Goal: Task Accomplishment & Management: Use online tool/utility

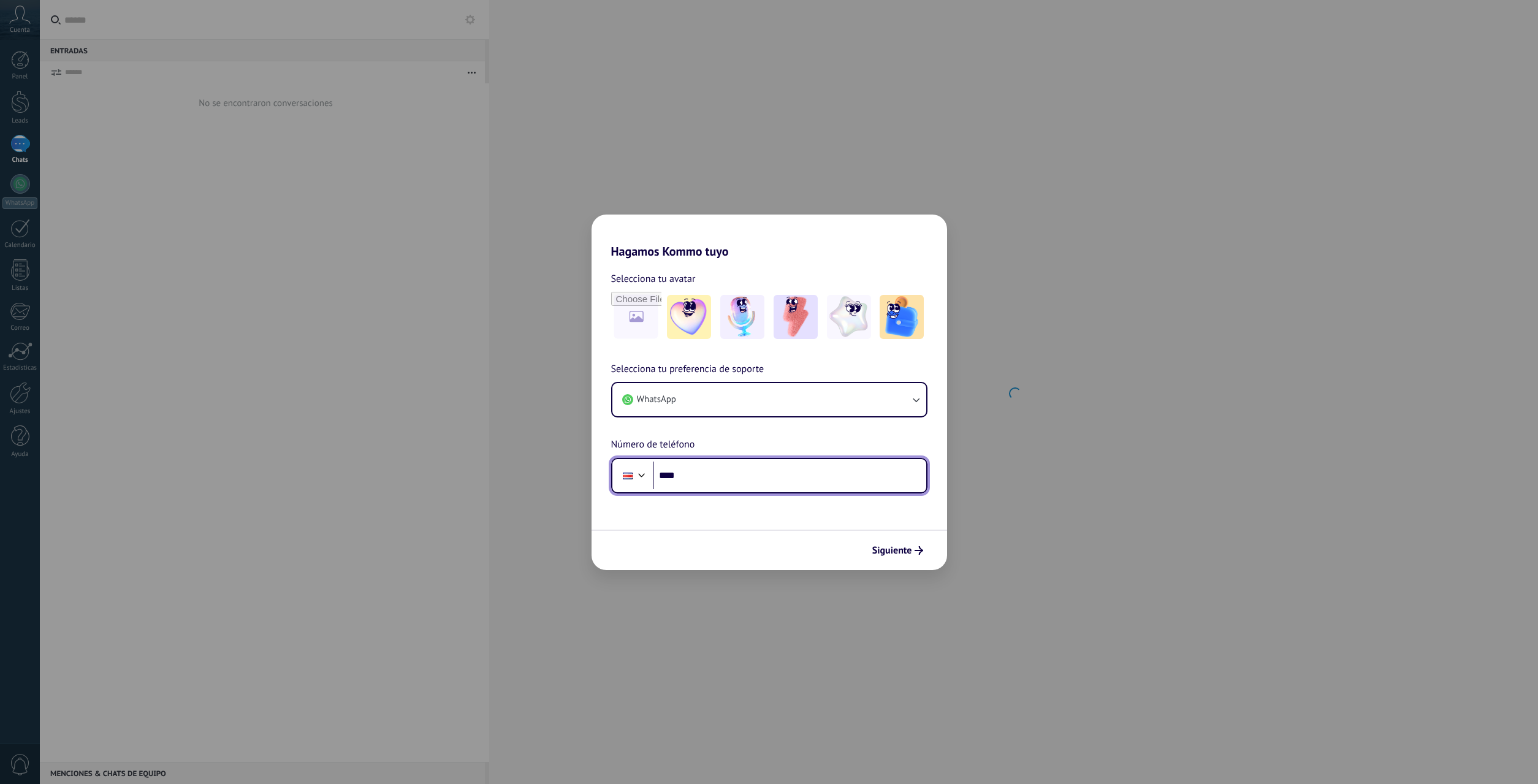
click at [696, 462] on input "****" at bounding box center [789, 476] width 273 height 28
click at [686, 322] on img at bounding box center [689, 317] width 44 height 44
drag, startPoint x: 712, startPoint y: 467, endPoint x: 713, endPoint y: 476, distance: 9.1
click at [712, 467] on input "****" at bounding box center [789, 476] width 273 height 28
click at [713, 476] on input "****" at bounding box center [789, 476] width 273 height 28
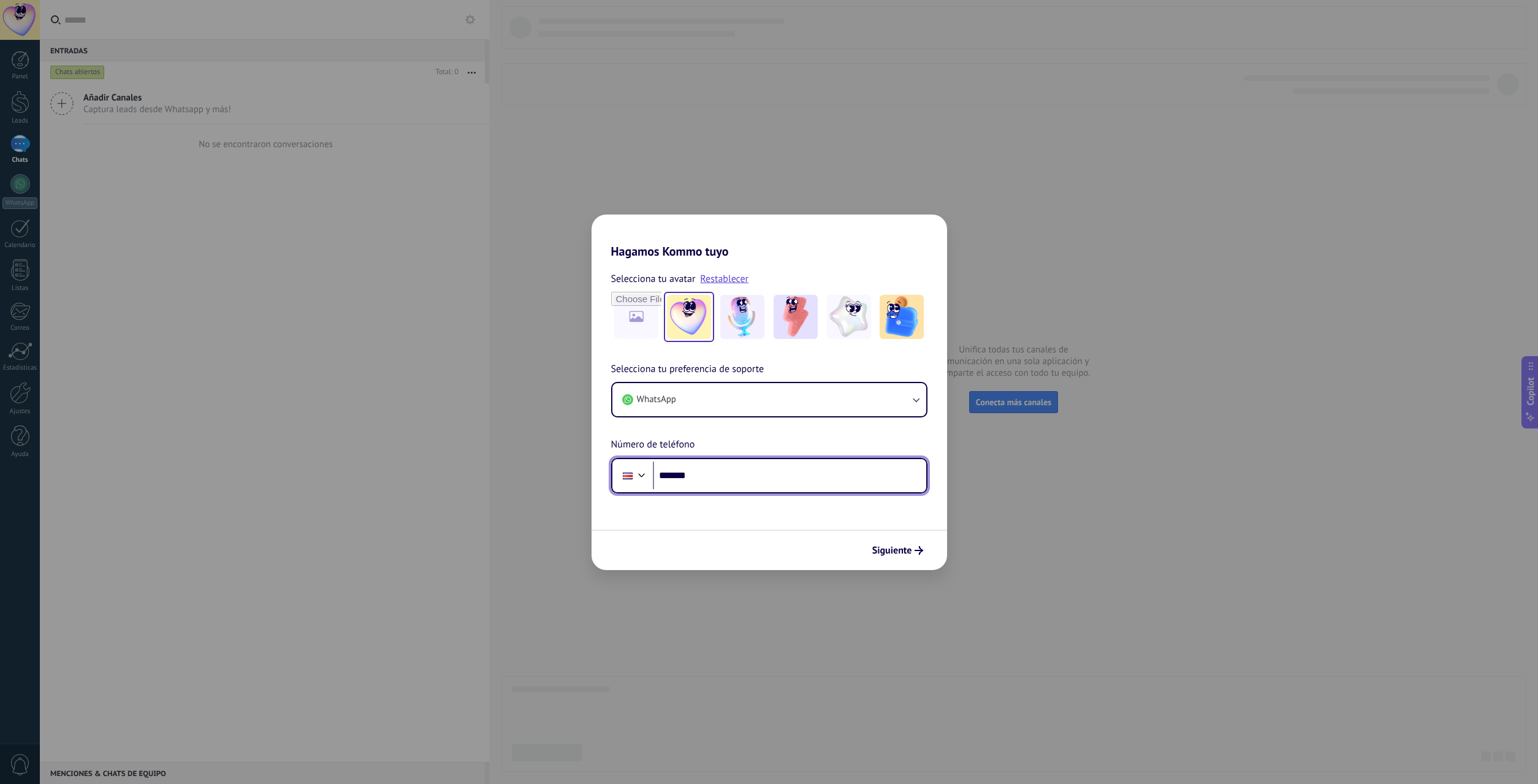
click at [699, 478] on input "*******" at bounding box center [789, 476] width 273 height 28
type input "**********"
click at [884, 549] on span "Siguiente" at bounding box center [892, 550] width 40 height 8
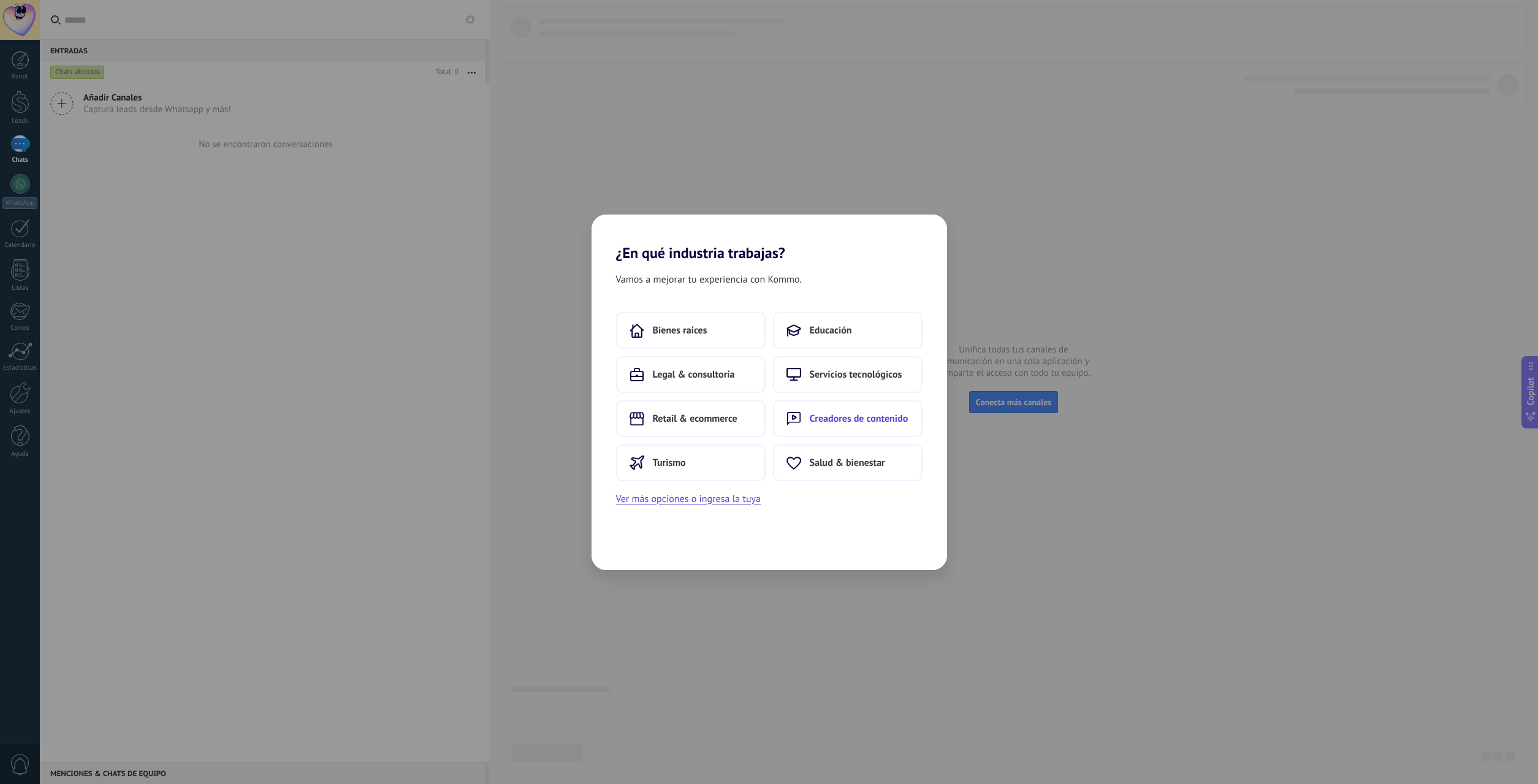
click at [831, 417] on span "Creadores de contenido" at bounding box center [859, 418] width 99 height 12
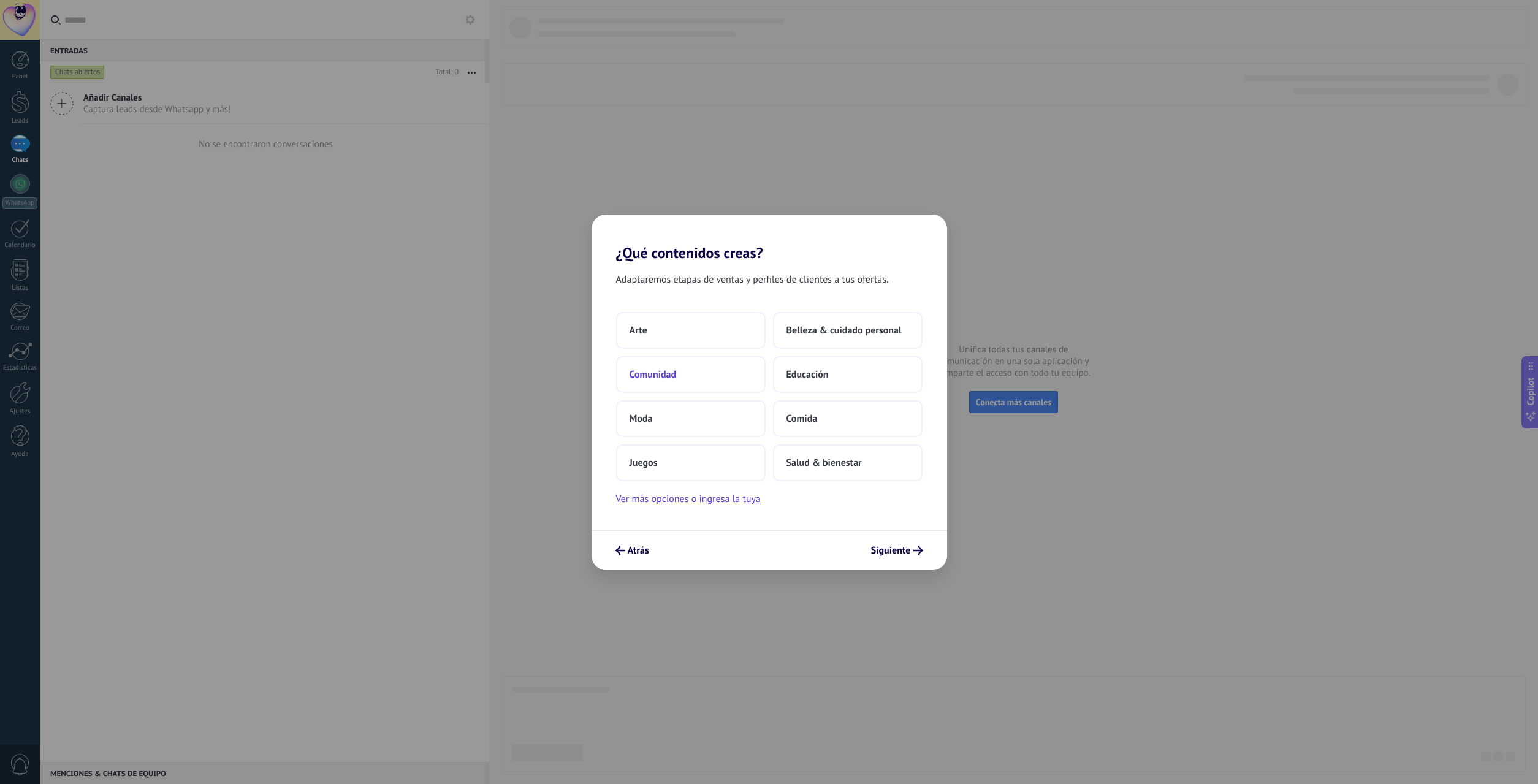
click at [707, 375] on button "Comunidad" at bounding box center [691, 374] width 150 height 36
click at [697, 336] on button "Solo yo" at bounding box center [691, 330] width 150 height 36
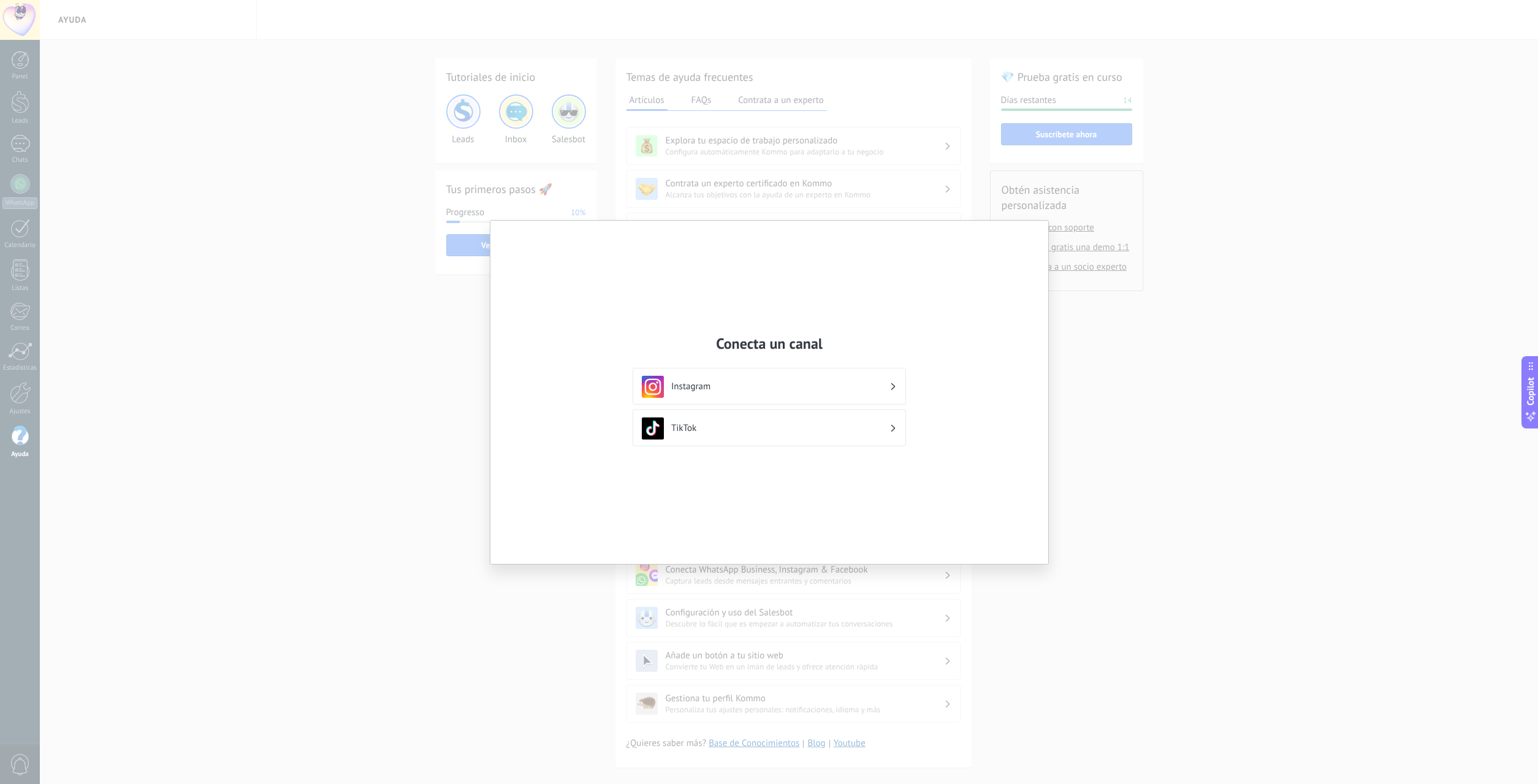
click at [777, 425] on h3 "TikTok" at bounding box center [780, 428] width 218 height 12
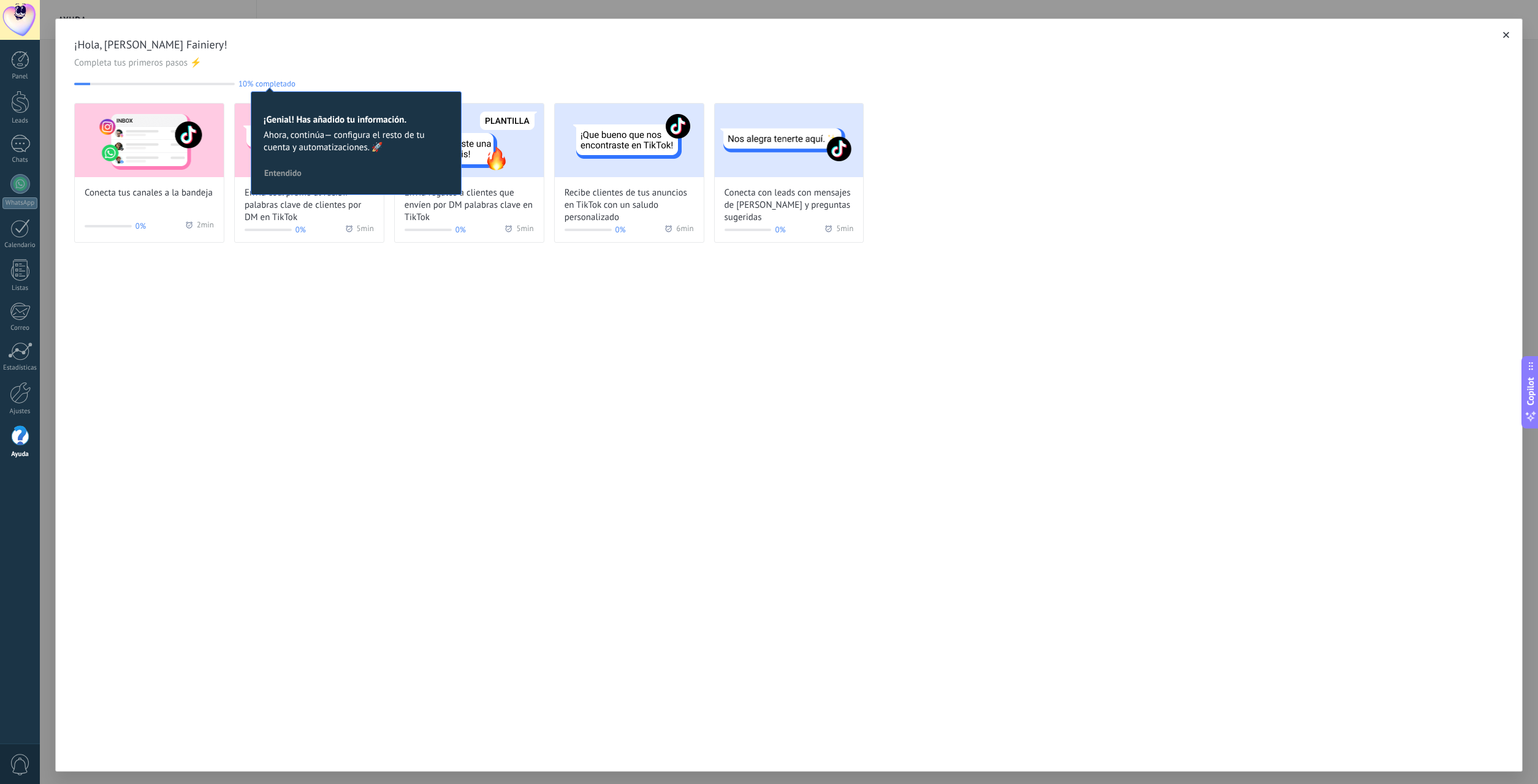
click at [366, 114] on picture at bounding box center [356, 109] width 185 height 10
click at [280, 95] on div "¡Genial! Has añadido tu información. Ahora, continúa— configura el resto de tu …" at bounding box center [356, 143] width 211 height 104
click at [384, 195] on div "¡Genial! Has añadido tu información. Ahora, continúa— configura el resto de tu …" at bounding box center [356, 143] width 211 height 104
click at [299, 182] on button "Entendido" at bounding box center [283, 173] width 49 height 19
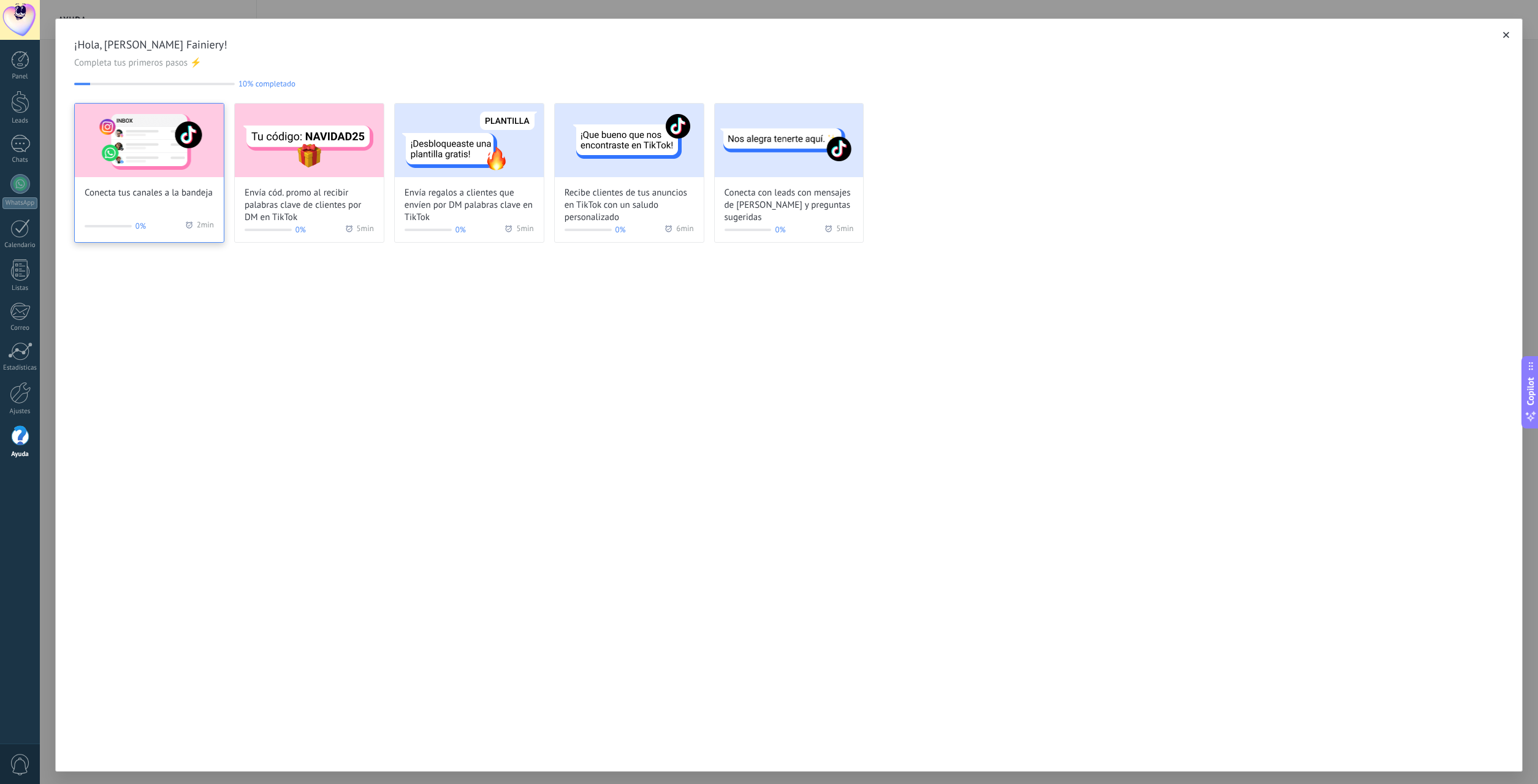
click at [170, 173] on img at bounding box center [149, 140] width 149 height 74
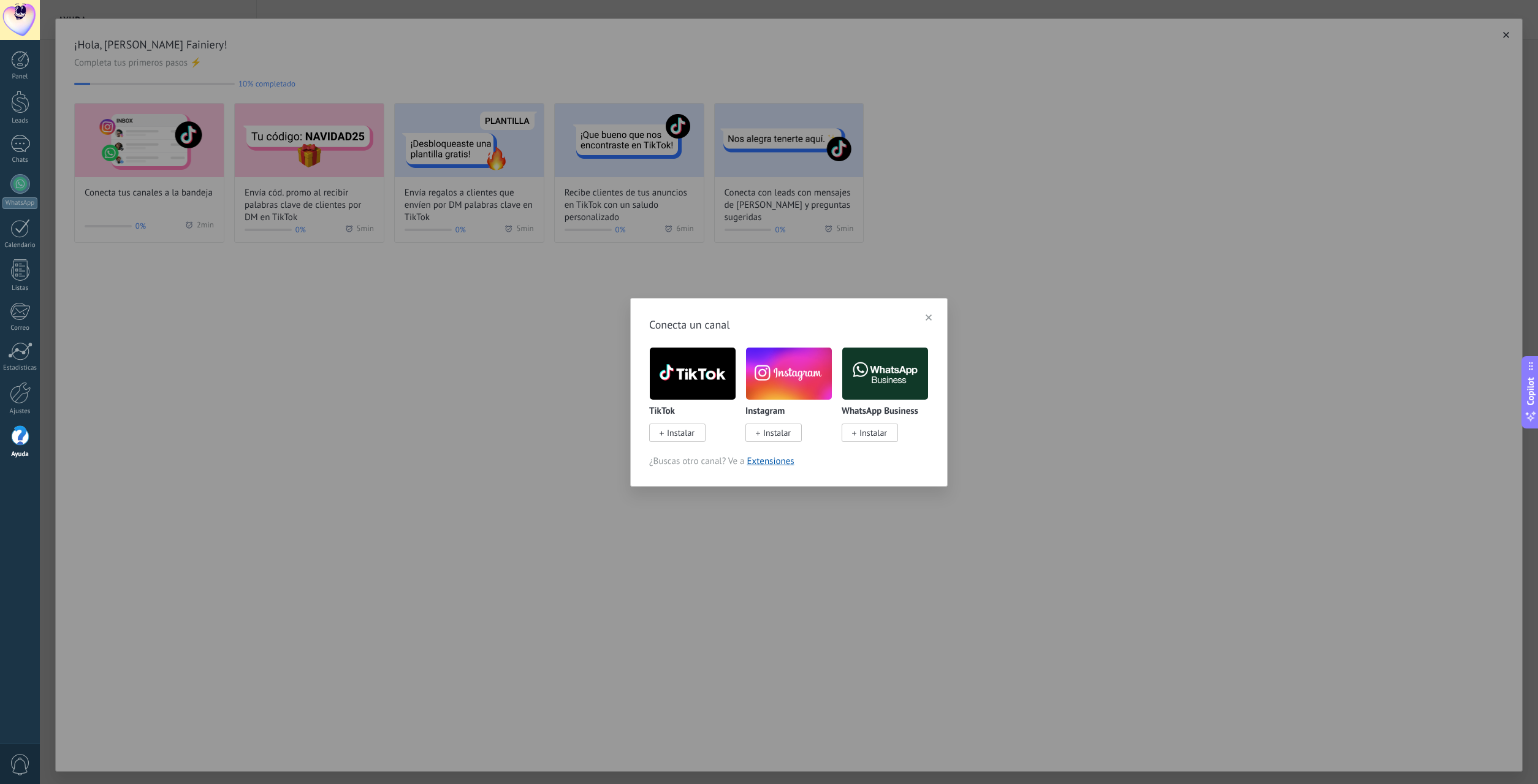
click at [879, 432] on span "Instalar" at bounding box center [873, 432] width 28 height 11
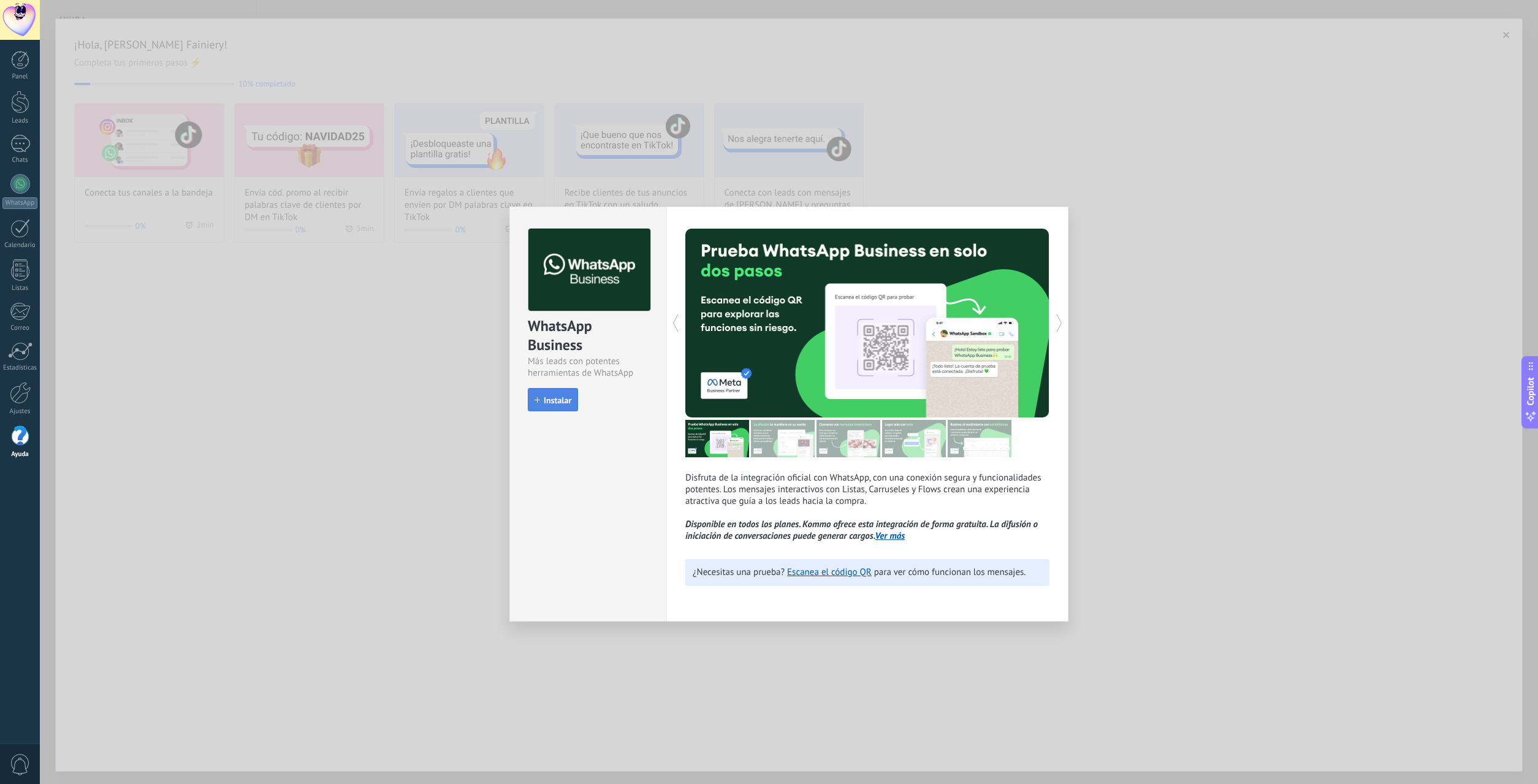
click at [556, 395] on button "Instalar" at bounding box center [553, 400] width 51 height 23
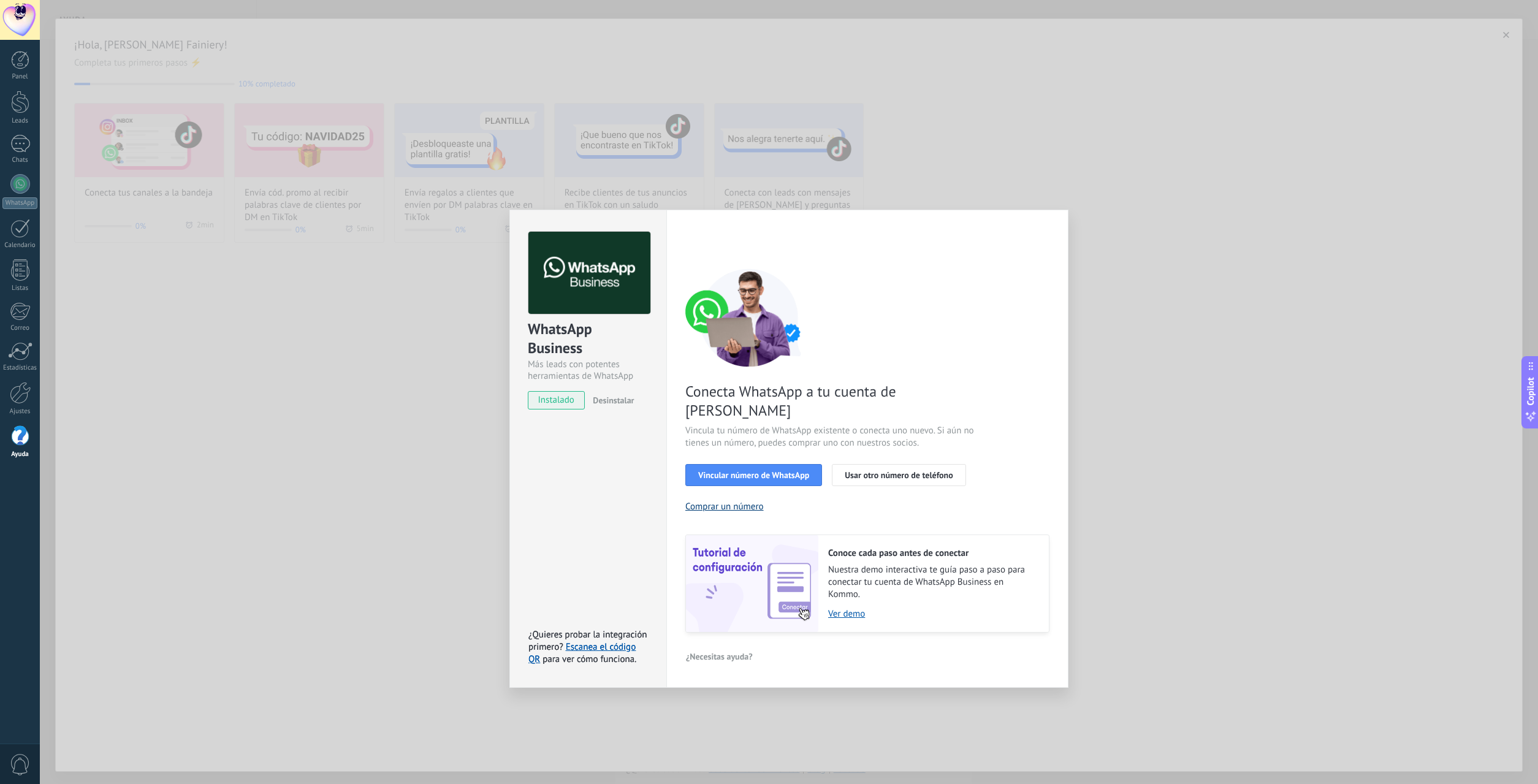
click at [741, 501] on button "Comprar un número" at bounding box center [724, 506] width 79 height 12
click at [1097, 147] on div "WhatsApp Business Más leads con potentes herramientas de WhatsApp instalado Des…" at bounding box center [789, 392] width 1498 height 784
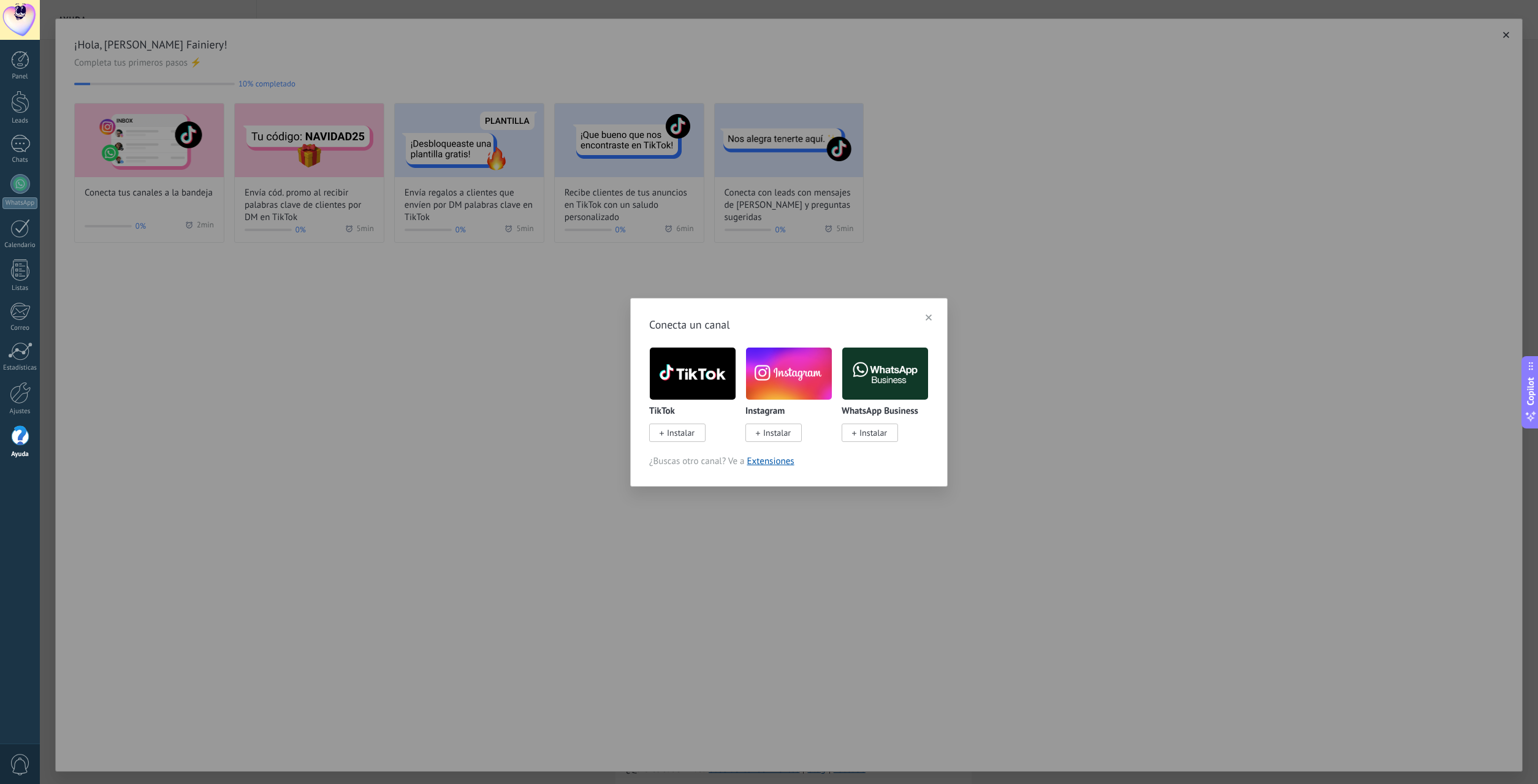
click at [926, 320] on use "button" at bounding box center [929, 318] width 6 height 6
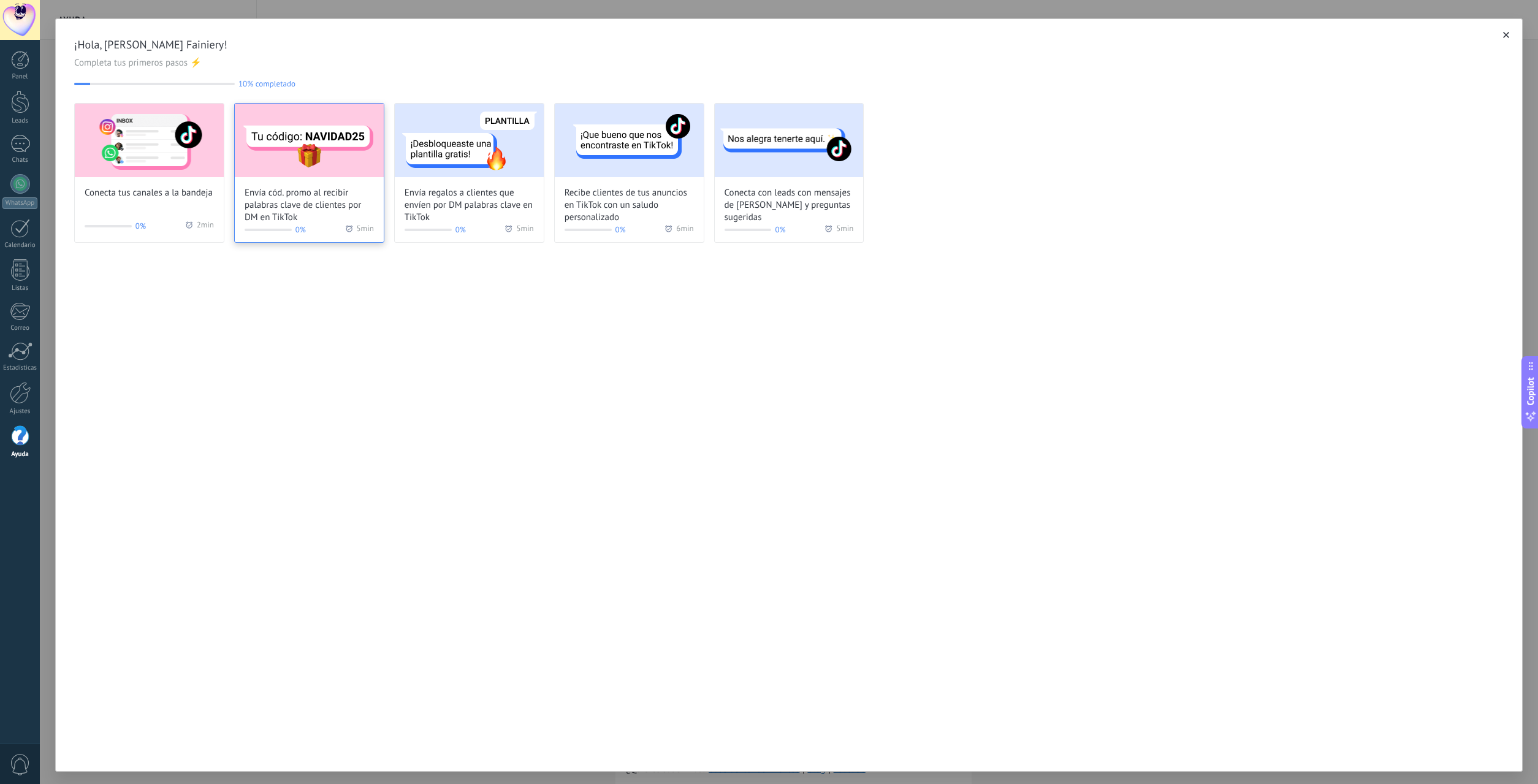
click at [312, 174] on img at bounding box center [309, 140] width 149 height 74
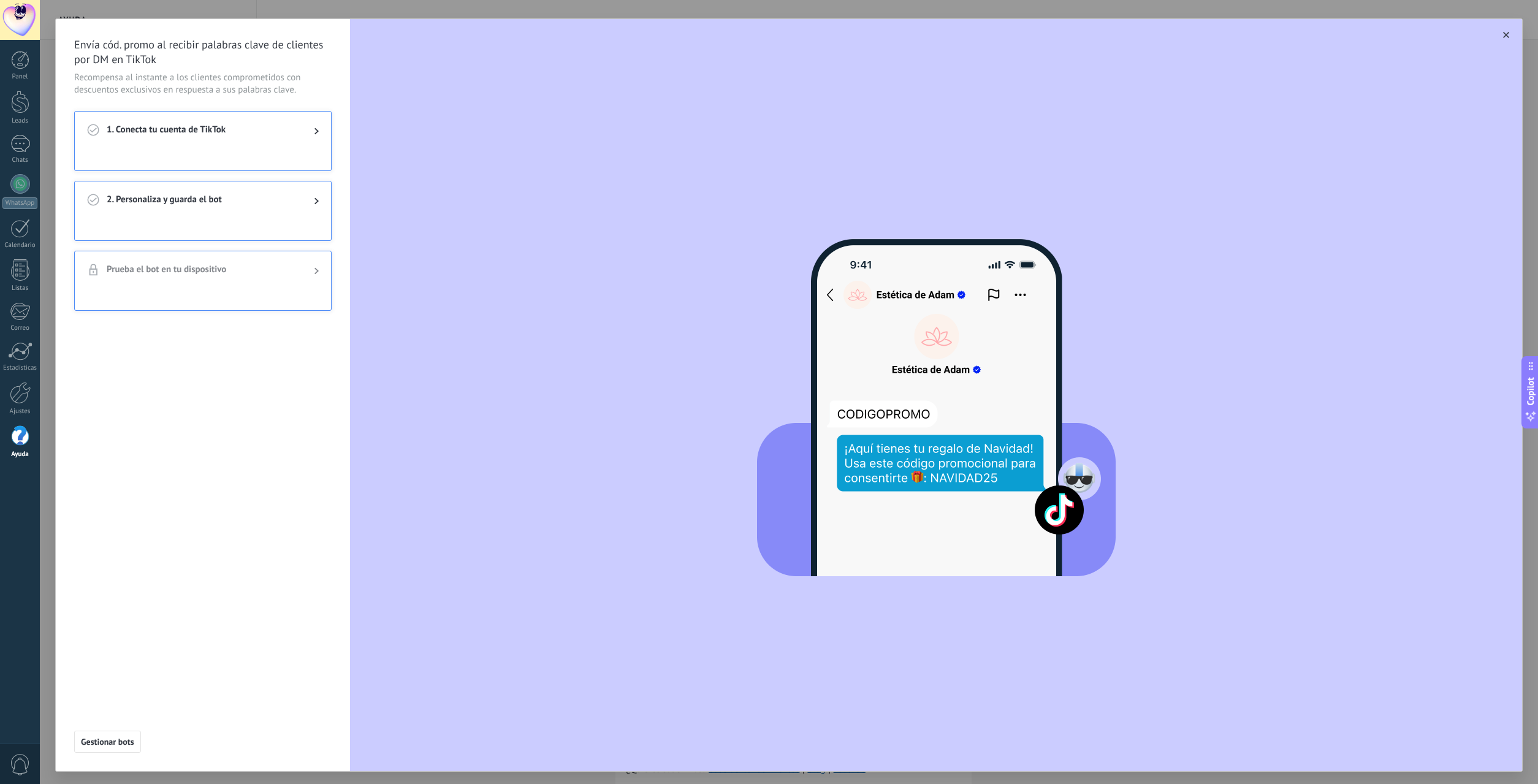
click at [214, 146] on div "1. Conecta tu cuenta de TikTok" at bounding box center [203, 130] width 257 height 39
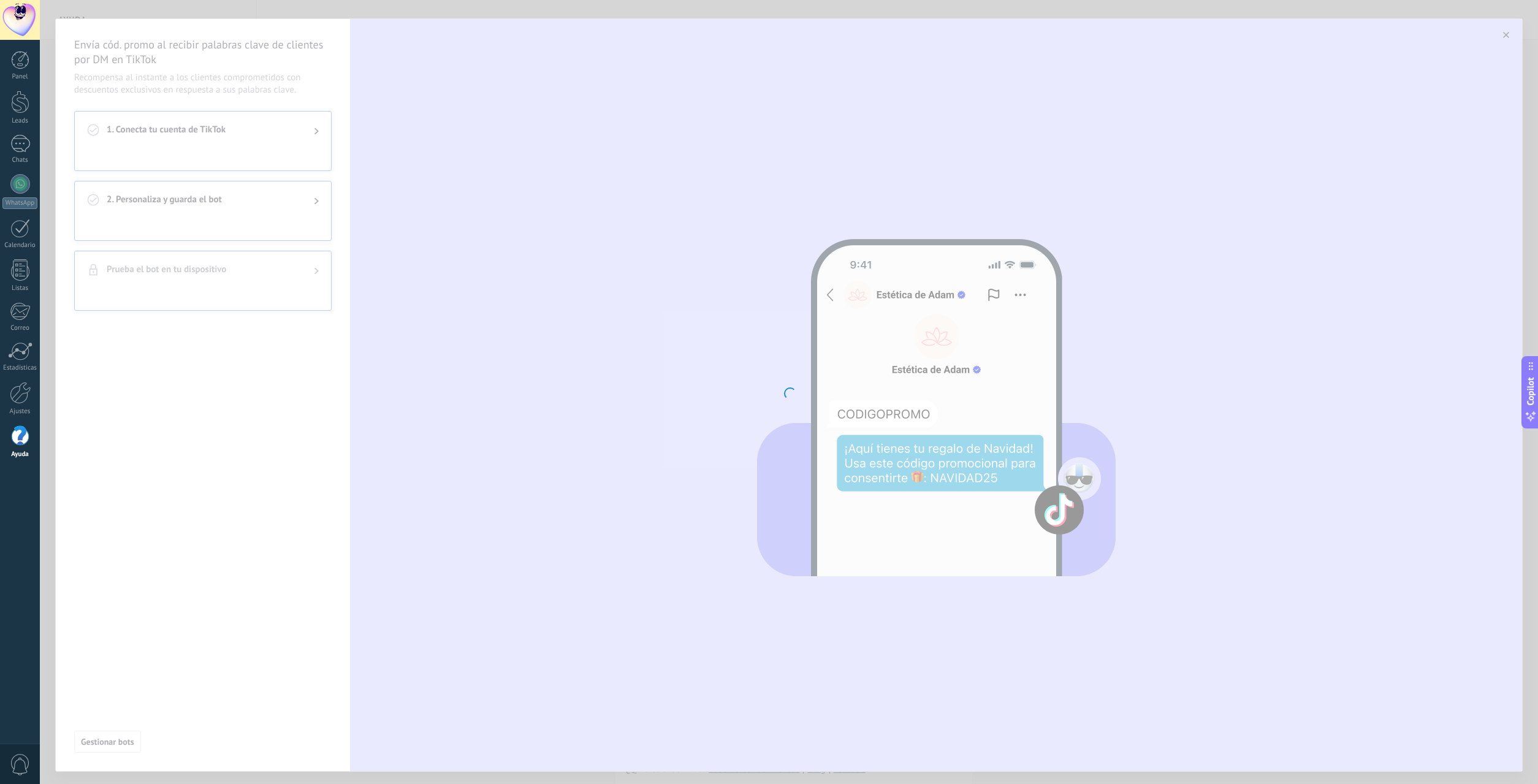
click at [219, 221] on div at bounding box center [789, 392] width 1498 height 784
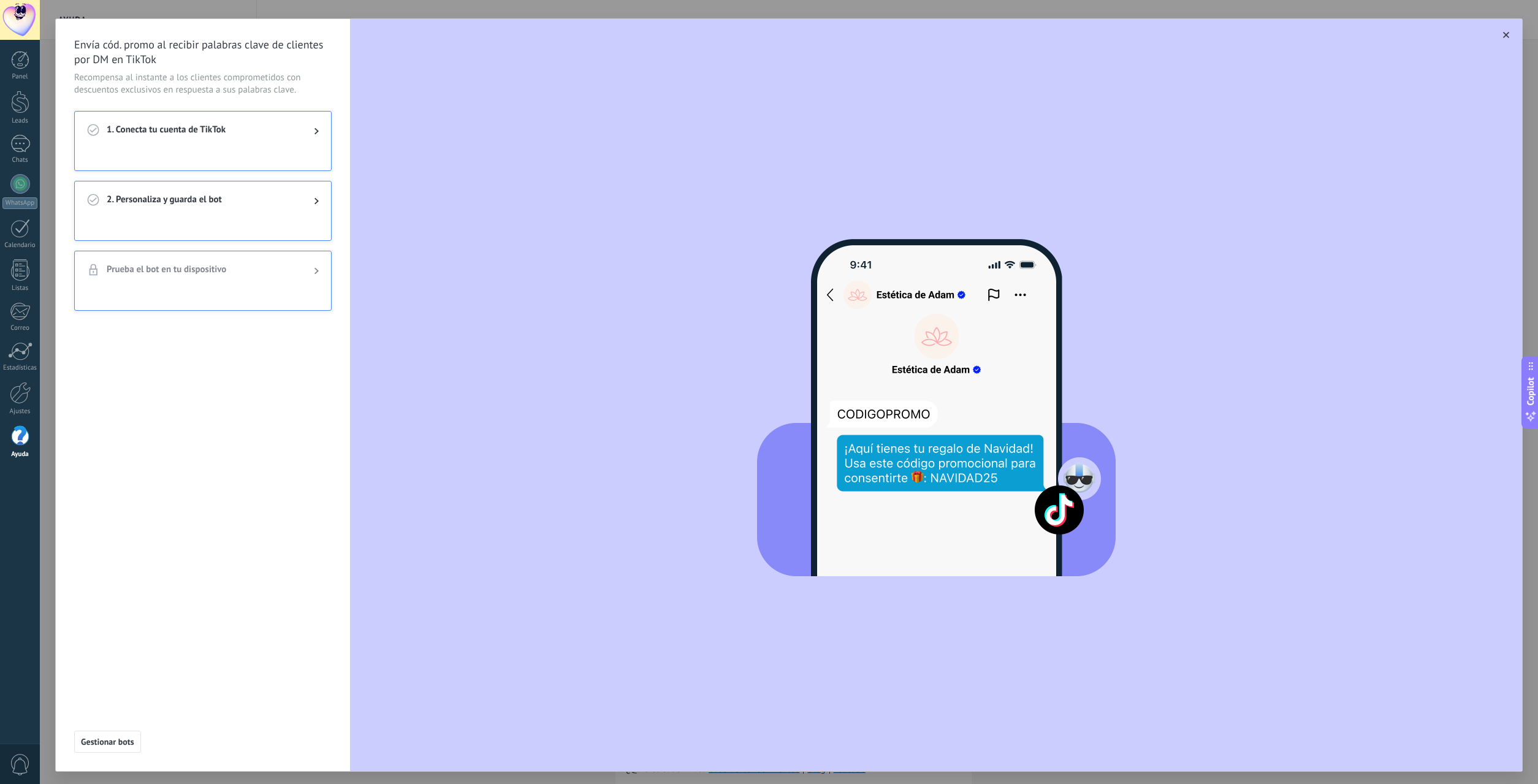
click at [219, 221] on div at bounding box center [203, 230] width 257 height 20
drag, startPoint x: 190, startPoint y: 209, endPoint x: 198, endPoint y: 208, distance: 8.1
click at [189, 209] on div "2. Personaliza y guarda el bot" at bounding box center [203, 201] width 257 height 39
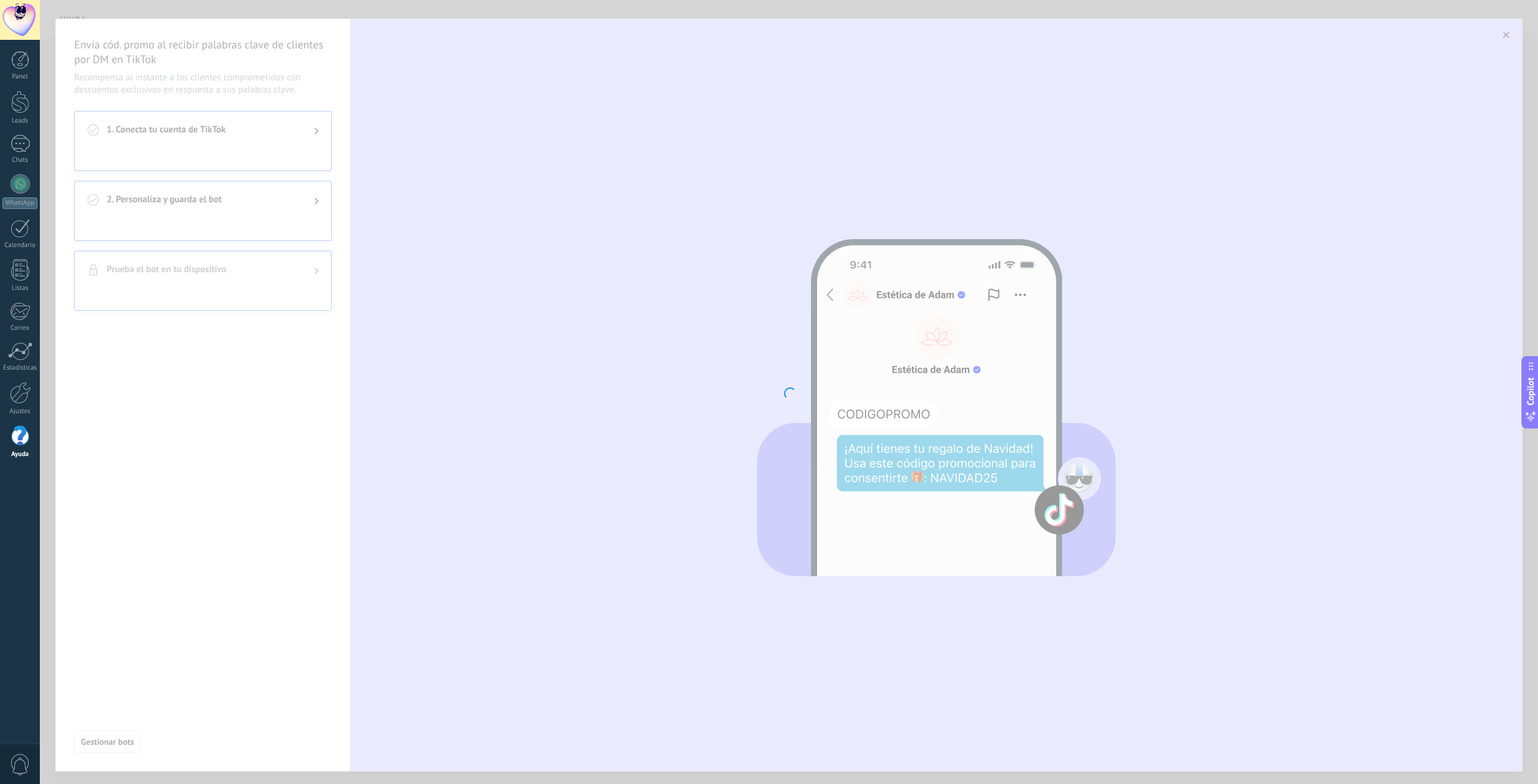
click at [105, 16] on div at bounding box center [789, 392] width 1498 height 784
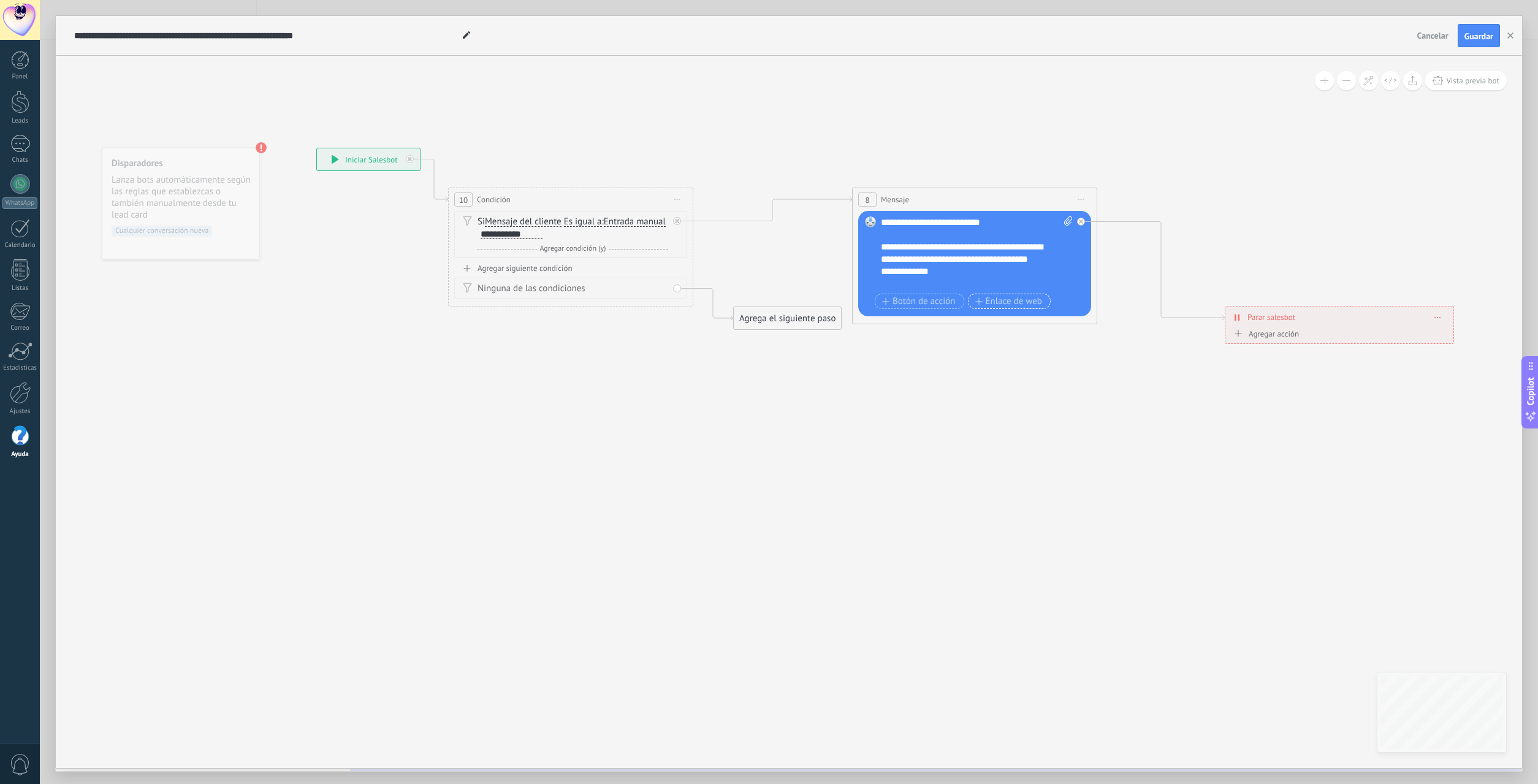
click at [983, 295] on button "Enlace de web" at bounding box center [1009, 301] width 83 height 15
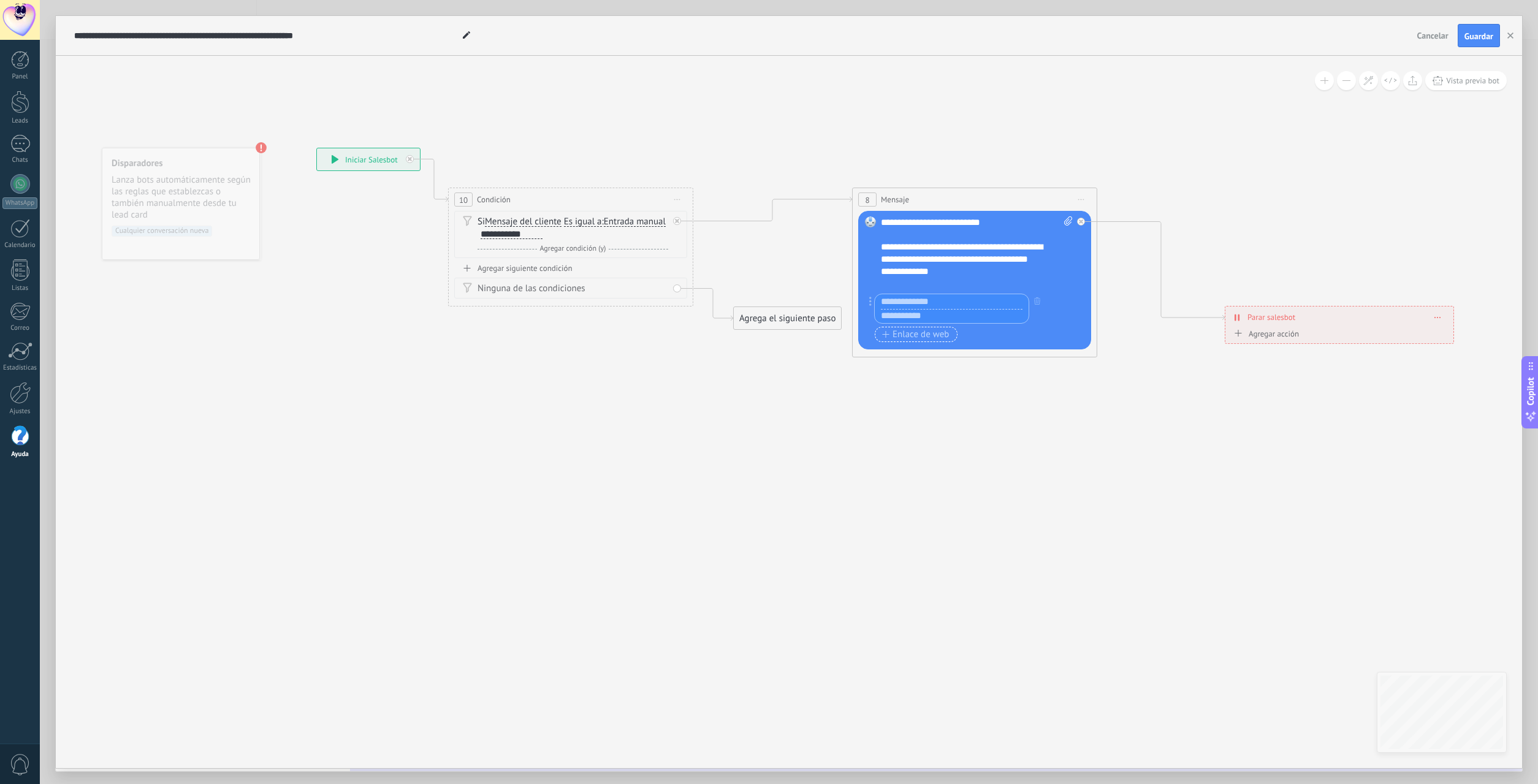
click at [926, 338] on span "Enlace de web" at bounding box center [916, 334] width 67 height 10
click at [803, 314] on div "Agrega el siguiente paso" at bounding box center [788, 318] width 107 height 20
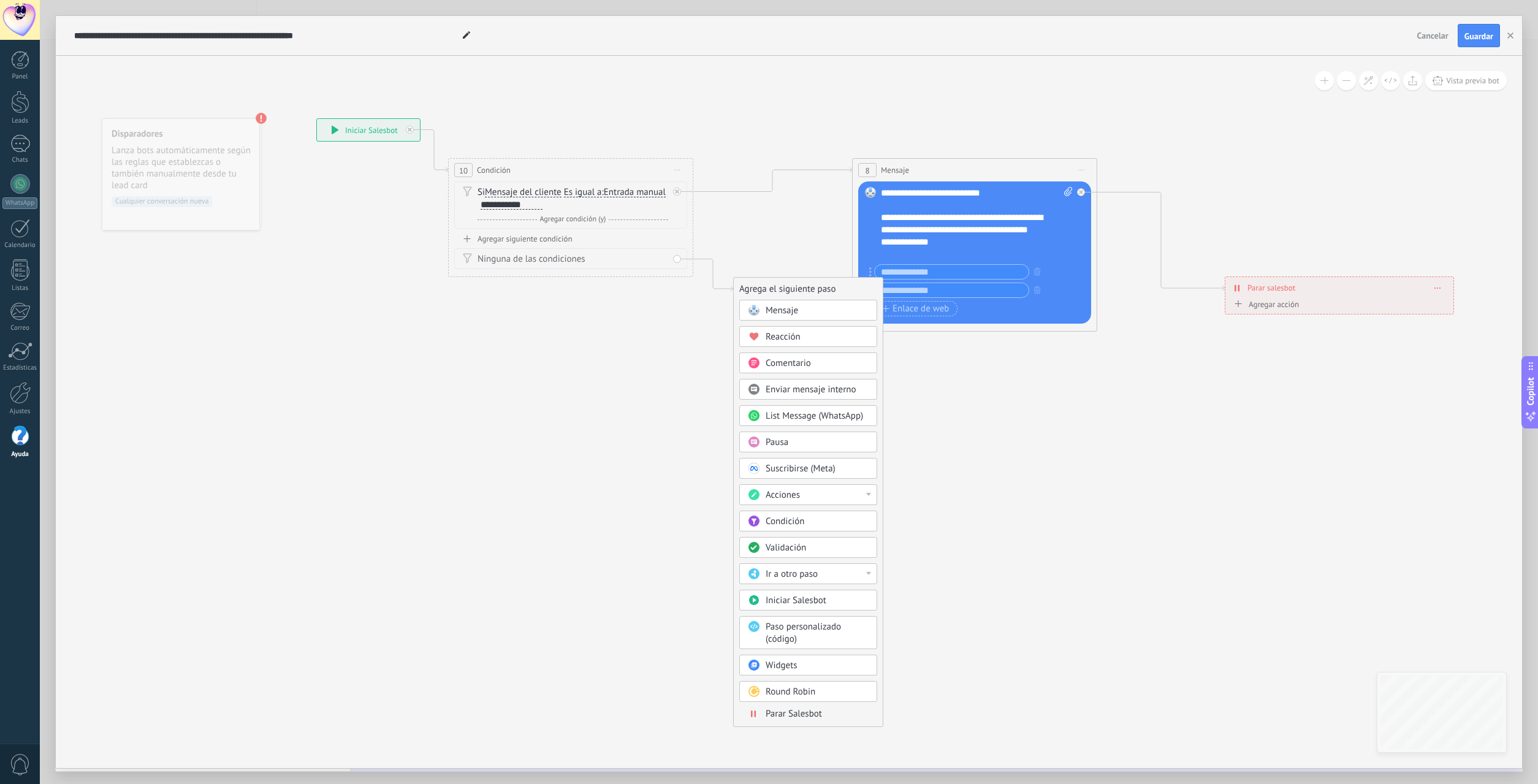
click at [541, 323] on icon at bounding box center [885, 217] width 1751 height 810
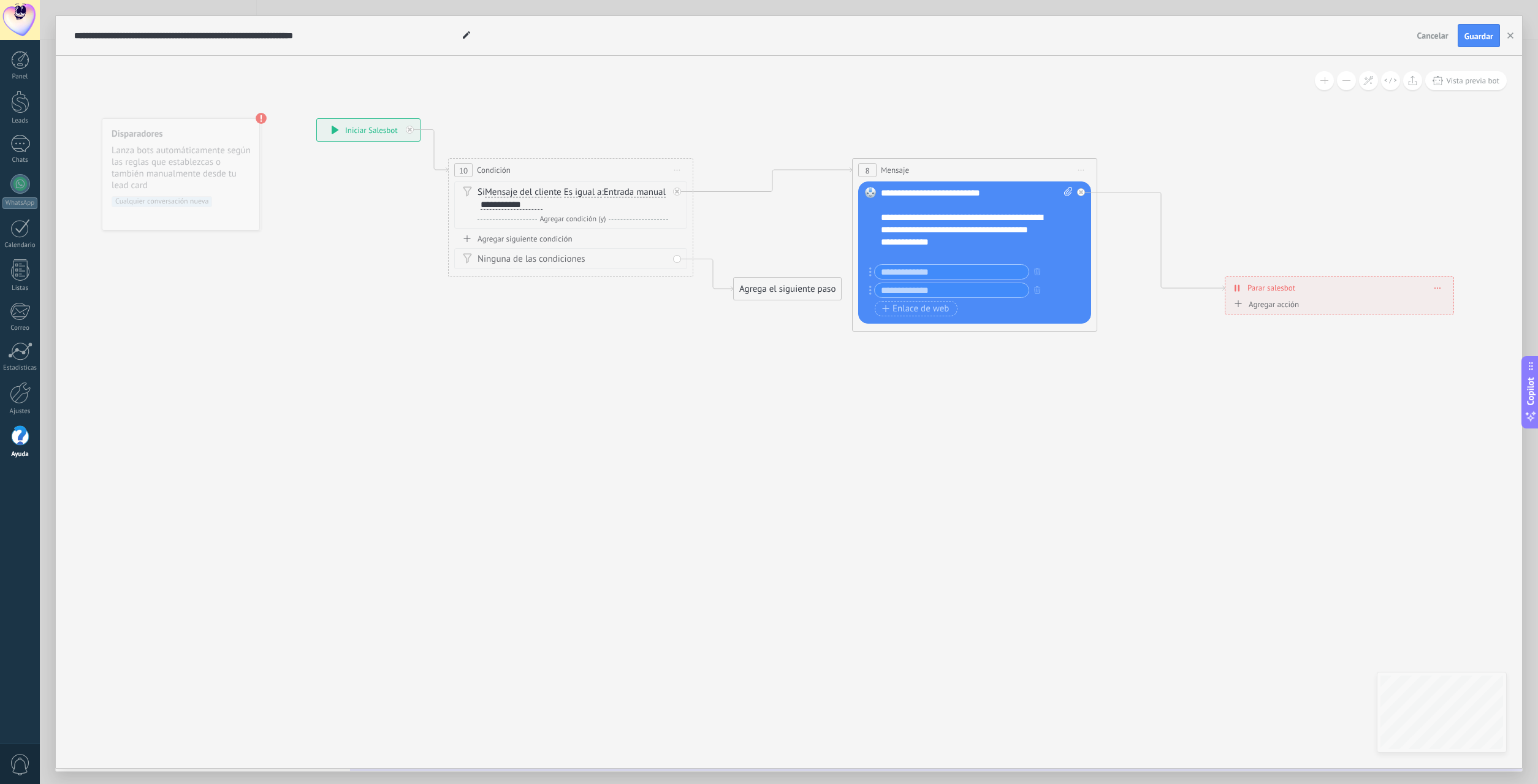
click at [381, 128] on div "**********" at bounding box center [368, 130] width 103 height 22
click at [350, 130] on div "**********" at bounding box center [368, 130] width 103 height 22
click at [496, 169] on span "Condición" at bounding box center [494, 170] width 34 height 12
click at [466, 169] on span "10" at bounding box center [463, 171] width 8 height 10
click at [493, 241] on div "Agregar siguiente condición" at bounding box center [571, 239] width 233 height 10
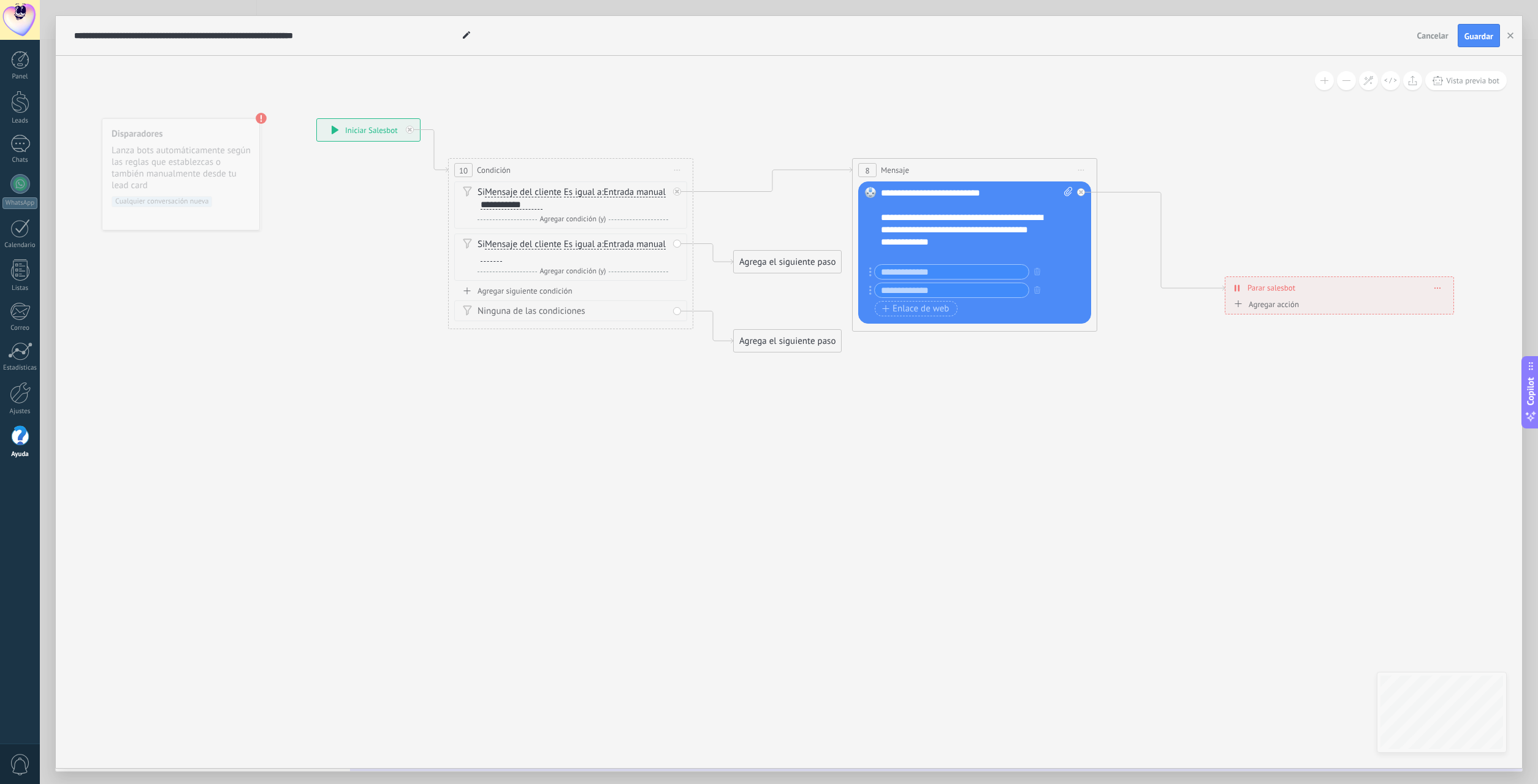
click at [555, 312] on div "Ninguna de las condiciones" at bounding box center [573, 311] width 191 height 12
click at [501, 290] on div "Agregar siguiente condición" at bounding box center [571, 291] width 233 height 10
click at [558, 298] on span "Mensaje del cliente" at bounding box center [523, 296] width 77 height 10
click at [558, 298] on button "Mensaje del cliente" at bounding box center [555, 297] width 154 height 22
click at [537, 347] on li "El cliente" at bounding box center [548, 340] width 152 height 22
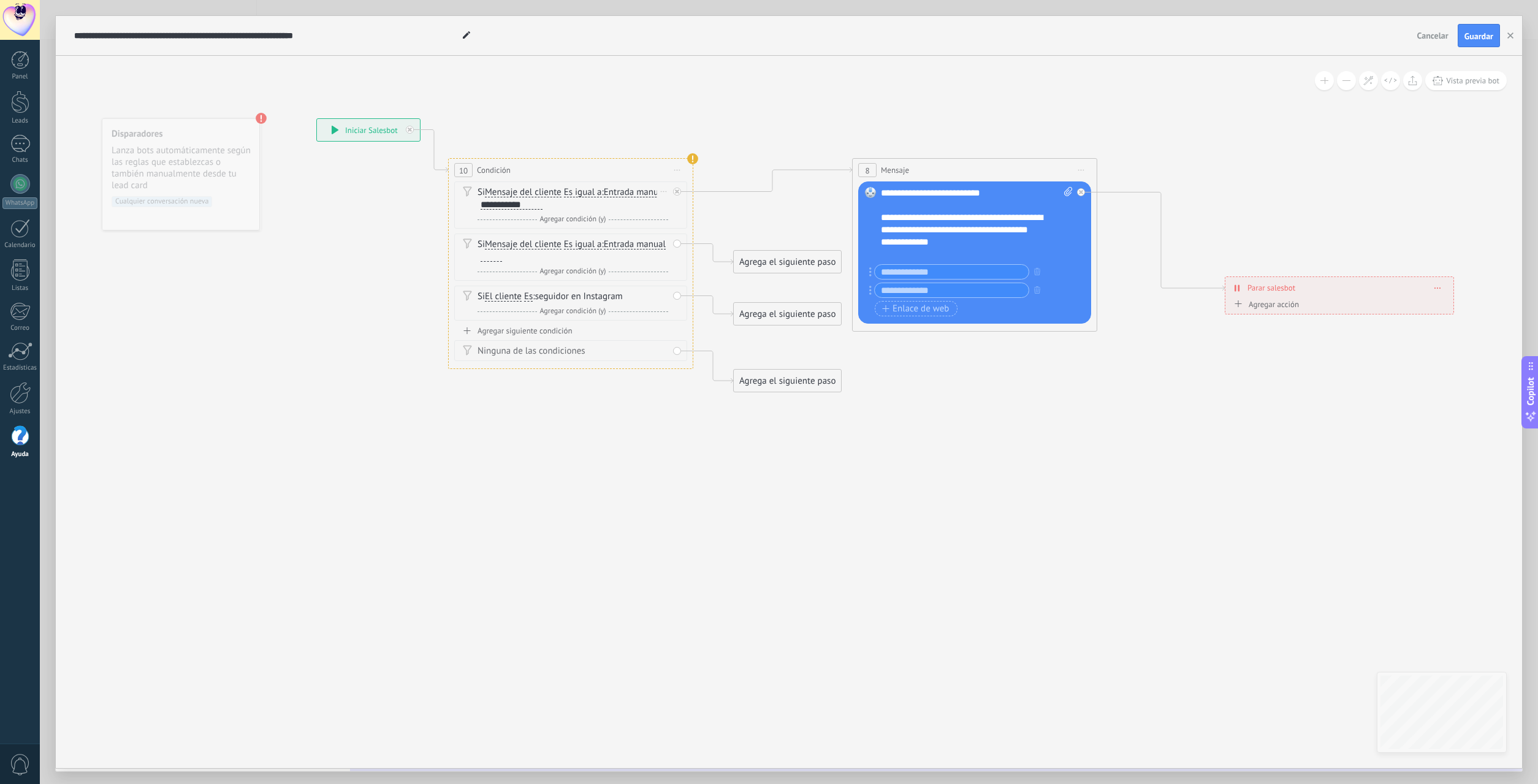
click at [604, 198] on span "Entrada manual" at bounding box center [635, 192] width 62 height 10
click at [598, 203] on button "Entrada manual" at bounding box center [674, 192] width 154 height 22
click at [883, 316] on div "Botón de acción Enlace de web" at bounding box center [973, 292] width 198 height 55
click at [1510, 34] on icon "button" at bounding box center [1510, 36] width 6 height 6
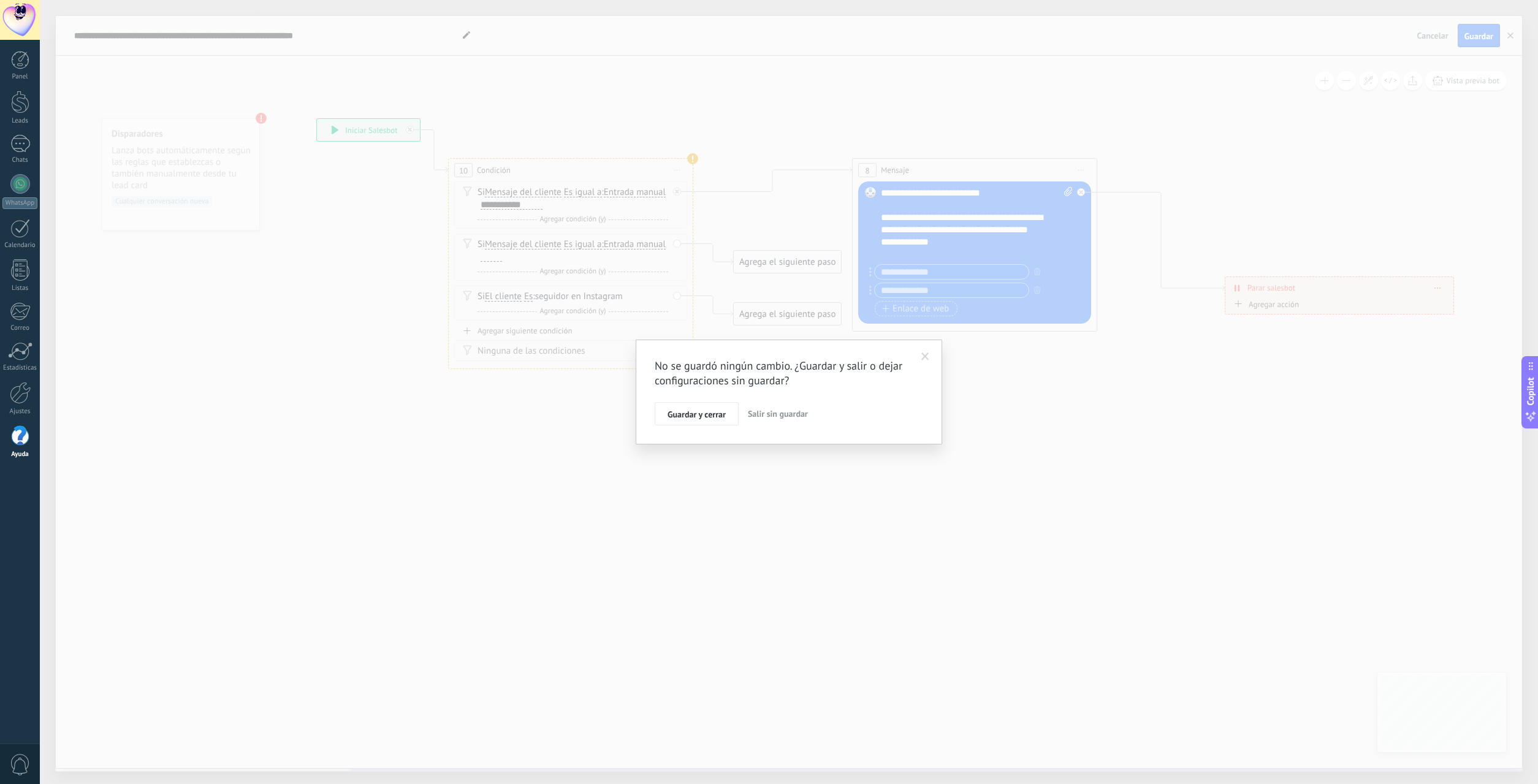
click at [770, 418] on span "Salir sin guardar" at bounding box center [778, 413] width 60 height 11
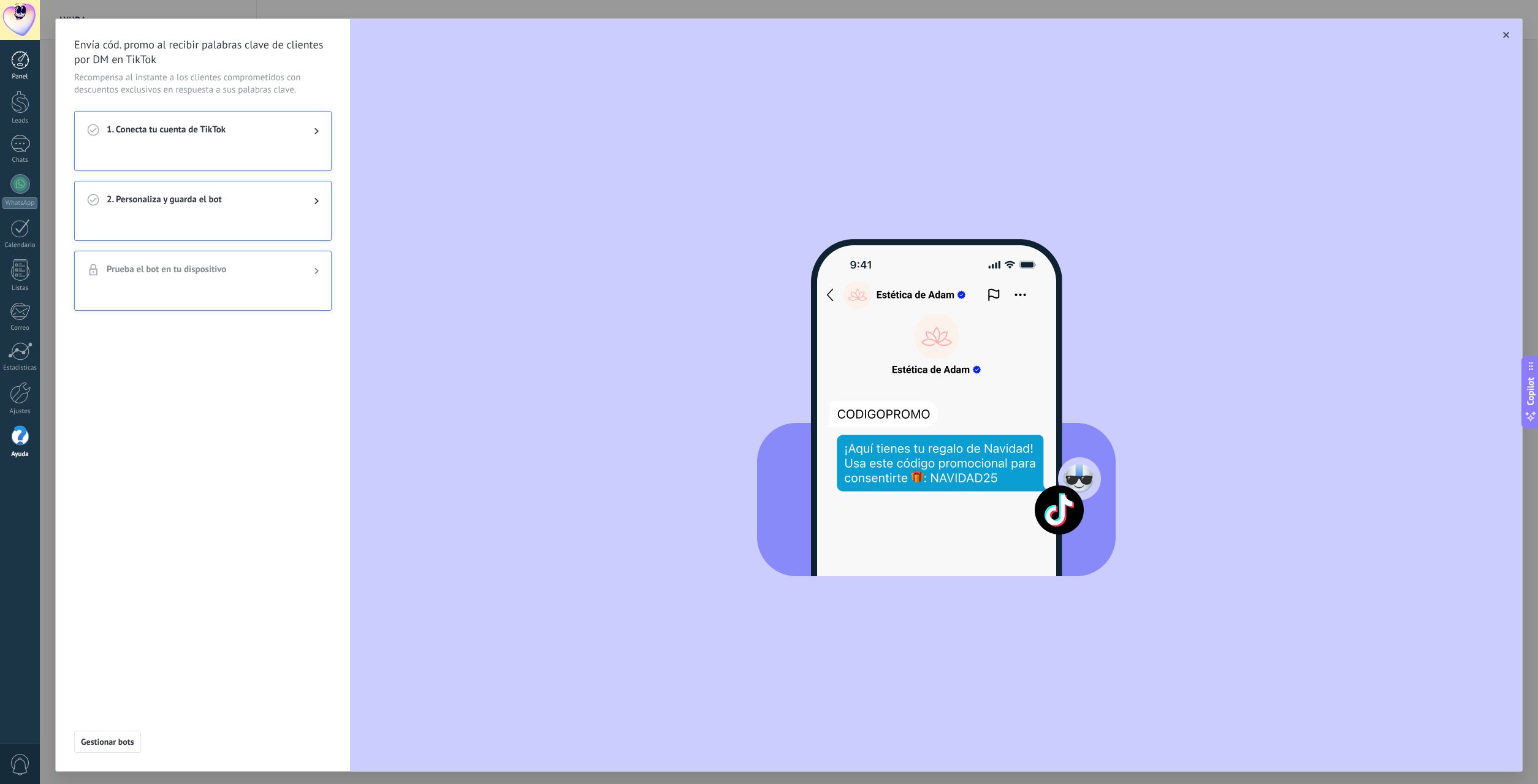
click at [27, 74] on div "Panel" at bounding box center [20, 77] width 36 height 8
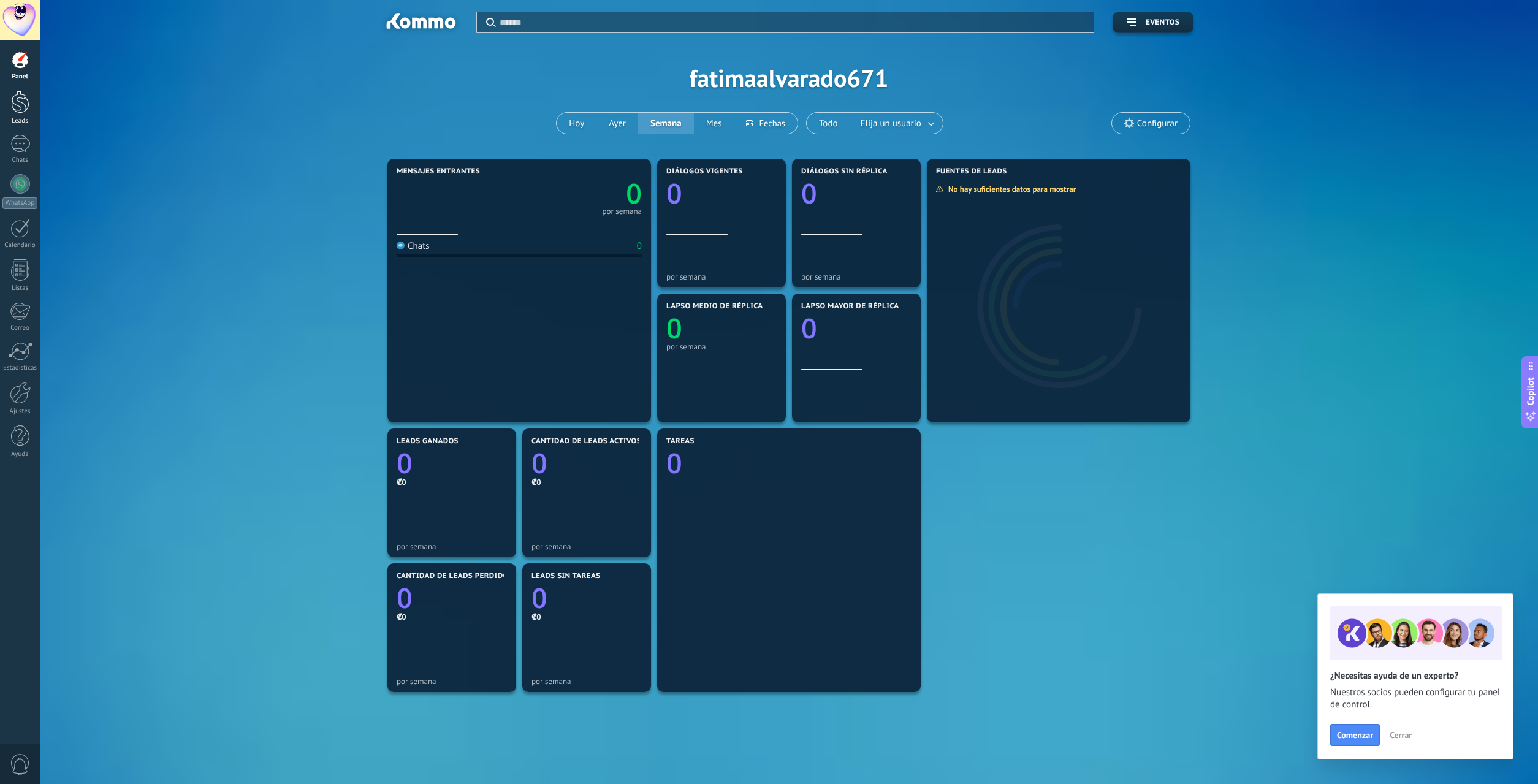
click at [18, 99] on div at bounding box center [20, 102] width 19 height 22
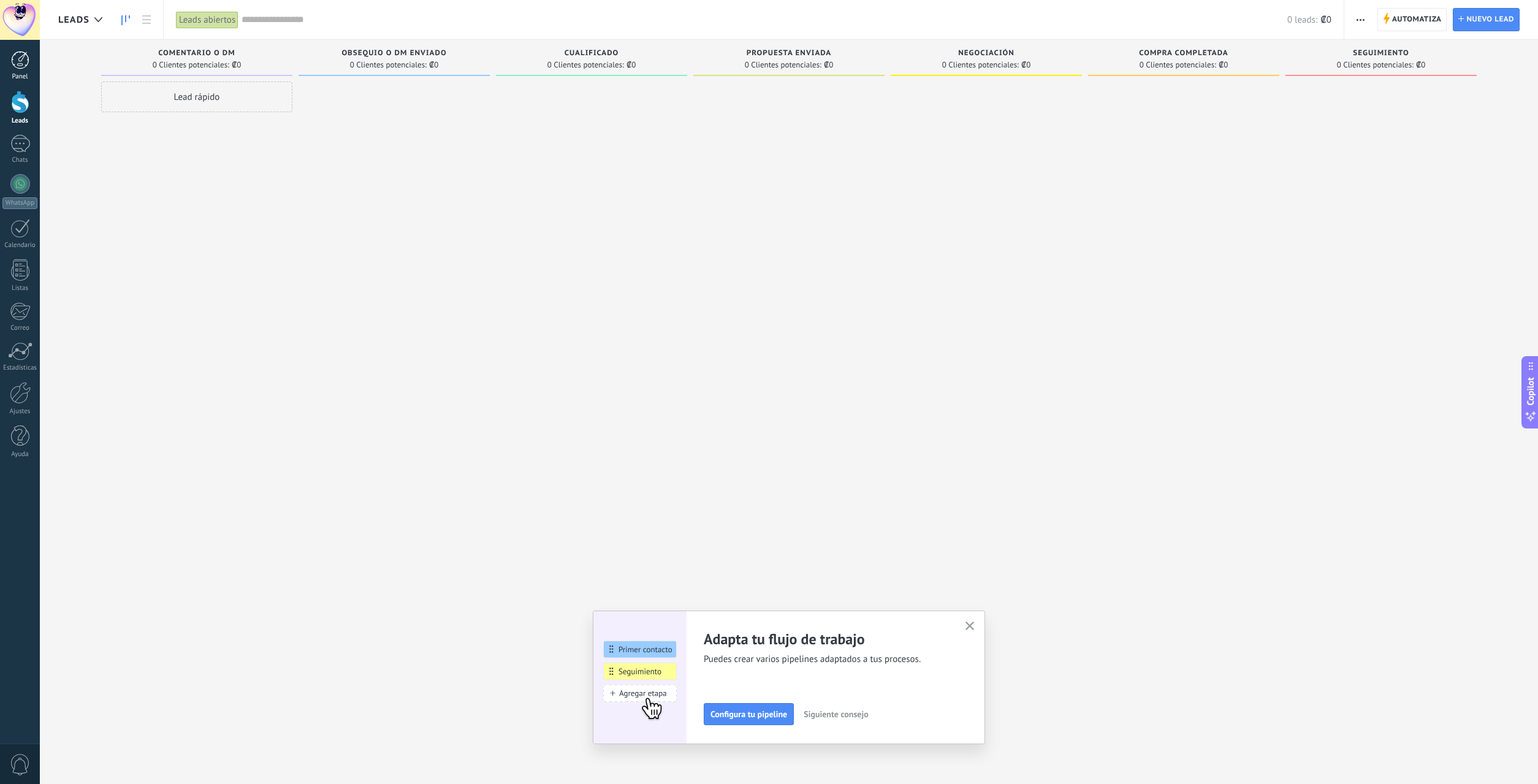
click at [25, 62] on div at bounding box center [20, 60] width 19 height 19
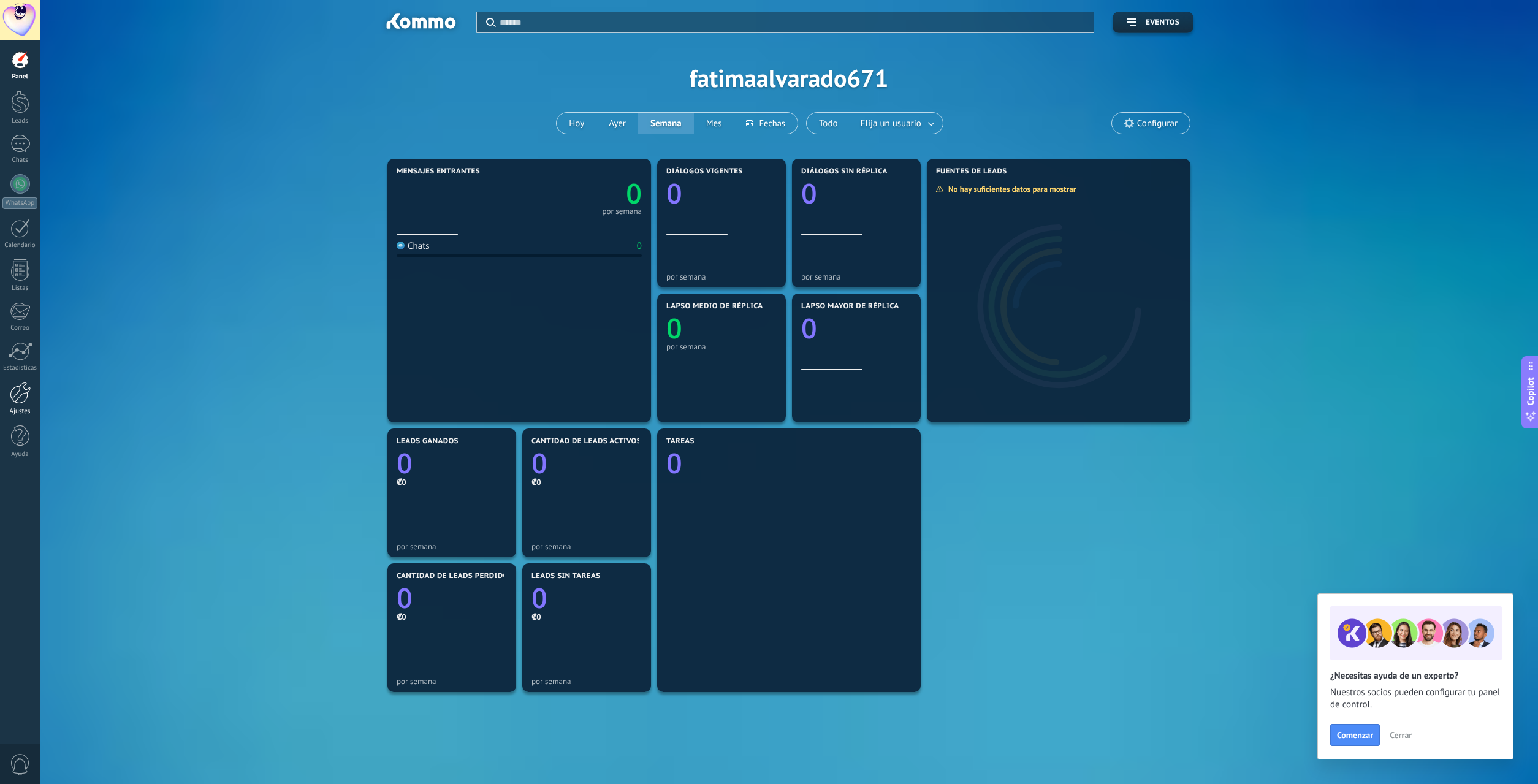
click at [16, 398] on div at bounding box center [20, 393] width 21 height 22
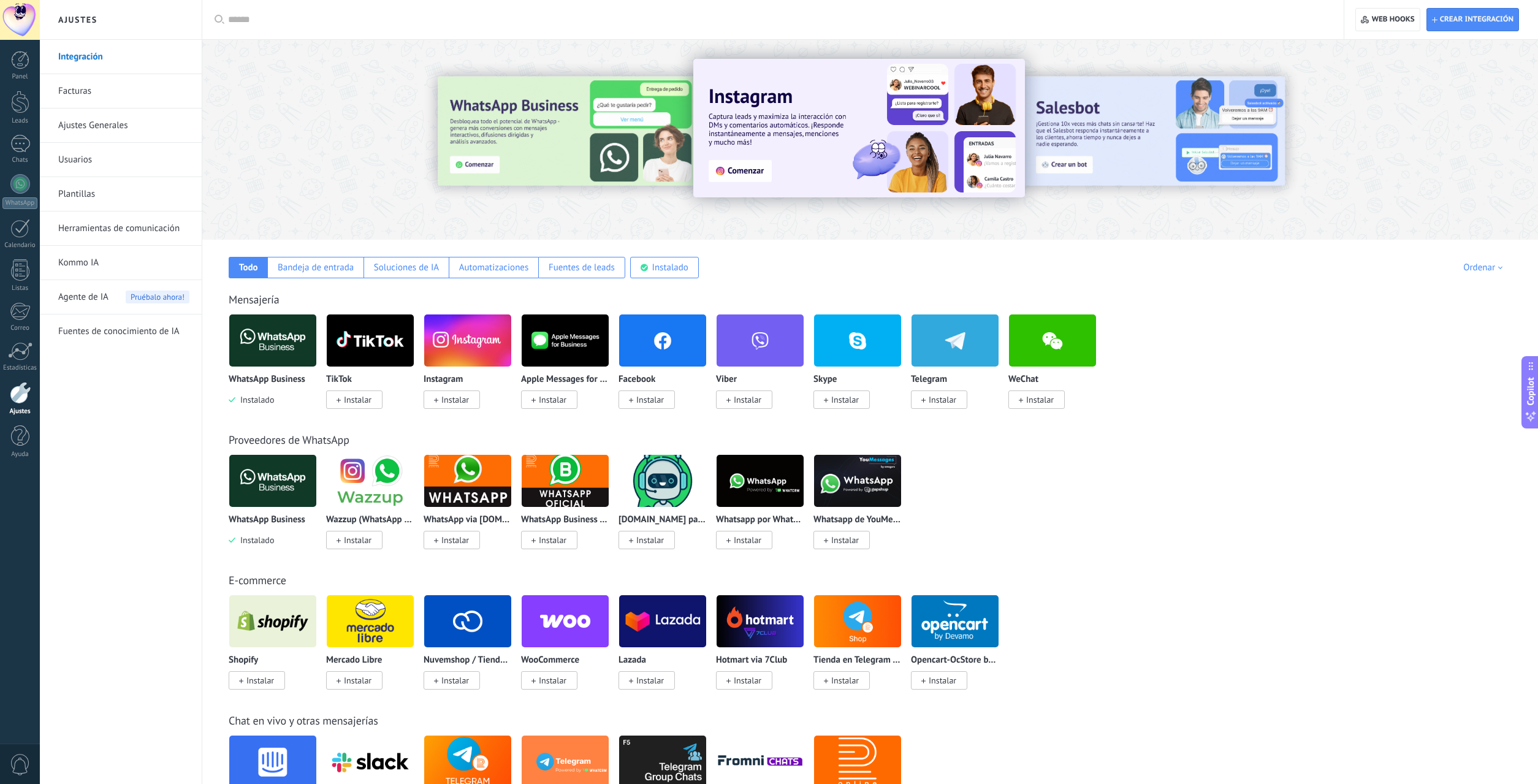
click at [91, 63] on link "Integración" at bounding box center [123, 57] width 131 height 35
click at [642, 398] on span "Instalar" at bounding box center [650, 399] width 28 height 11
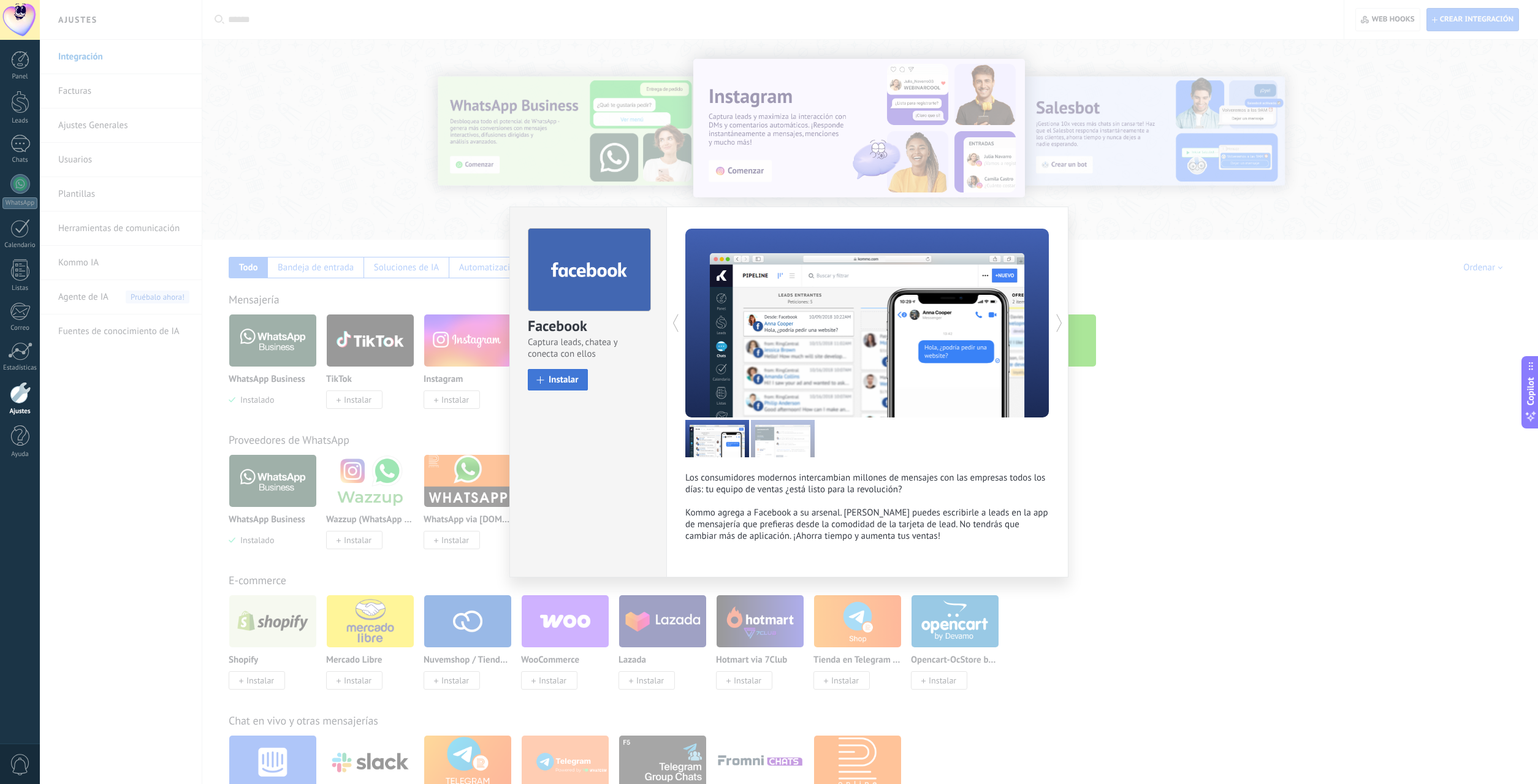
click at [562, 381] on span "Instalar" at bounding box center [564, 379] width 30 height 9
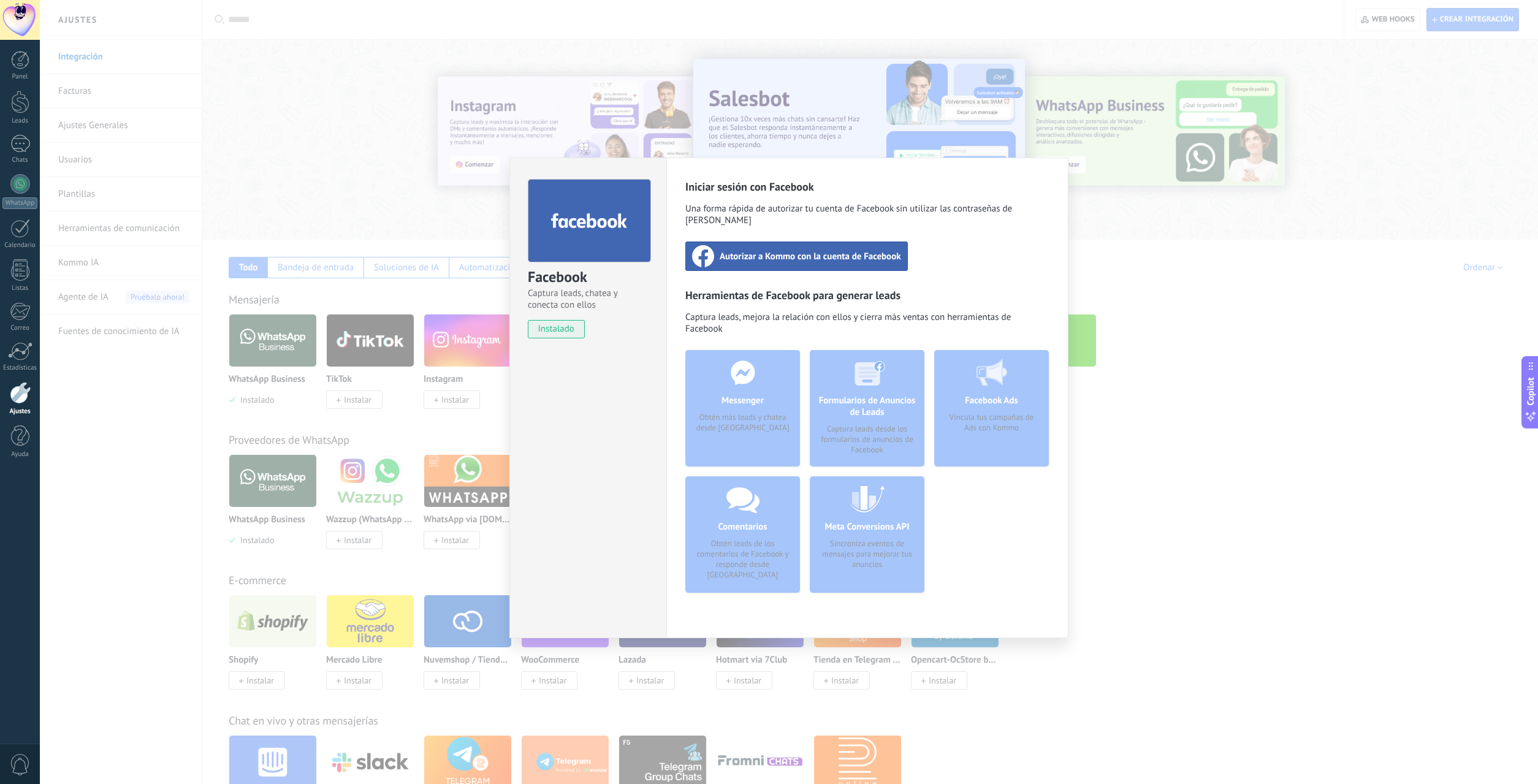
click at [845, 250] on span "Autorizar a Kommo con la cuenta de Facebook" at bounding box center [811, 256] width 182 height 12
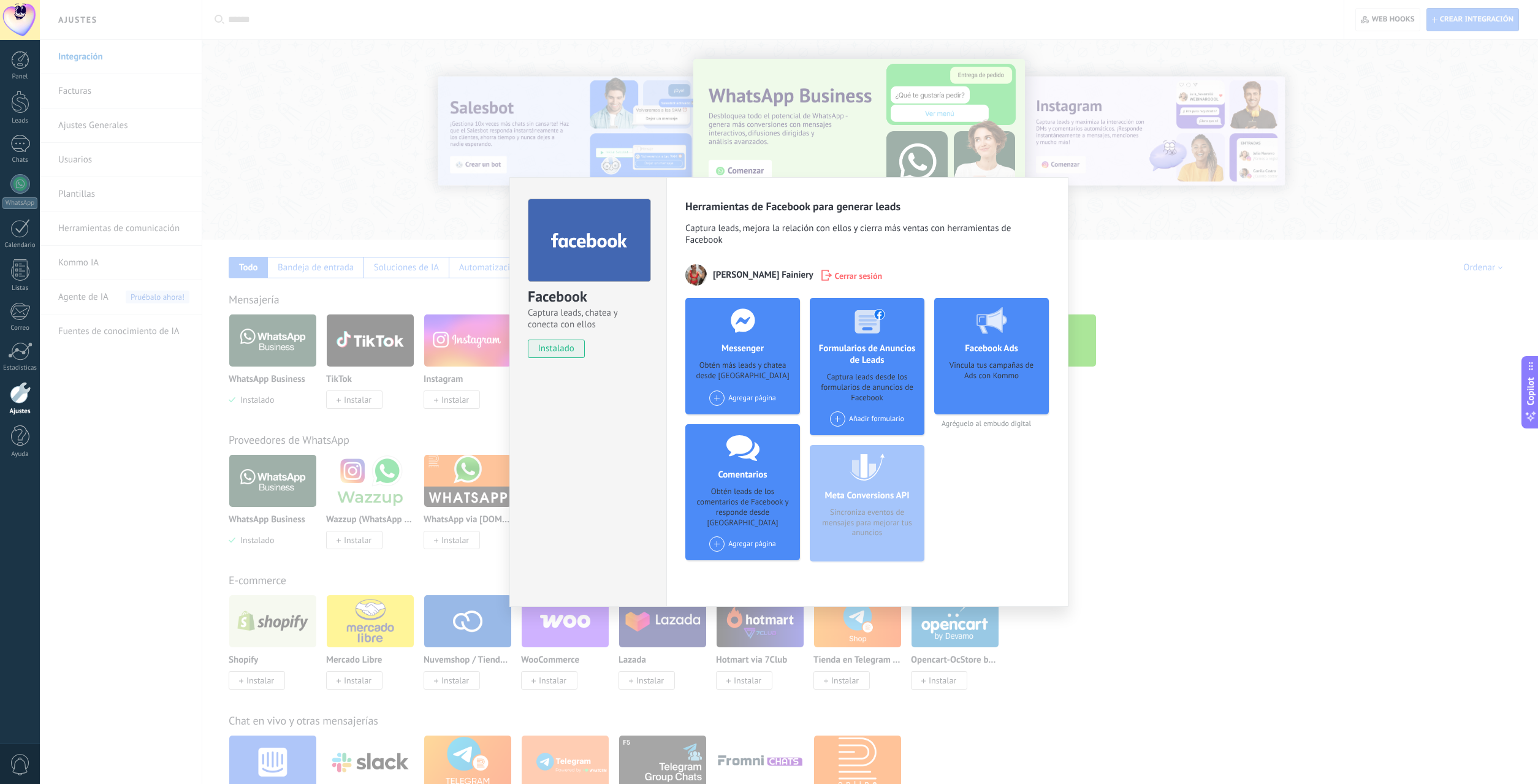
click at [740, 402] on div "Agregar página" at bounding box center [743, 398] width 67 height 15
click at [745, 417] on div "Dulcory" at bounding box center [749, 421] width 82 height 27
click at [872, 416] on div "Añadir formulario" at bounding box center [868, 419] width 74 height 15
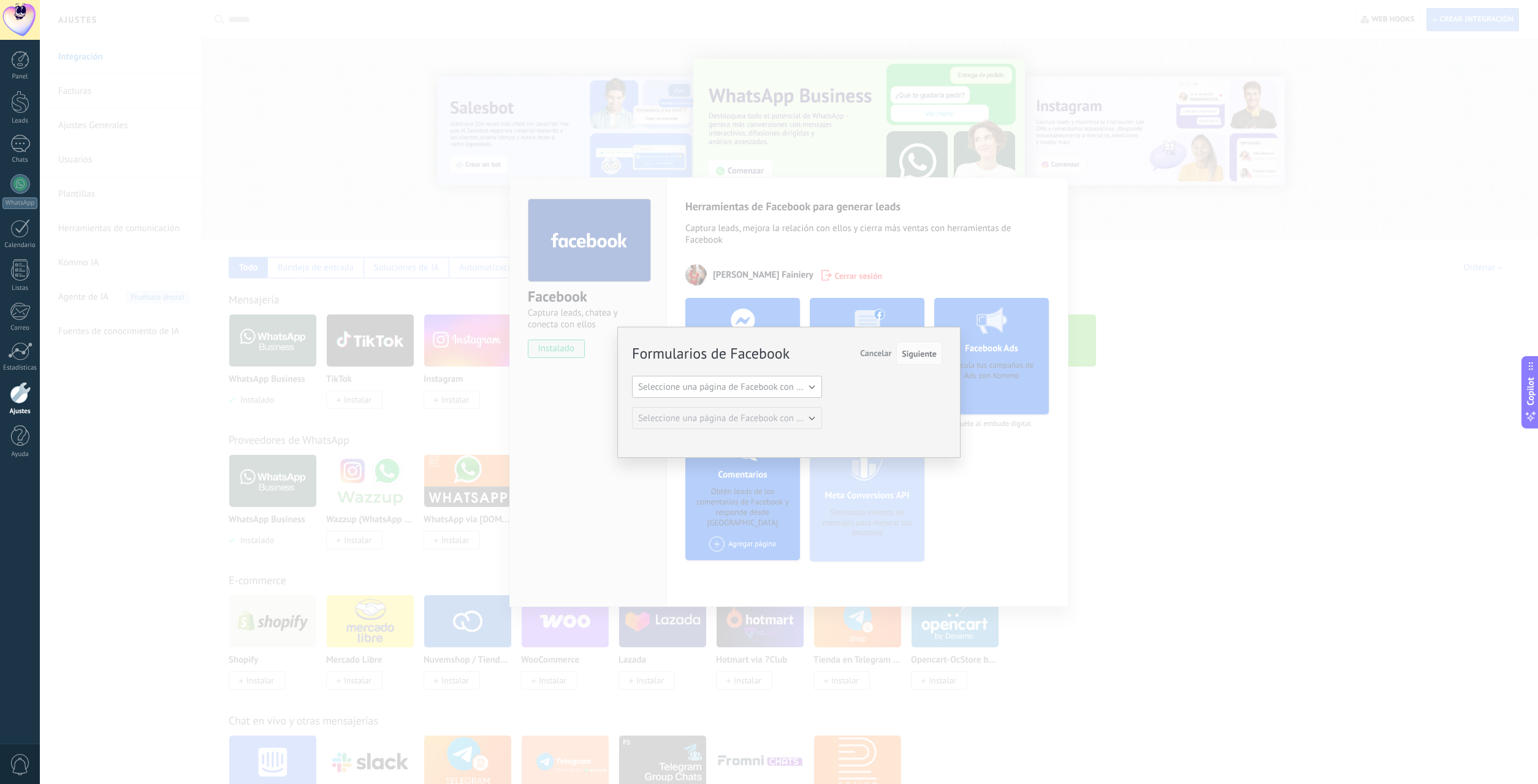
click at [746, 395] on button "Seleccione una página de Facebook con formas" at bounding box center [727, 386] width 190 height 22
click at [696, 412] on span "Dulcory" at bounding box center [722, 408] width 193 height 12
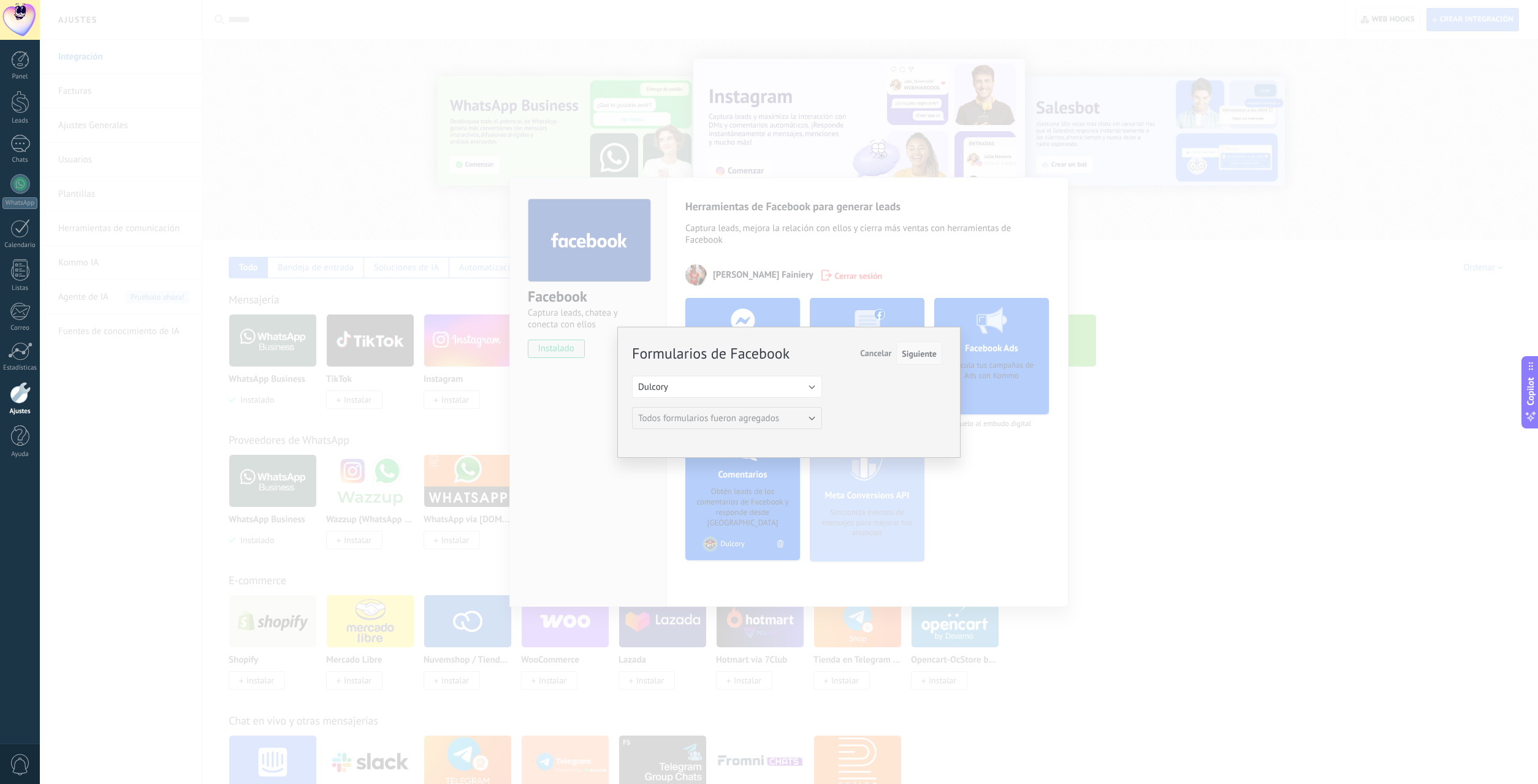
click at [907, 354] on span "Siguiente" at bounding box center [919, 353] width 35 height 8
click at [918, 356] on span "Siguiente" at bounding box center [919, 353] width 35 height 8
click at [904, 356] on span "Siguiente" at bounding box center [919, 353] width 35 height 8
click at [928, 357] on span "Siguiente" at bounding box center [919, 353] width 35 height 8
click at [928, 356] on span "Siguiente" at bounding box center [919, 353] width 35 height 8
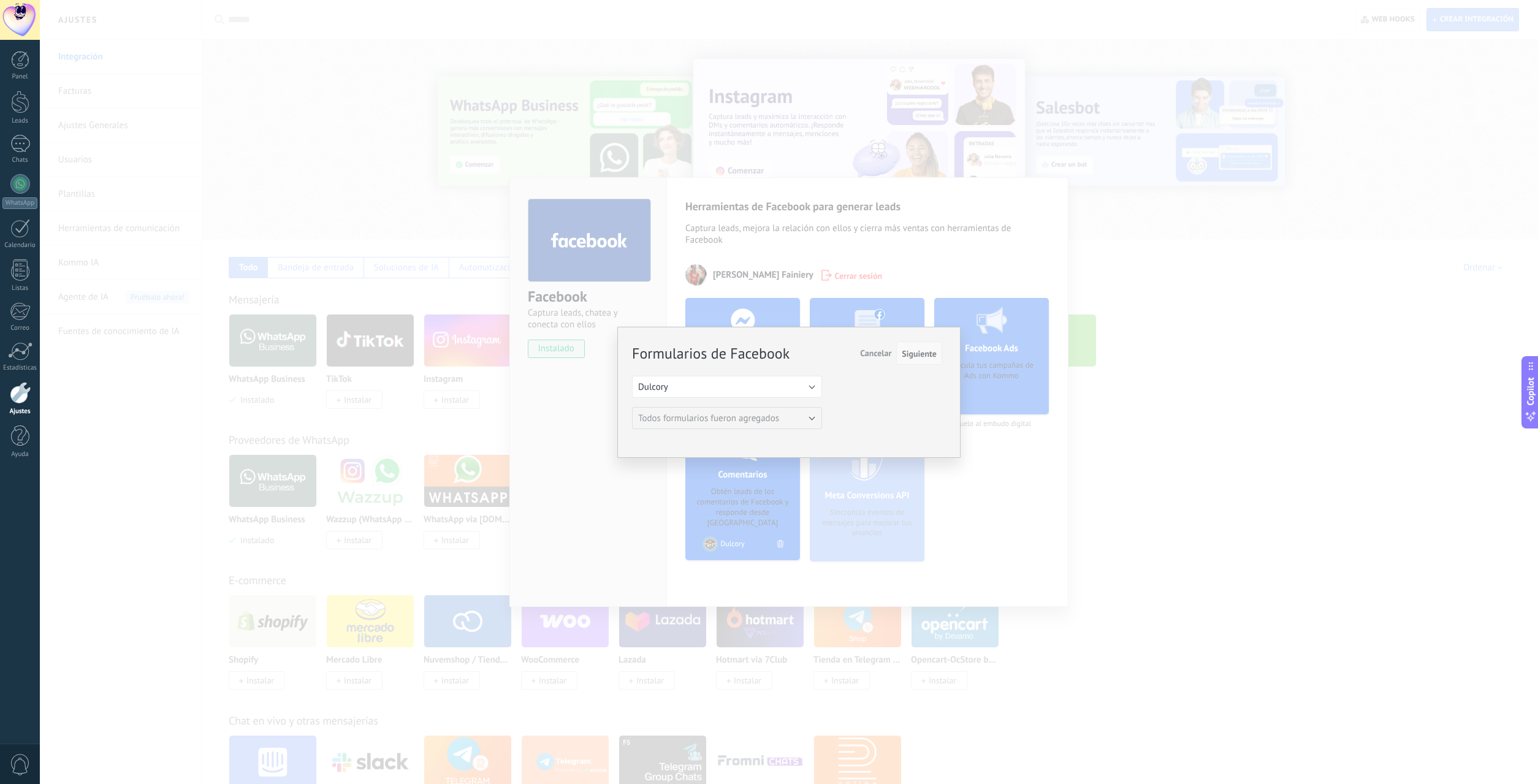
click at [905, 354] on span "Siguiente" at bounding box center [919, 353] width 35 height 8
drag, startPoint x: 815, startPoint y: 341, endPoint x: 804, endPoint y: 385, distance: 45.4
click at [818, 375] on div "Formularios de Facebook Siguiente Cancelar Seleccione una página de Facebook co…" at bounding box center [789, 392] width 344 height 131
click at [922, 360] on button "Siguiente" at bounding box center [919, 353] width 46 height 23
click at [886, 350] on span "Cancelar" at bounding box center [875, 352] width 31 height 11
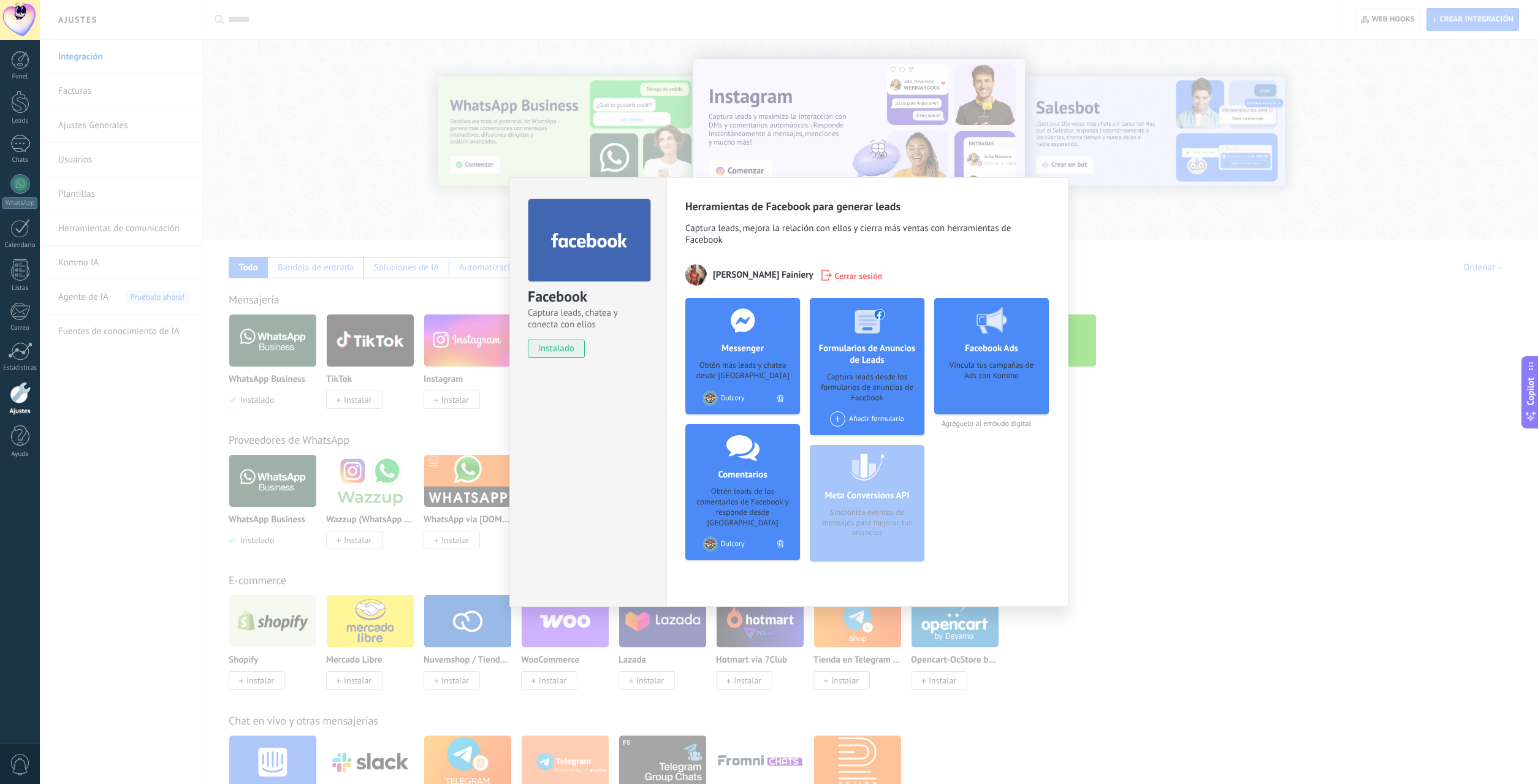
click at [848, 421] on div "Añadir formulario" at bounding box center [868, 419] width 74 height 15
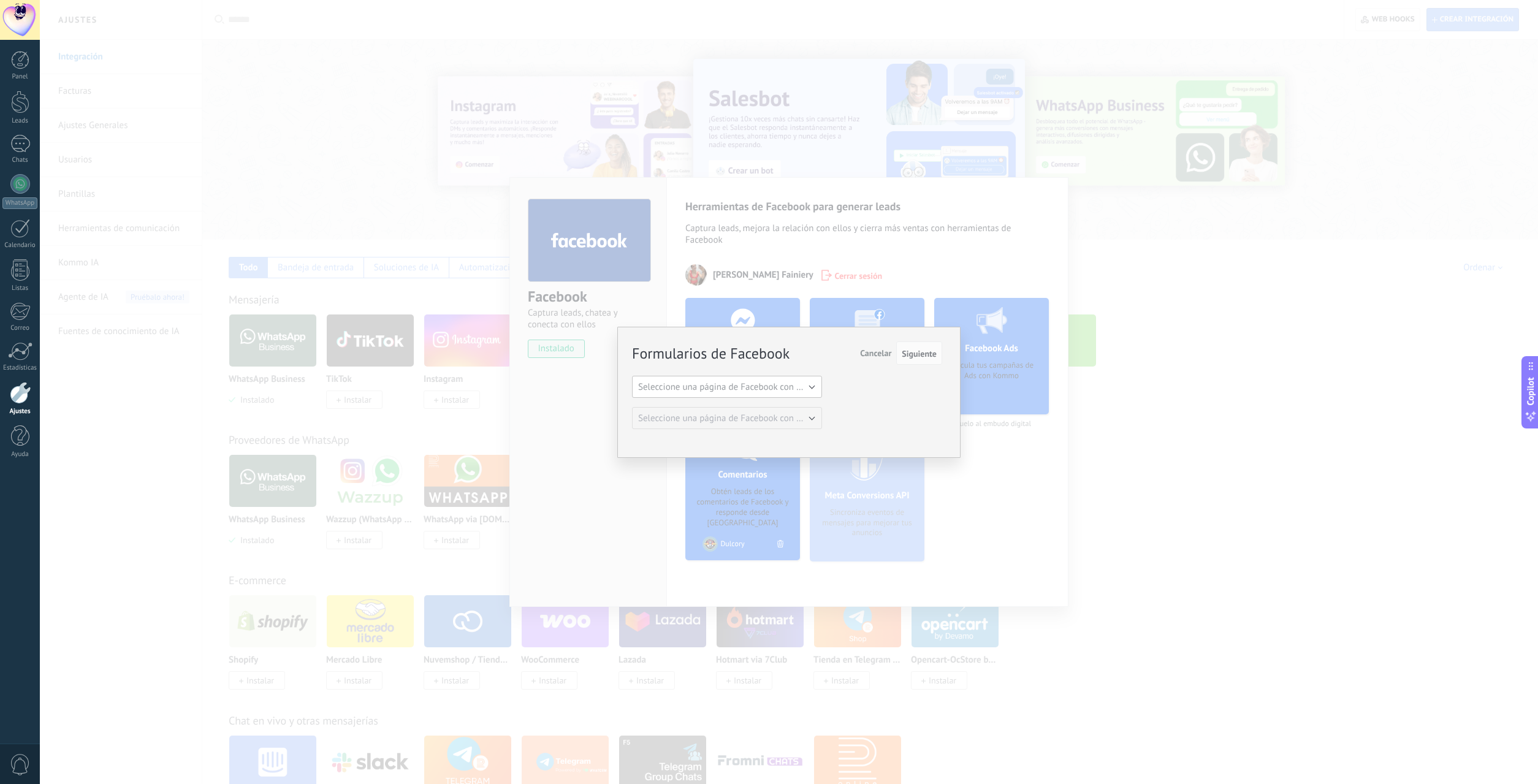
click at [750, 391] on span "Seleccione una página de Facebook con formas" at bounding box center [731, 387] width 185 height 12
click at [698, 411] on span "Dulcory" at bounding box center [722, 408] width 193 height 12
drag, startPoint x: 974, startPoint y: 379, endPoint x: 978, endPoint y: 383, distance: 5.7
click at [975, 380] on div "Formularios de Facebook Siguiente Cancelar Seleccione una página de Facebook co…" at bounding box center [789, 392] width 1498 height 784
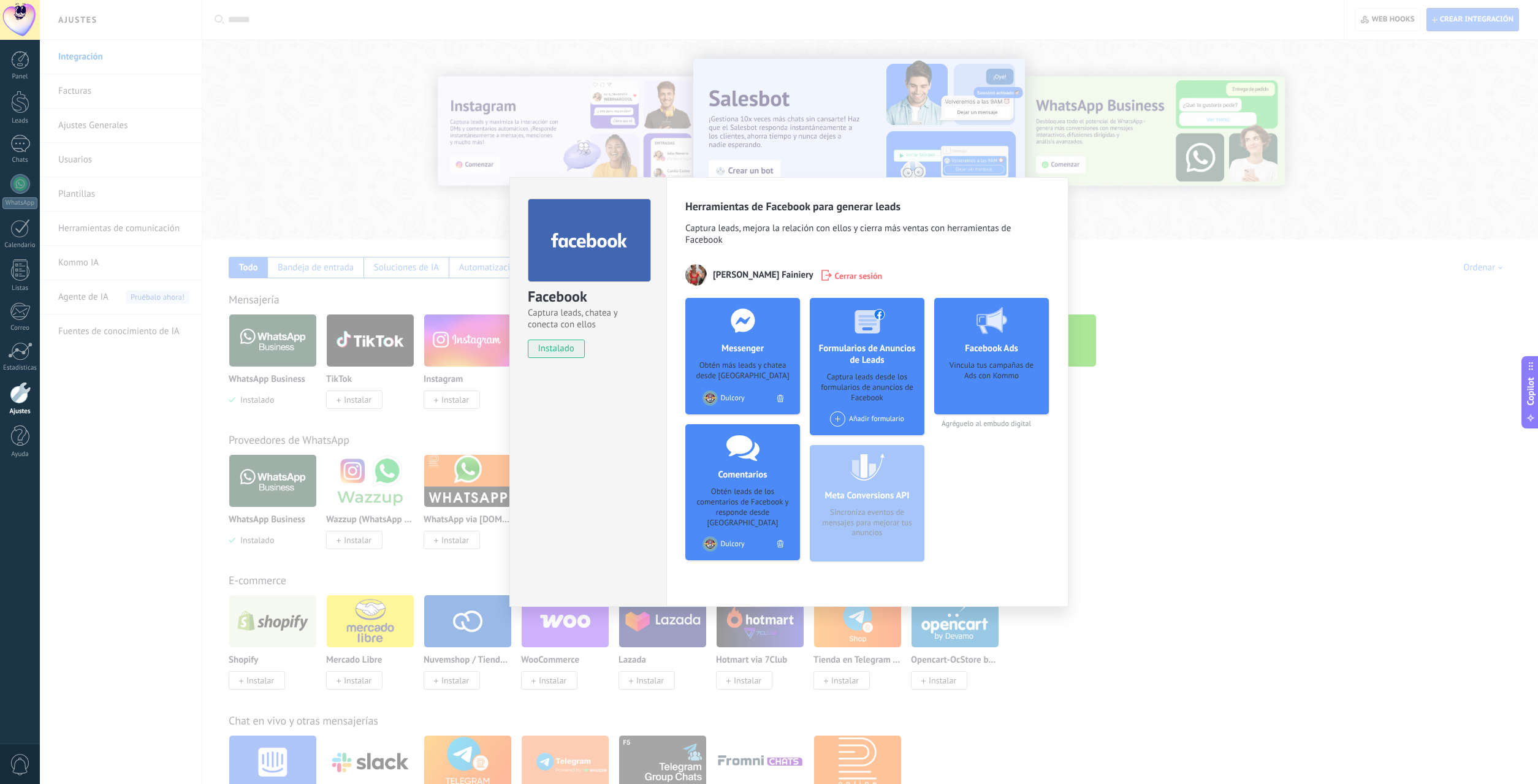
click at [1003, 357] on div "Facebook Ads Vincula tus campañas de Ads con Kommo" at bounding box center [991, 356] width 115 height 116
click at [749, 501] on div "Obtén leads de los comentarios de Facebook y responde desde [GEOGRAPHIC_DATA]" at bounding box center [743, 507] width 95 height 42
click at [882, 492] on div "Meta Conversions API Sincroniza eventos de mensajes para mejorar tus anuncios" at bounding box center [867, 503] width 115 height 116
click at [1058, 353] on div "Herramientas de Facebook para generar leads Captura leads, mejora la relación c…" at bounding box center [868, 392] width 402 height 430
click at [1135, 355] on div "Facebook Captura leads, chatea y conecta con ellos instalado Desinstalar Herram…" at bounding box center [789, 392] width 1498 height 784
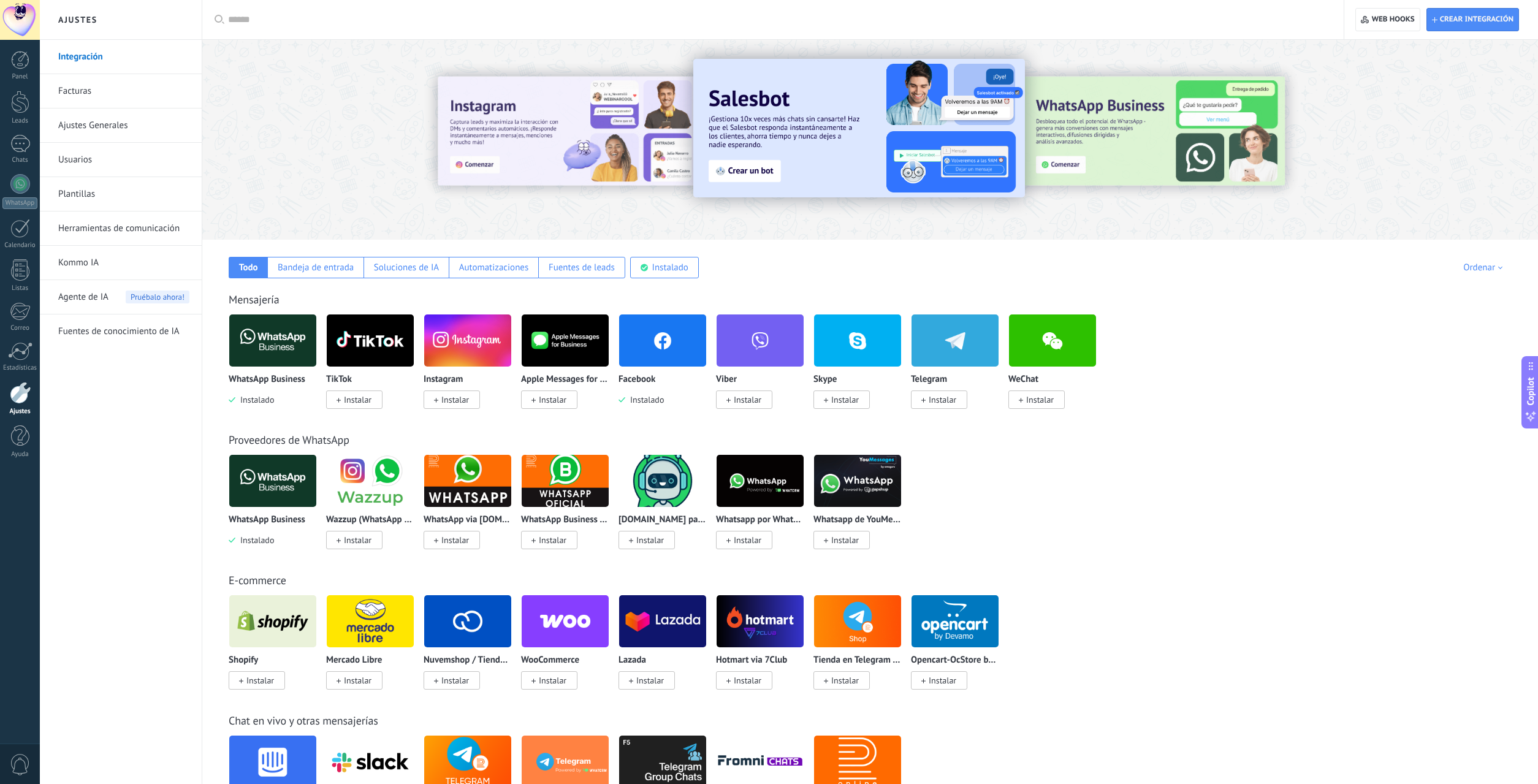
click at [159, 297] on span "Pruébalo ahora!" at bounding box center [157, 297] width 64 height 13
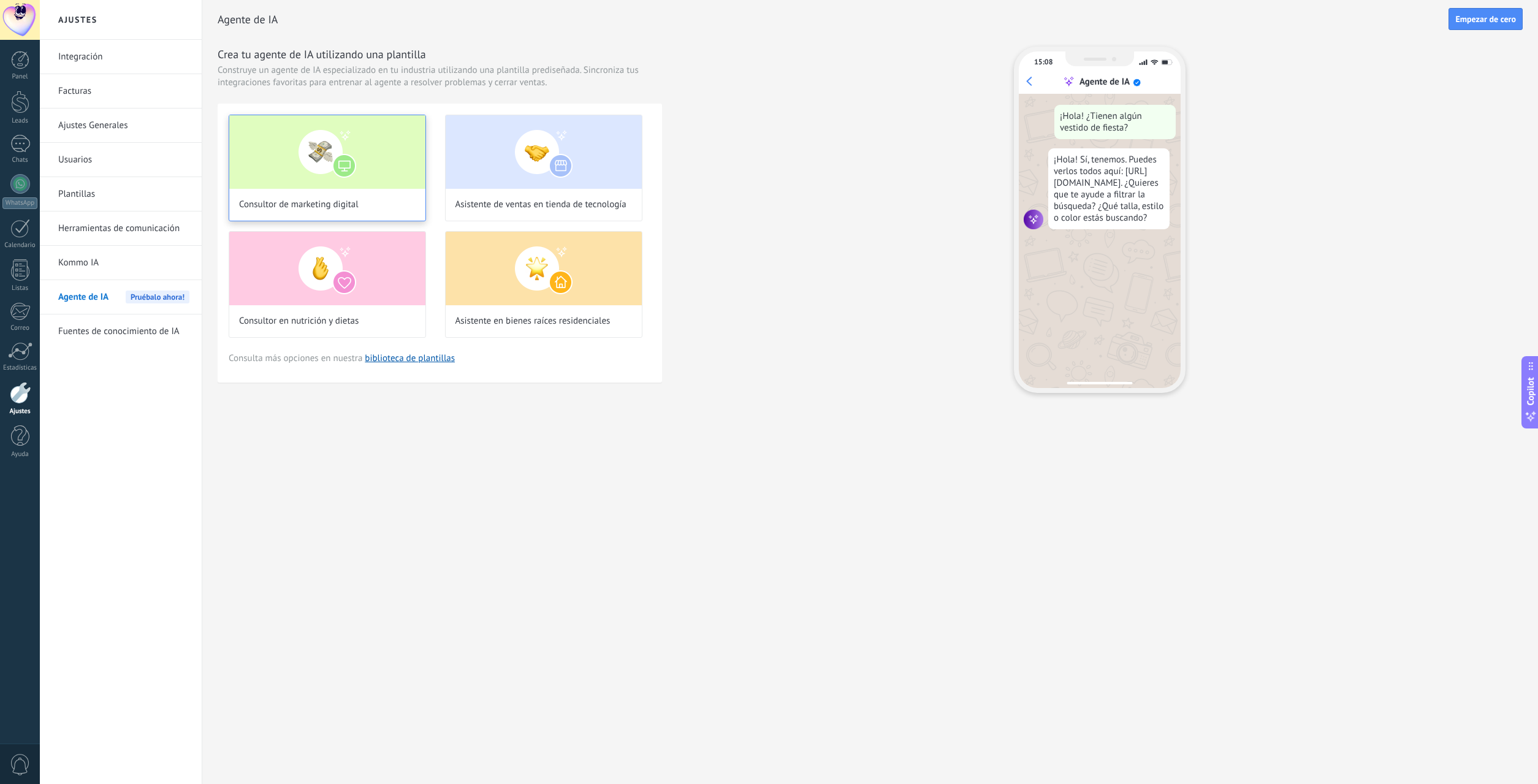
click at [345, 186] on img at bounding box center [327, 152] width 196 height 74
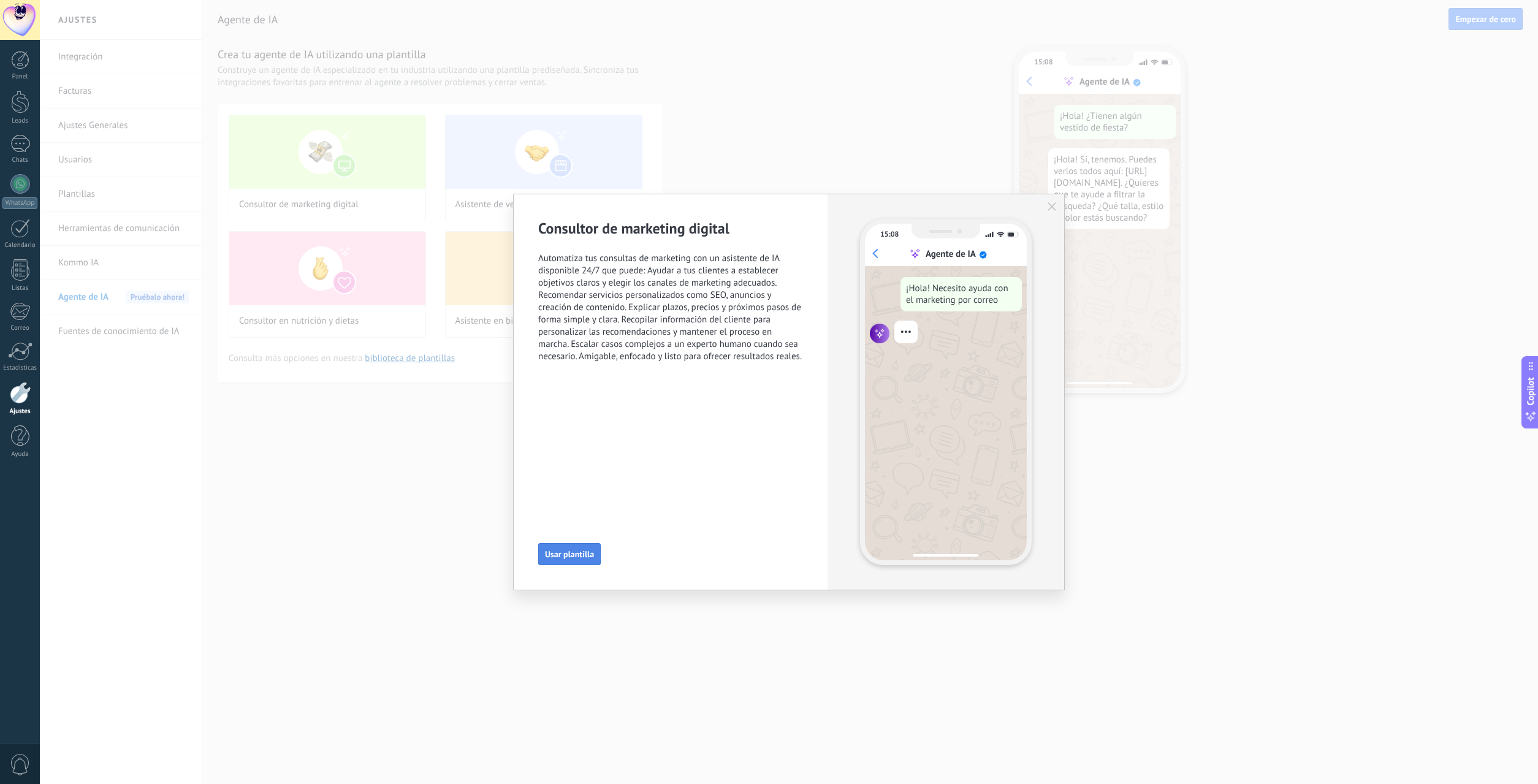
click at [583, 550] on span "Usar plantilla" at bounding box center [569, 554] width 49 height 8
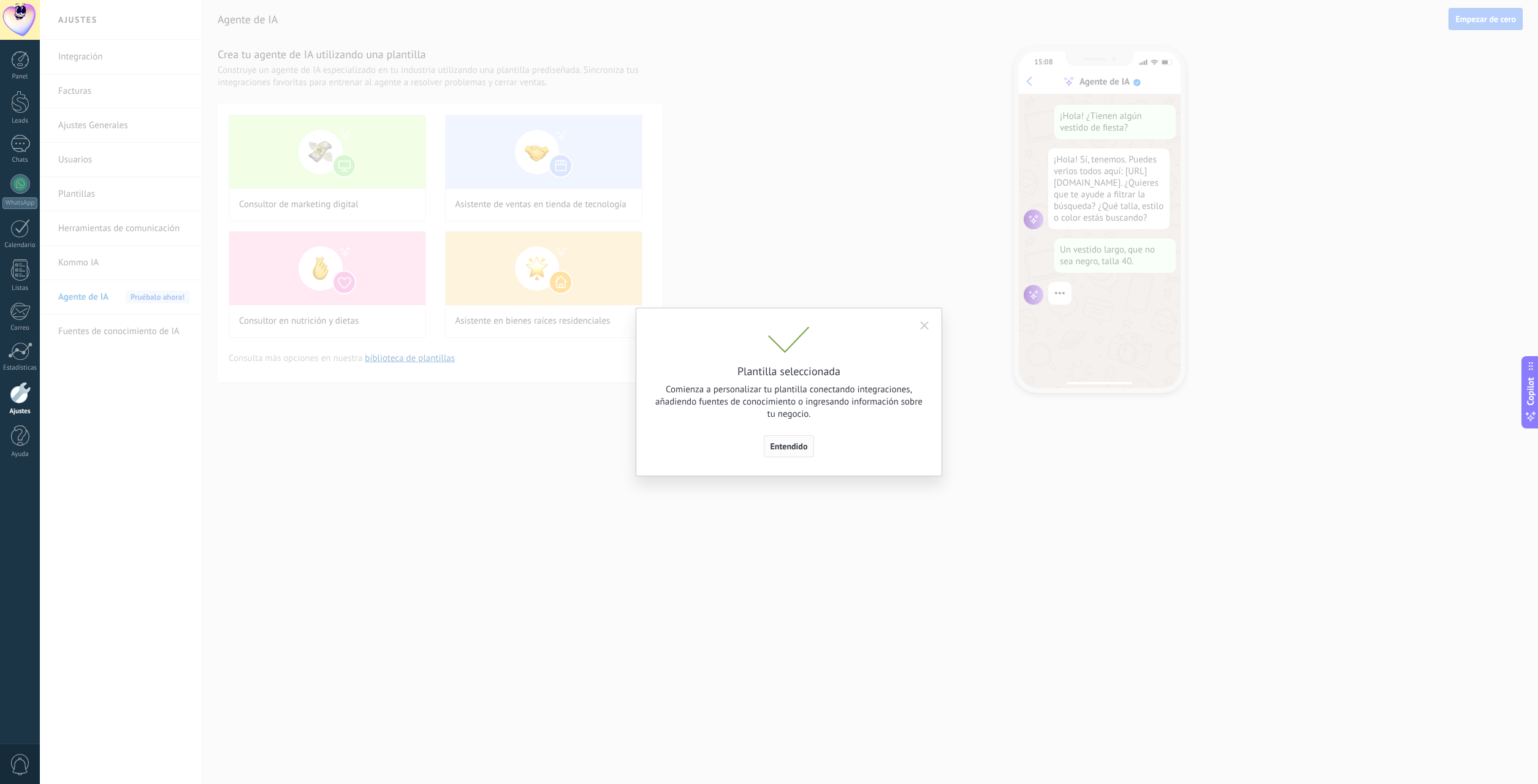
click at [797, 446] on span "Entendido" at bounding box center [789, 446] width 37 height 8
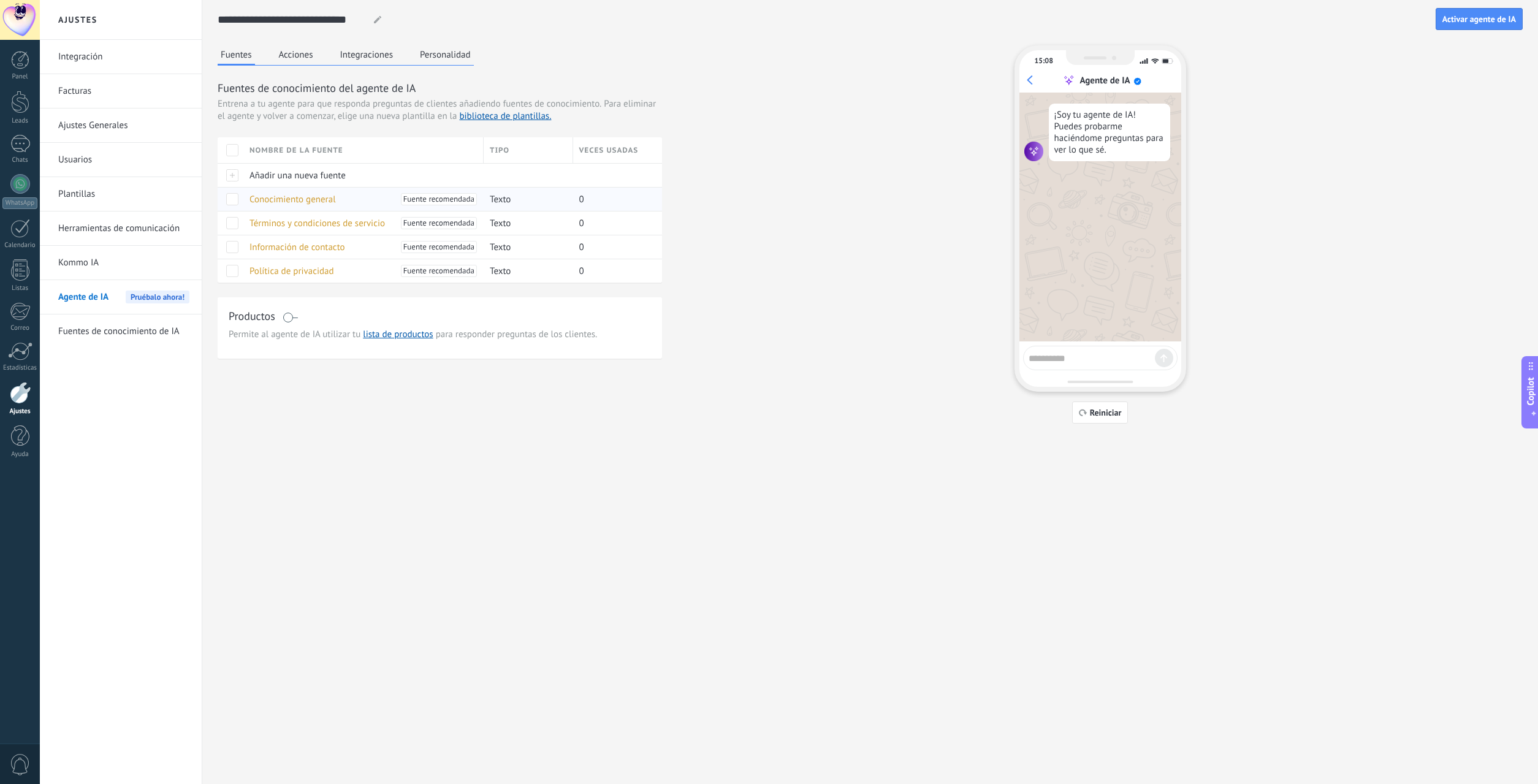
click at [326, 201] on span "Conocimiento general" at bounding box center [292, 200] width 86 height 12
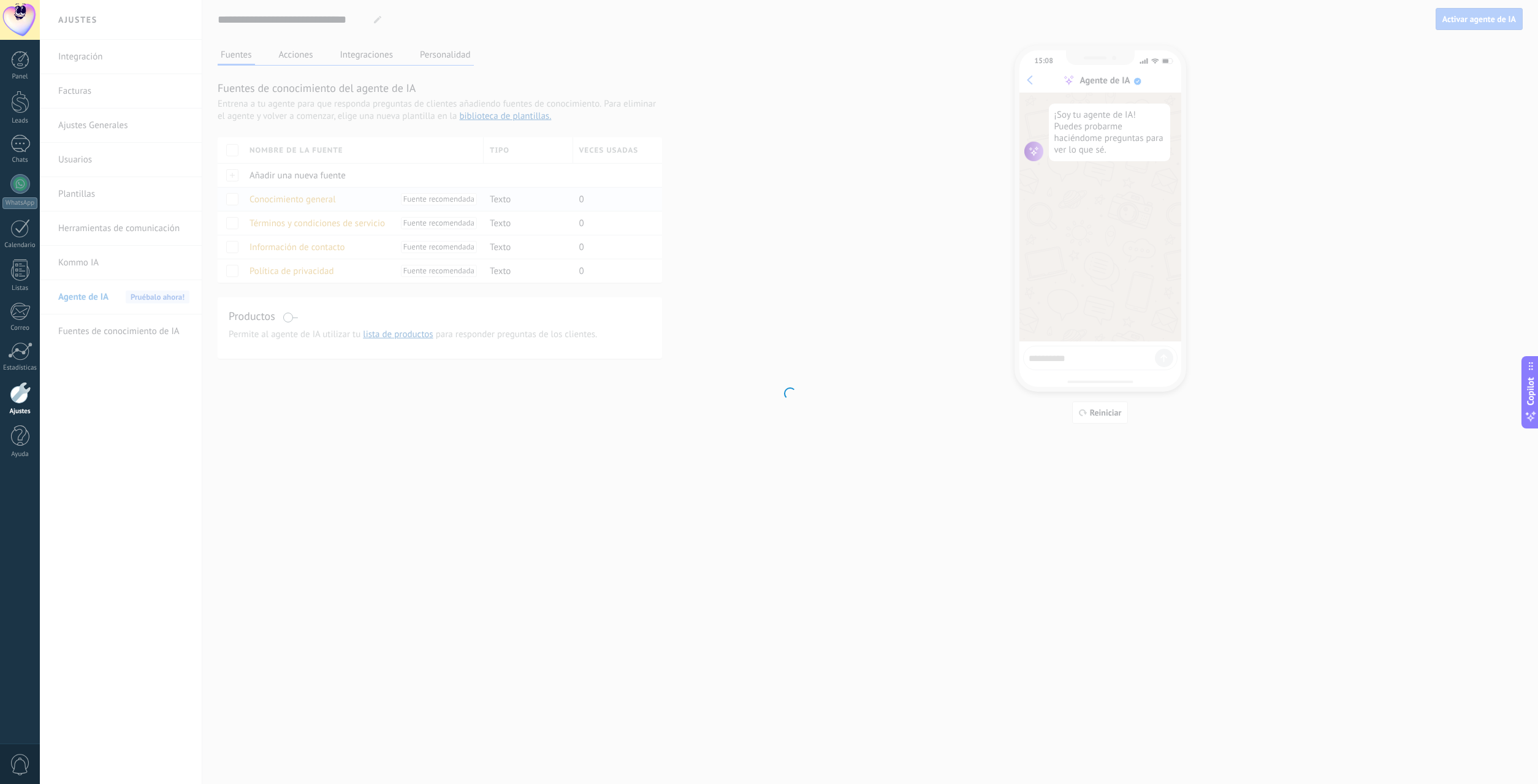
type input "**********"
type textarea "**********"
click at [735, 354] on textarea "**********" at bounding box center [788, 427] width 448 height 263
drag, startPoint x: 816, startPoint y: 325, endPoint x: 392, endPoint y: 310, distance: 424.3
click at [564, 311] on textarea "**********" at bounding box center [788, 427] width 448 height 263
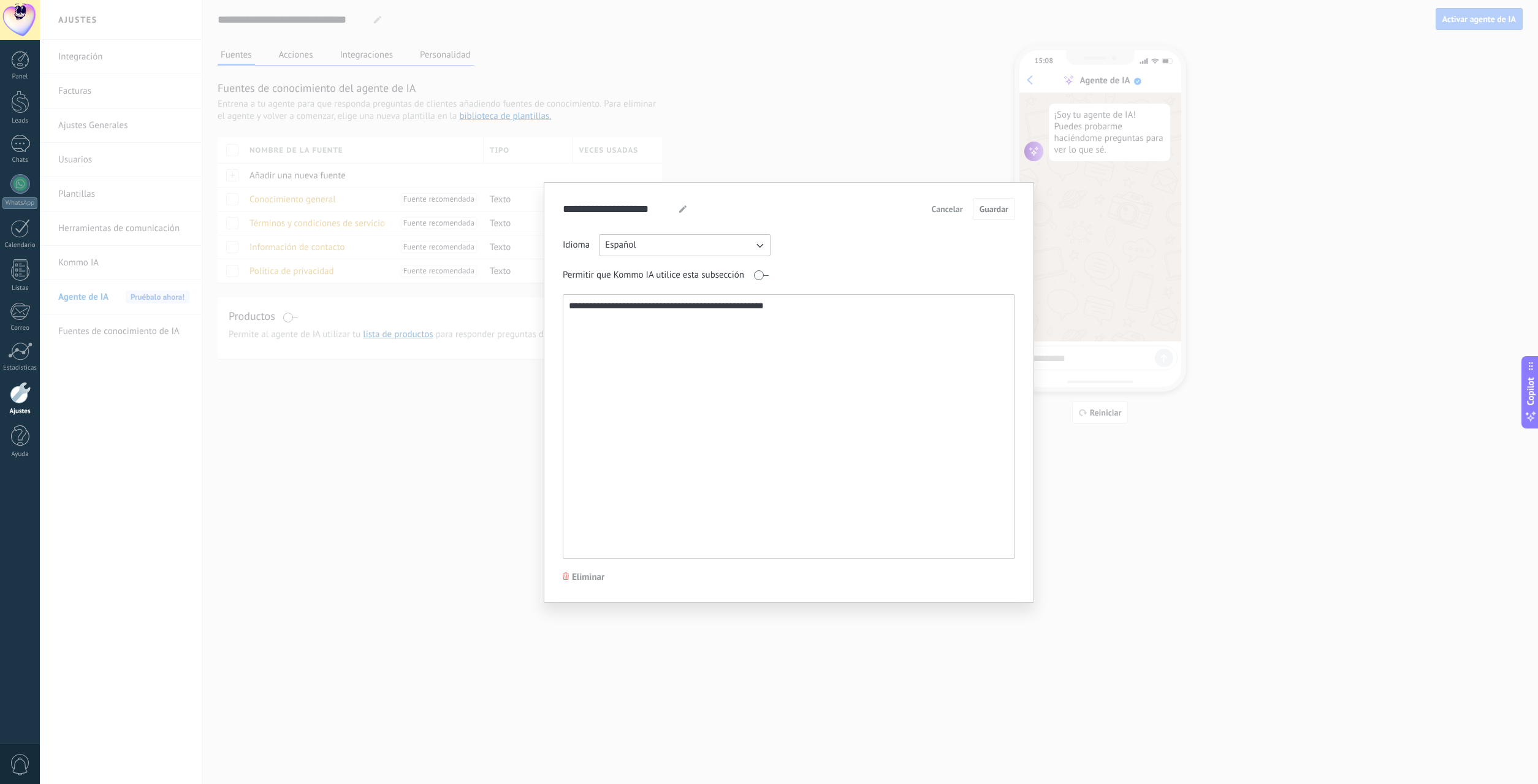
click at [851, 146] on div "**********" at bounding box center [789, 392] width 1498 height 784
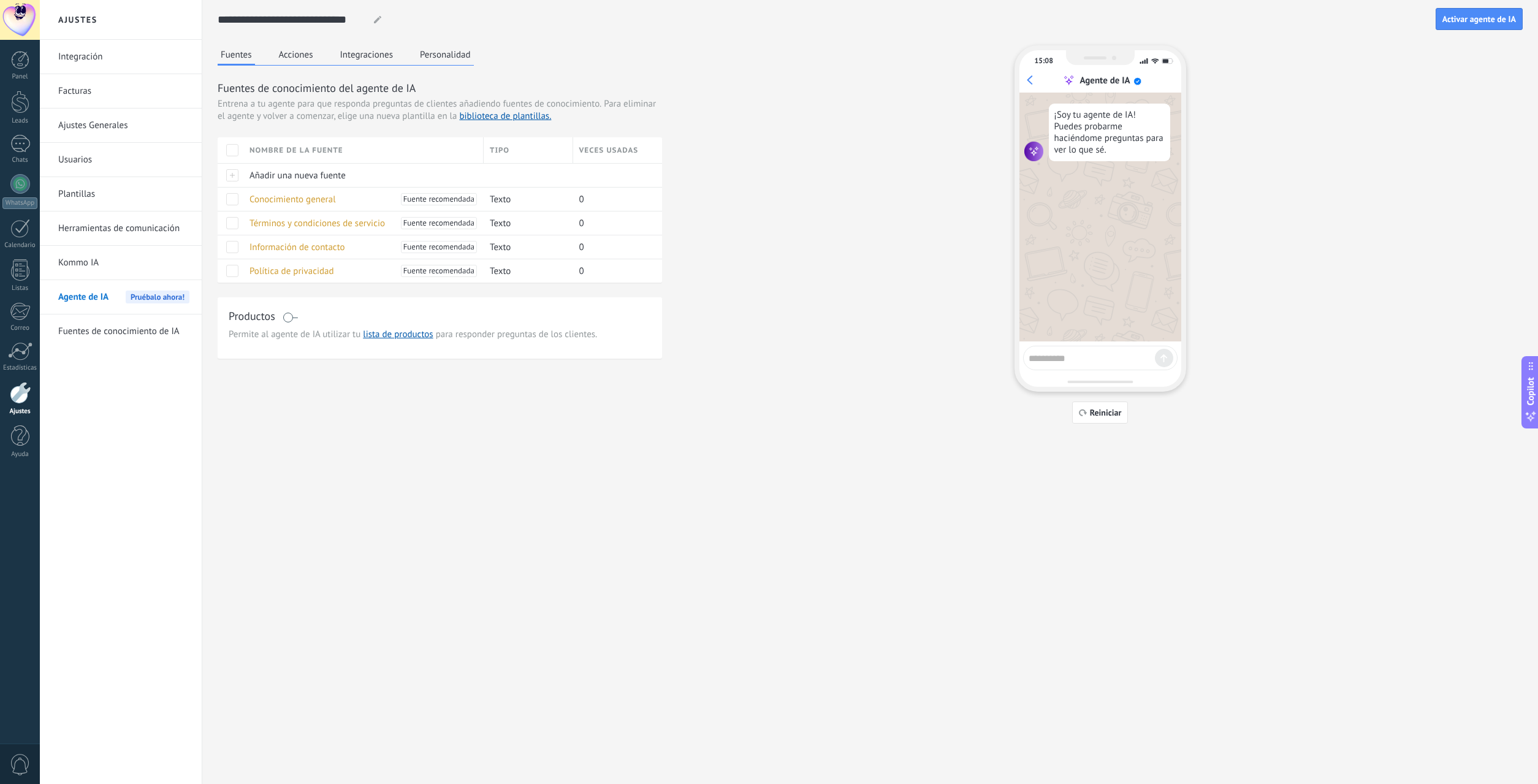
click at [290, 315] on span at bounding box center [290, 317] width 15 height 10
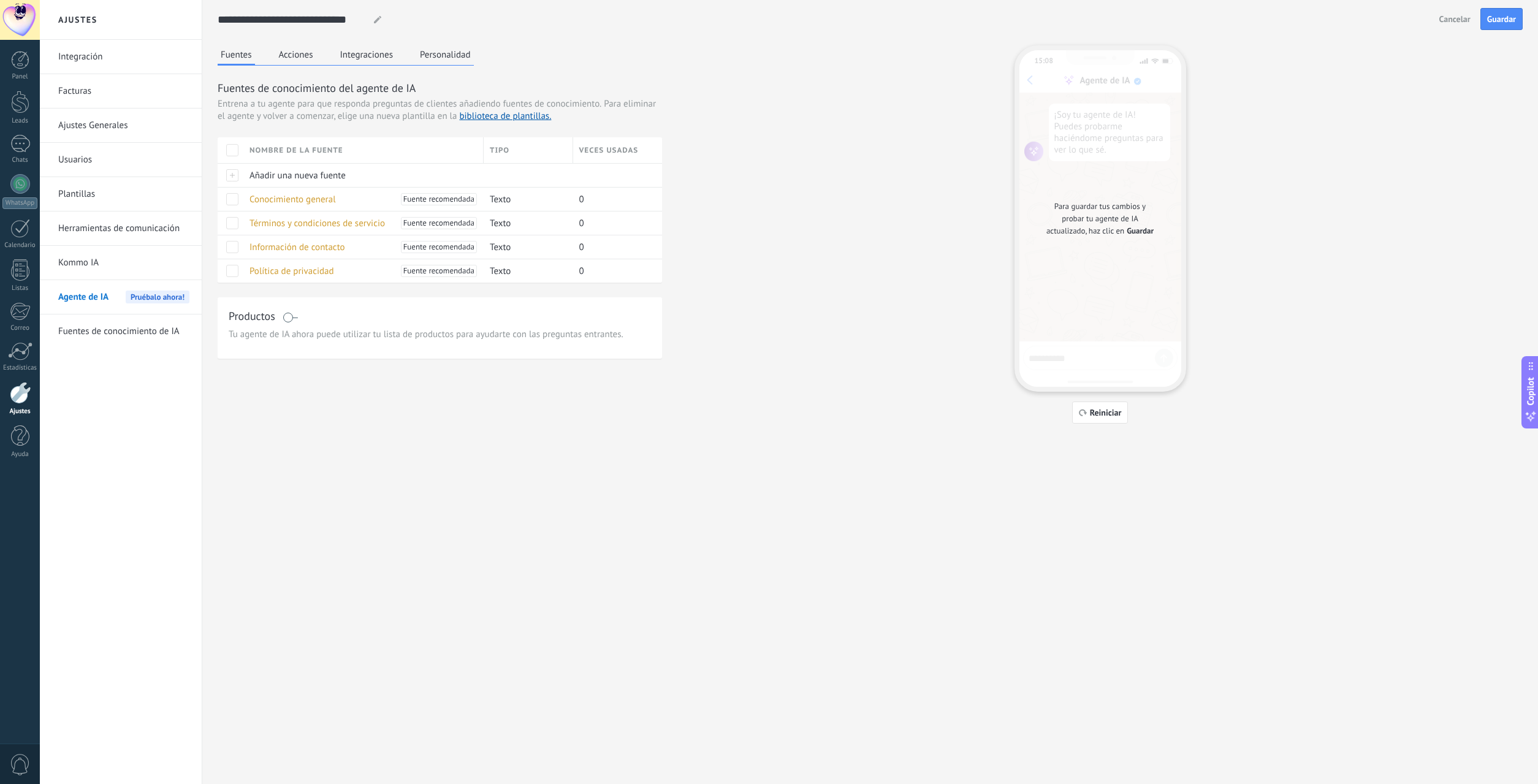
click at [282, 318] on div "Productos" at bounding box center [440, 317] width 422 height 18
click at [289, 315] on span at bounding box center [290, 317] width 15 height 10
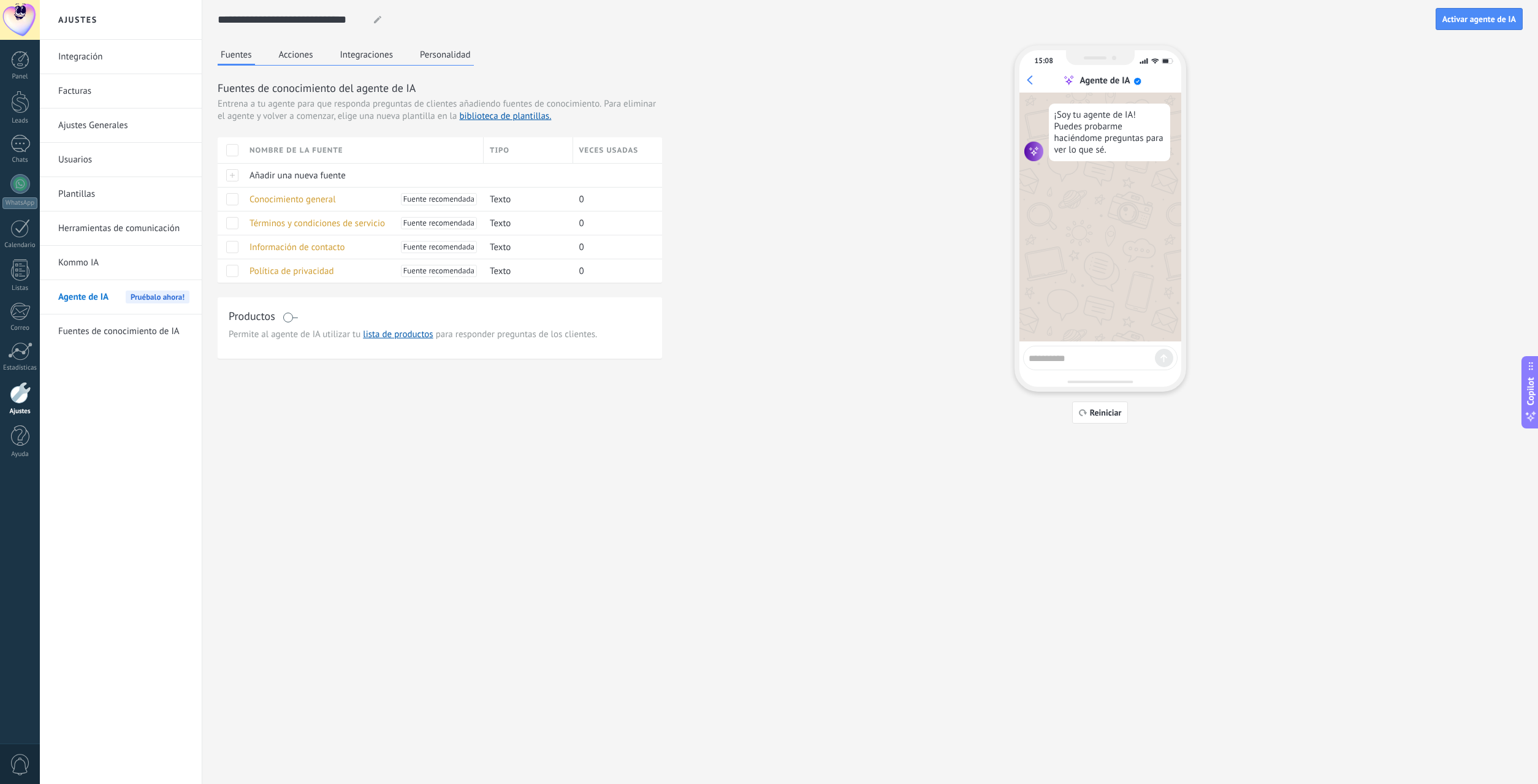
click at [90, 257] on link "Kommo IA" at bounding box center [123, 263] width 131 height 35
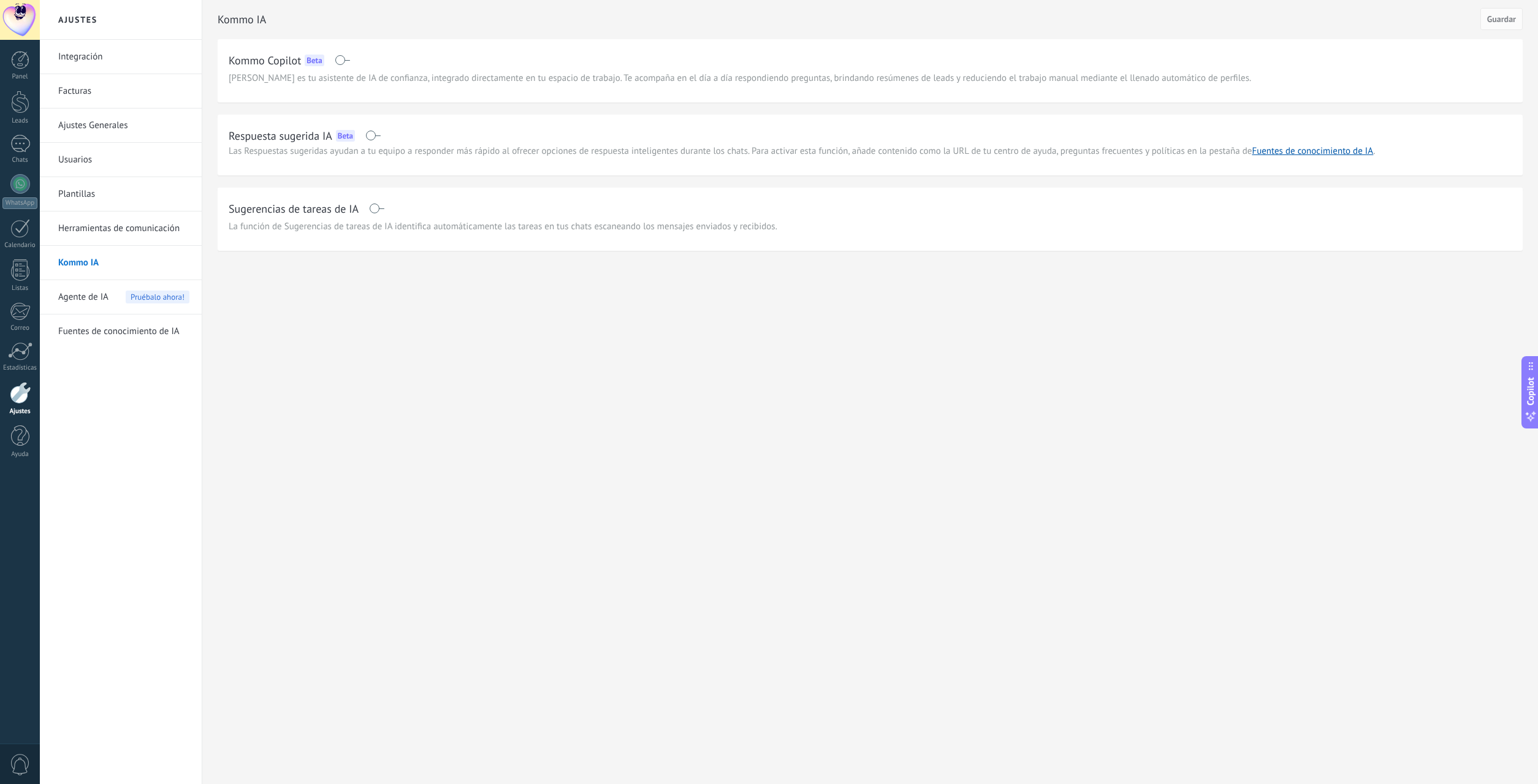
click at [374, 137] on span at bounding box center [373, 135] width 15 height 10
click at [374, 208] on span at bounding box center [377, 208] width 15 height 10
drag, startPoint x: 1514, startPoint y: 27, endPoint x: 1358, endPoint y: 63, distance: 160.1
click at [1514, 27] on button "Guardar" at bounding box center [1502, 19] width 42 height 22
click at [82, 294] on span "Agente de IA" at bounding box center [83, 297] width 51 height 35
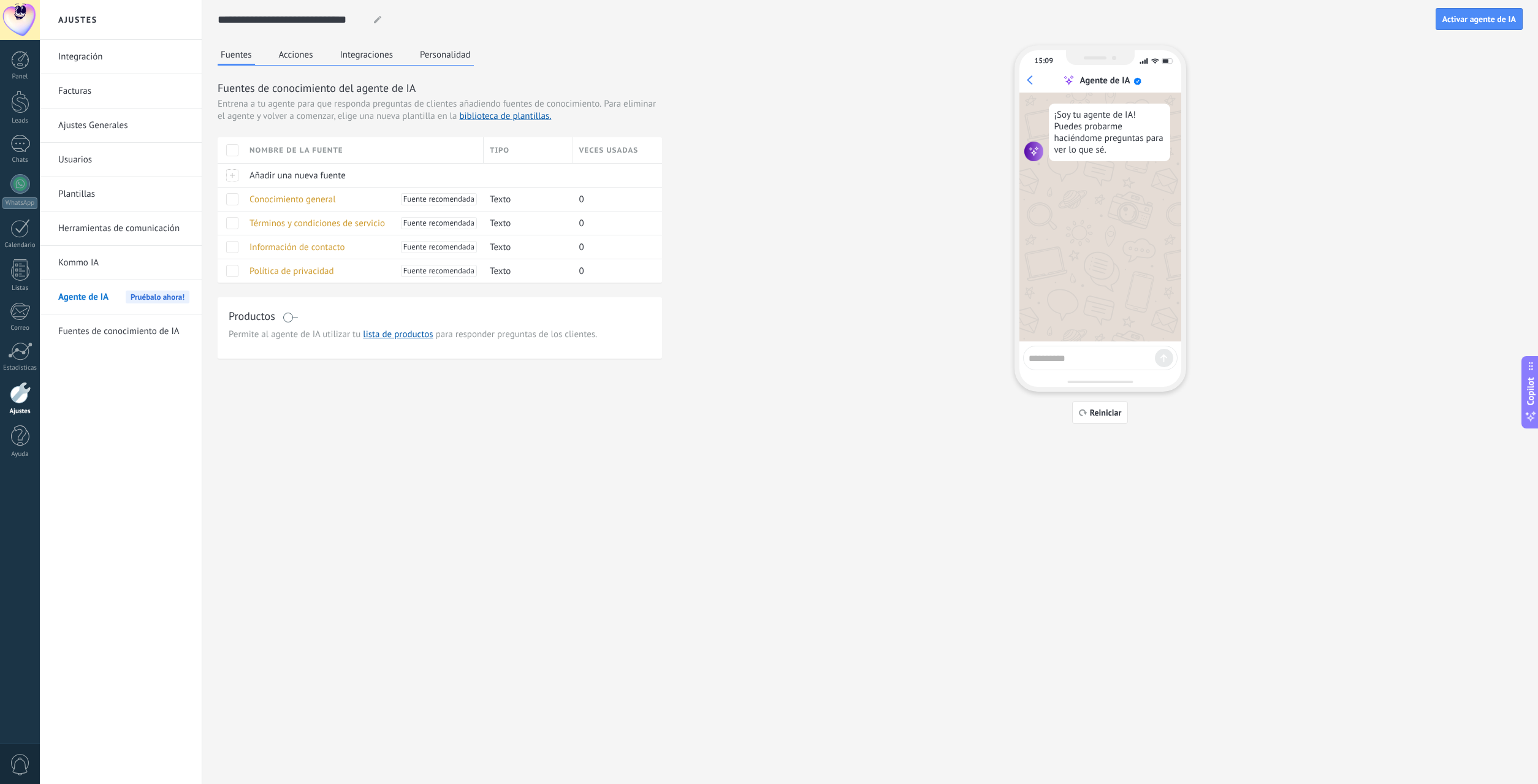
click at [81, 262] on link "Kommo IA" at bounding box center [123, 263] width 131 height 35
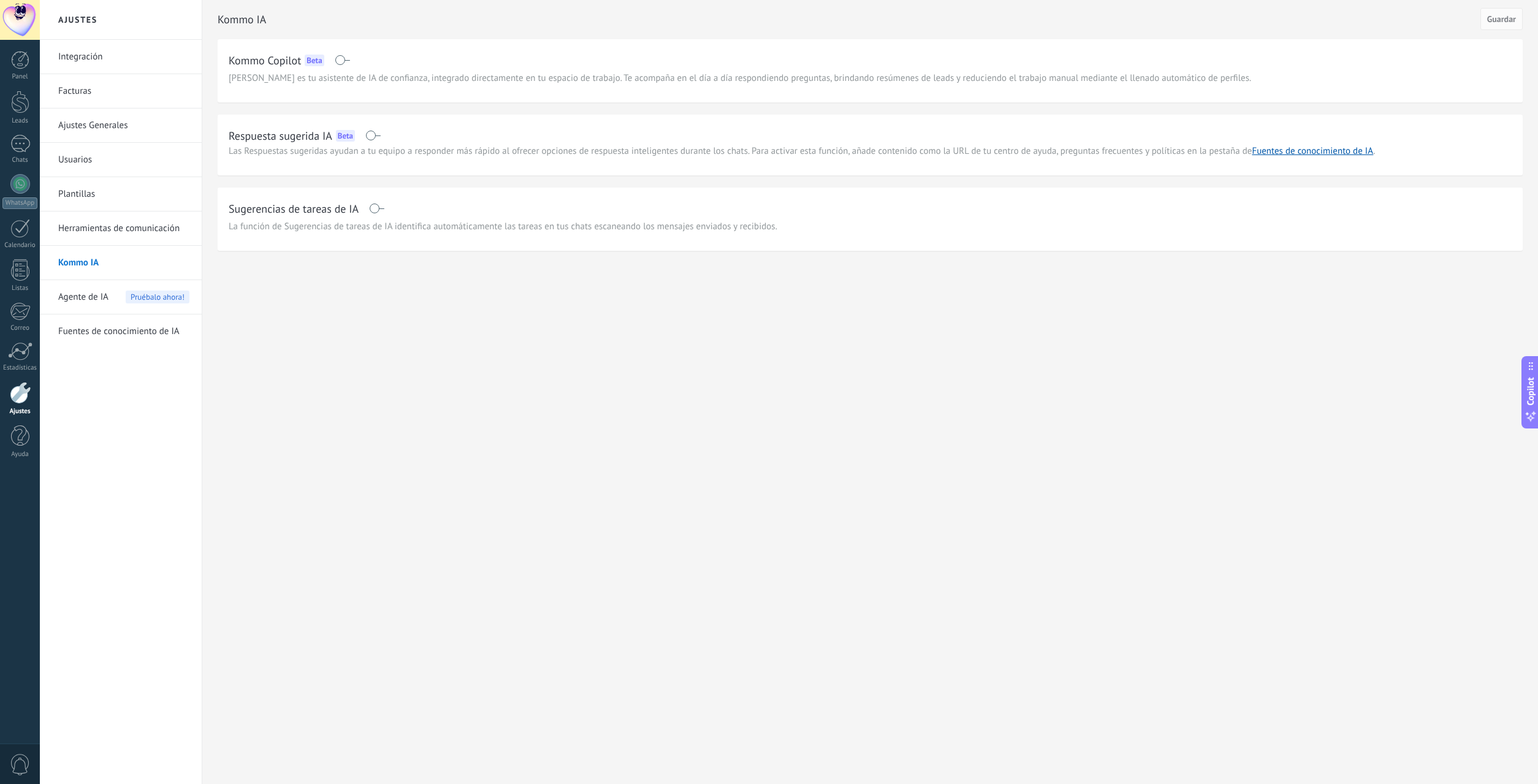
click at [93, 230] on link "Herramientas de comunicación" at bounding box center [123, 229] width 131 height 35
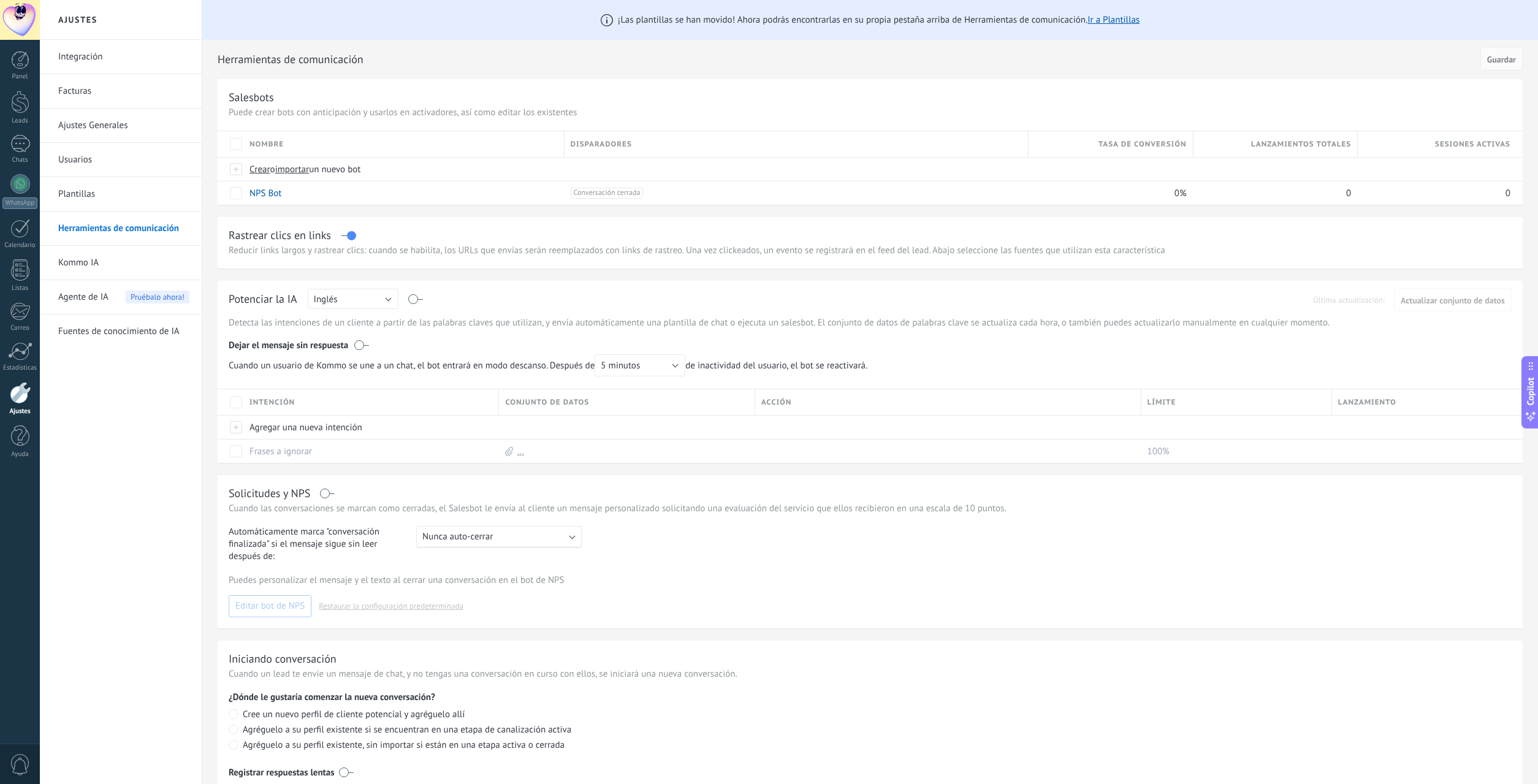
click at [91, 207] on link "Plantillas" at bounding box center [123, 194] width 131 height 35
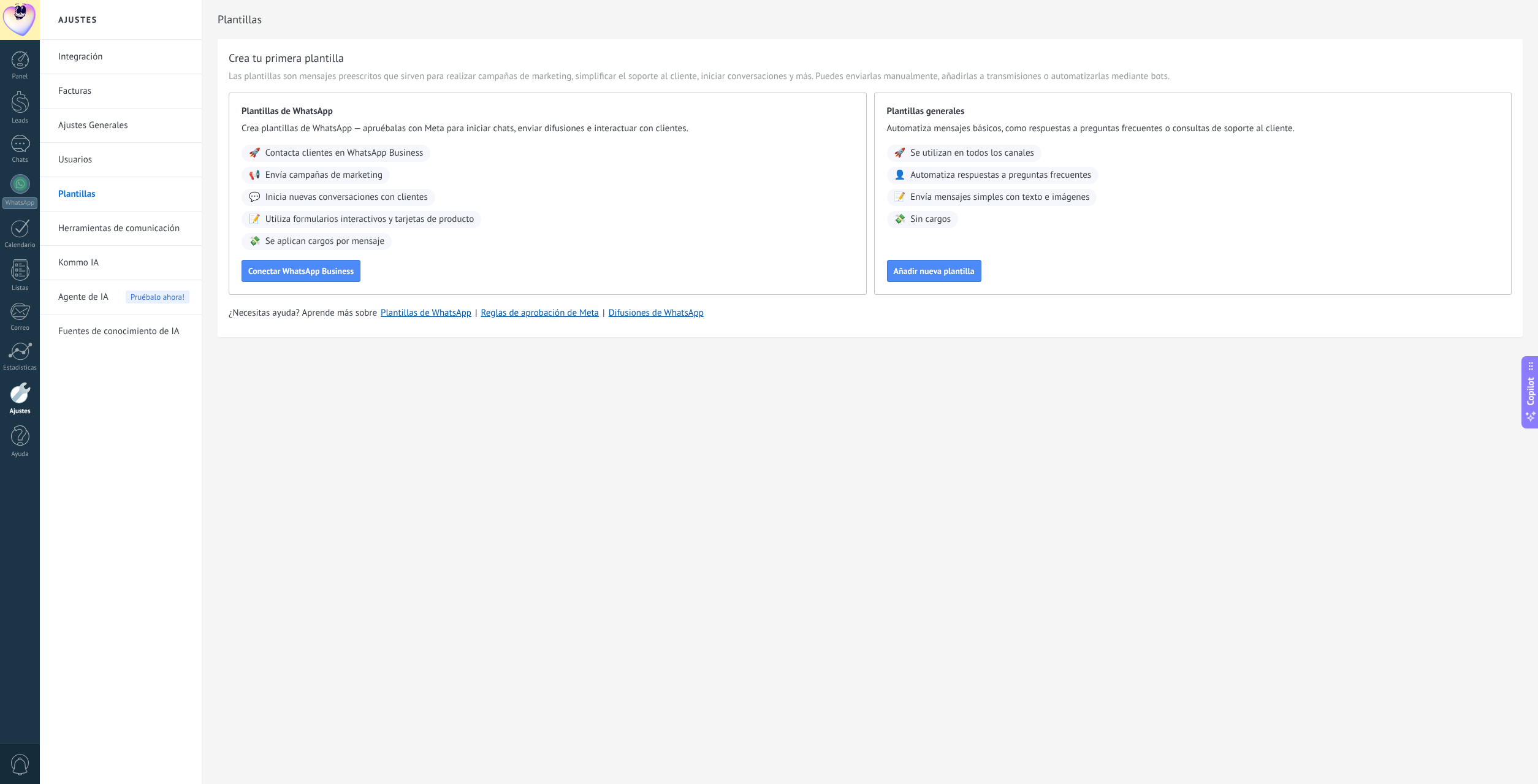
click at [330, 148] on span "Contacta clientes en WhatsApp Business" at bounding box center [344, 153] width 158 height 12
click at [333, 173] on span "Envía campañas de marketing" at bounding box center [324, 175] width 117 height 12
click at [299, 274] on span "Conectar WhatsApp Business" at bounding box center [301, 270] width 106 height 8
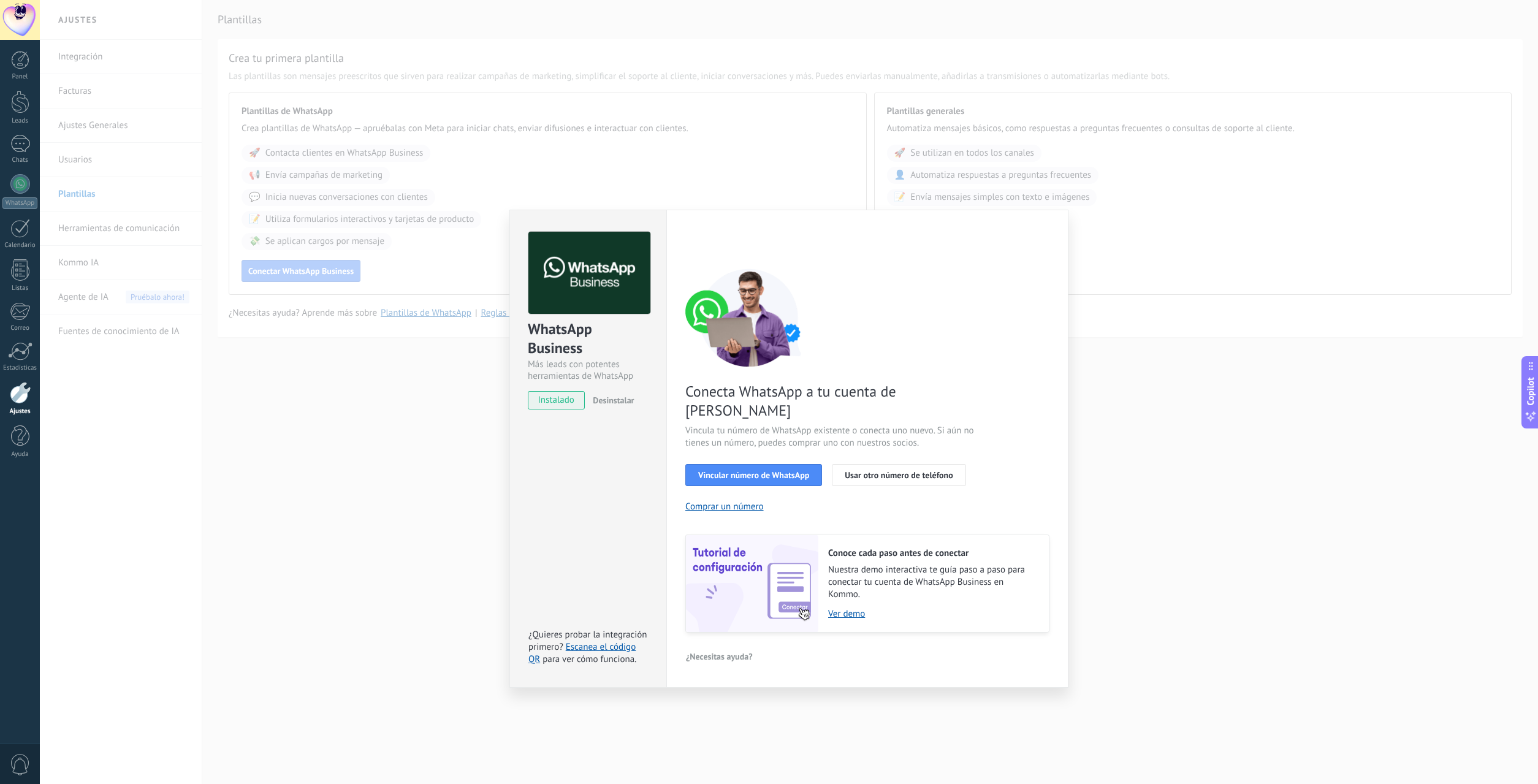
click at [1026, 354] on div "Conecta WhatsApp a tu cuenta de Kommo Vincula tu número de WhatsApp existente o…" at bounding box center [867, 450] width 364 height 364
click at [1082, 346] on div "WhatsApp Business Más leads con potentes herramientas de WhatsApp instalado Des…" at bounding box center [789, 392] width 1498 height 784
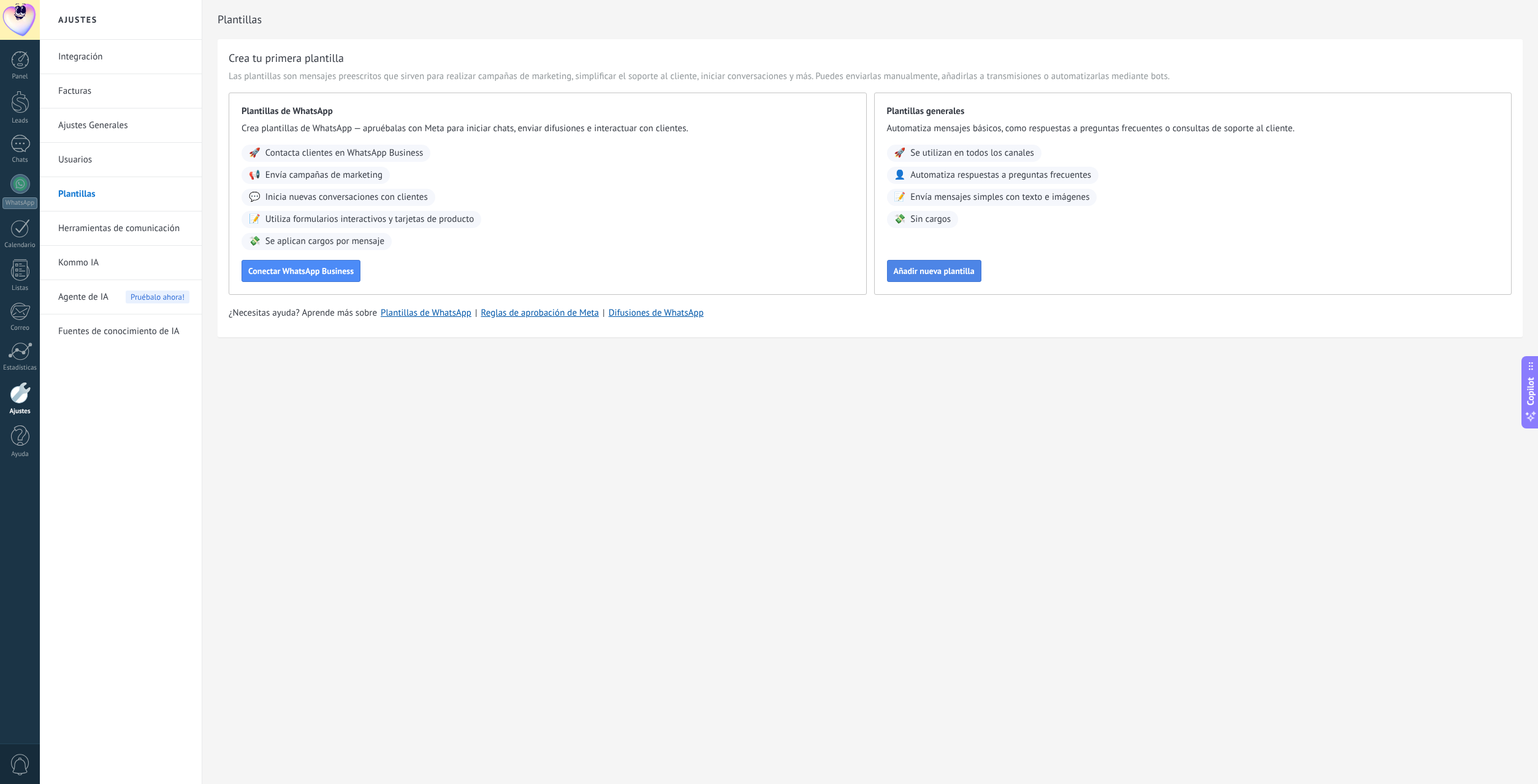
click at [939, 276] on button "Añadir nueva plantilla" at bounding box center [935, 270] width 95 height 22
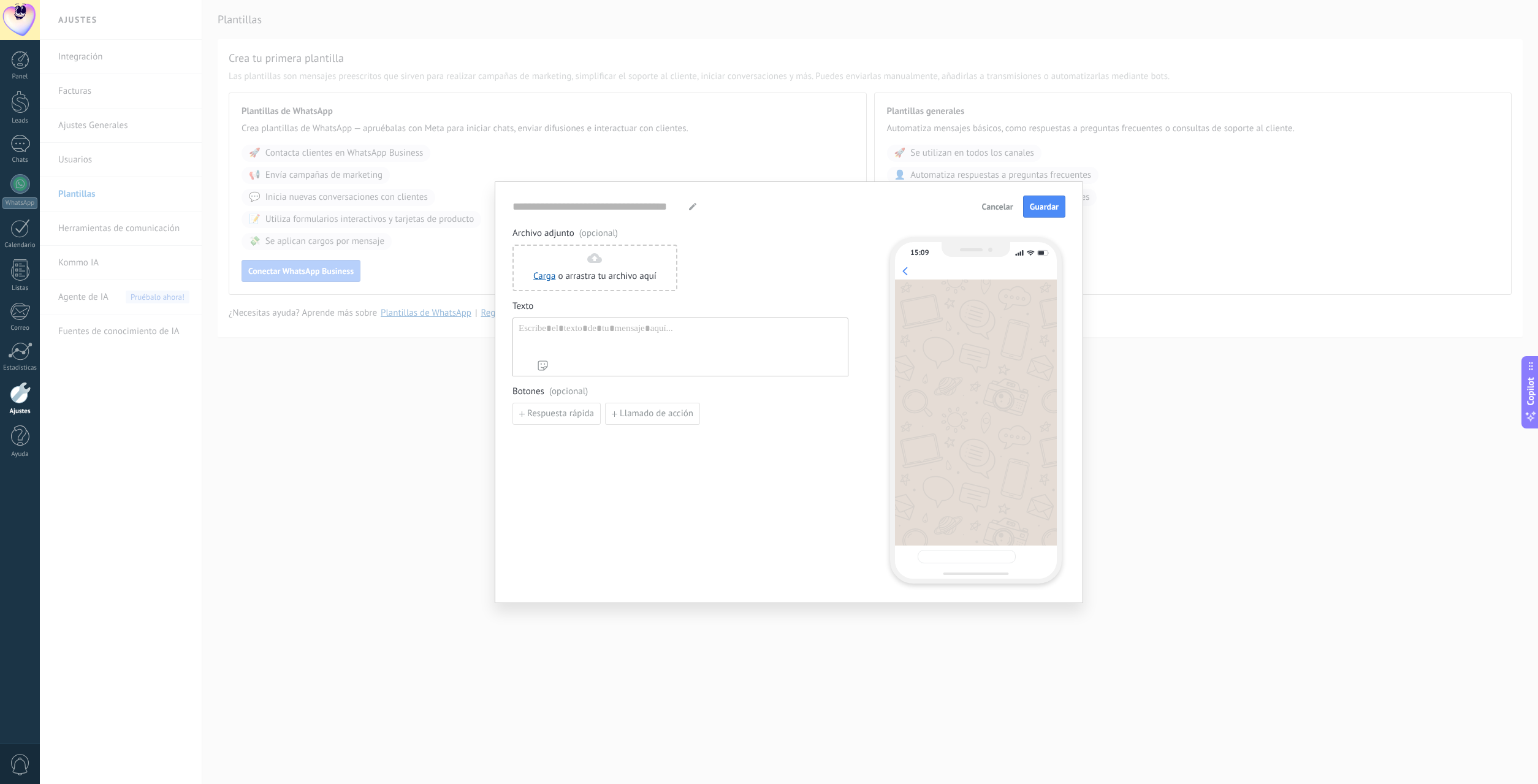
type input "**********"
click at [987, 210] on span "Cancelar" at bounding box center [997, 206] width 31 height 8
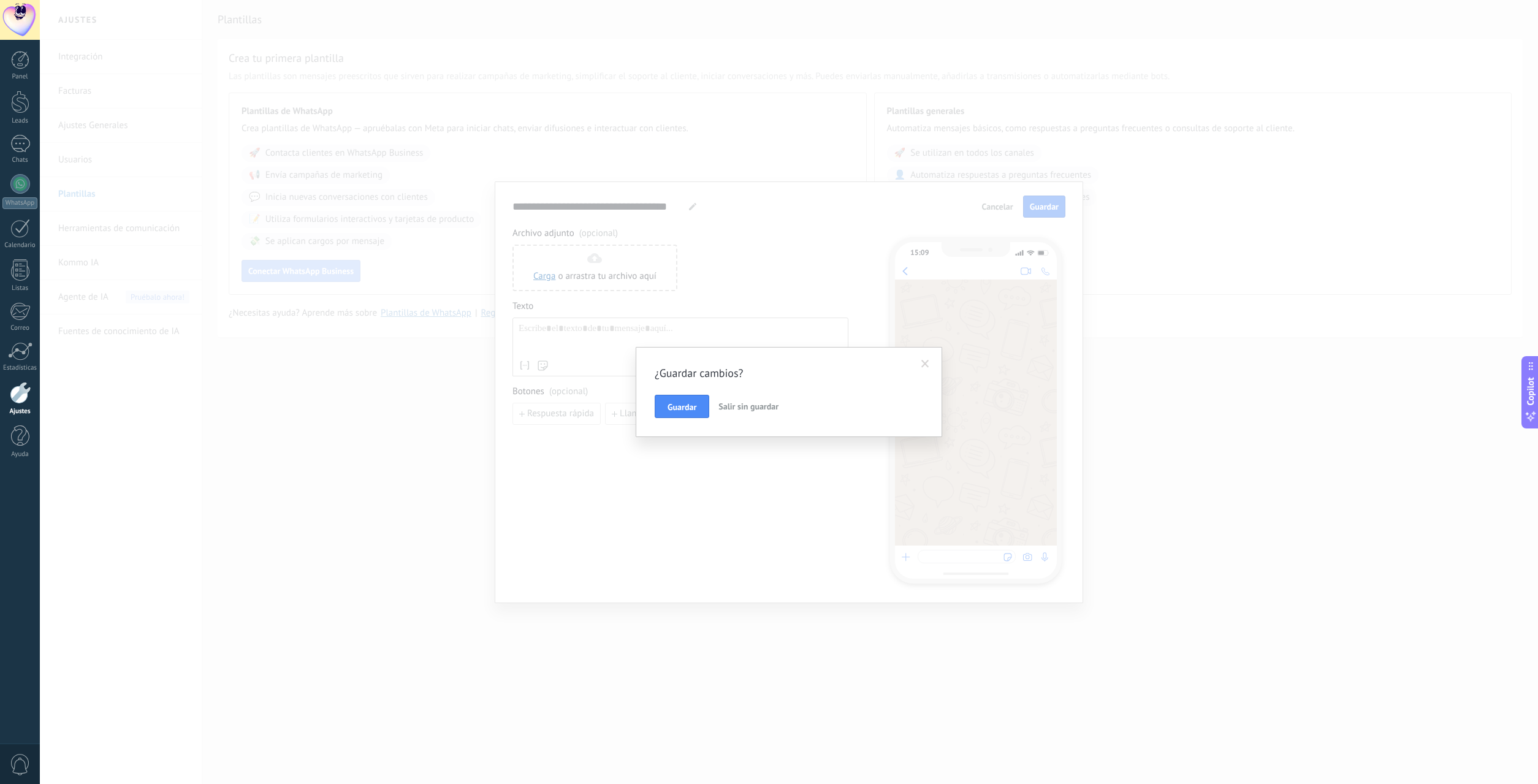
click at [728, 411] on span "Salir sin guardar" at bounding box center [749, 406] width 60 height 11
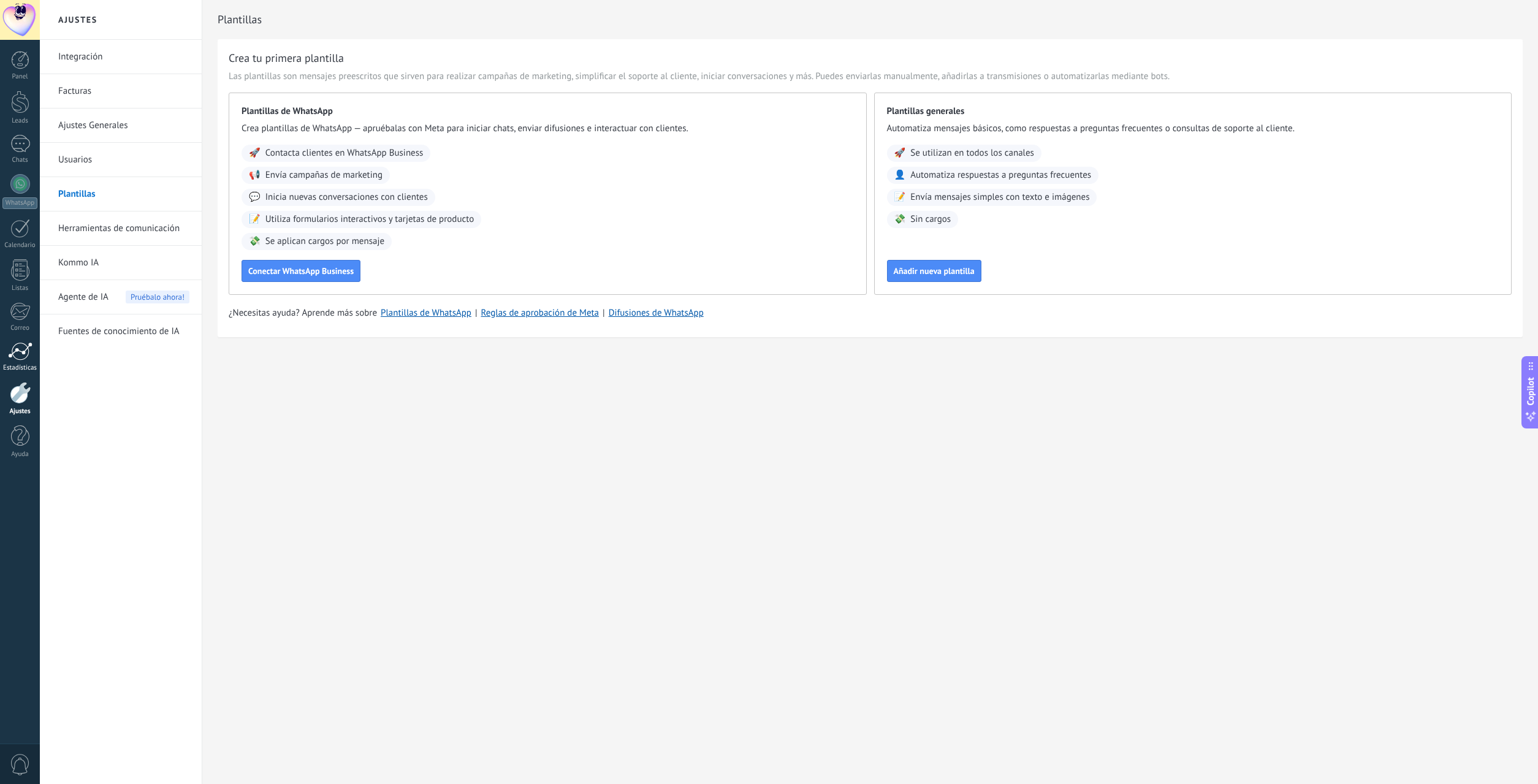
click at [12, 355] on div at bounding box center [20, 351] width 24 height 19
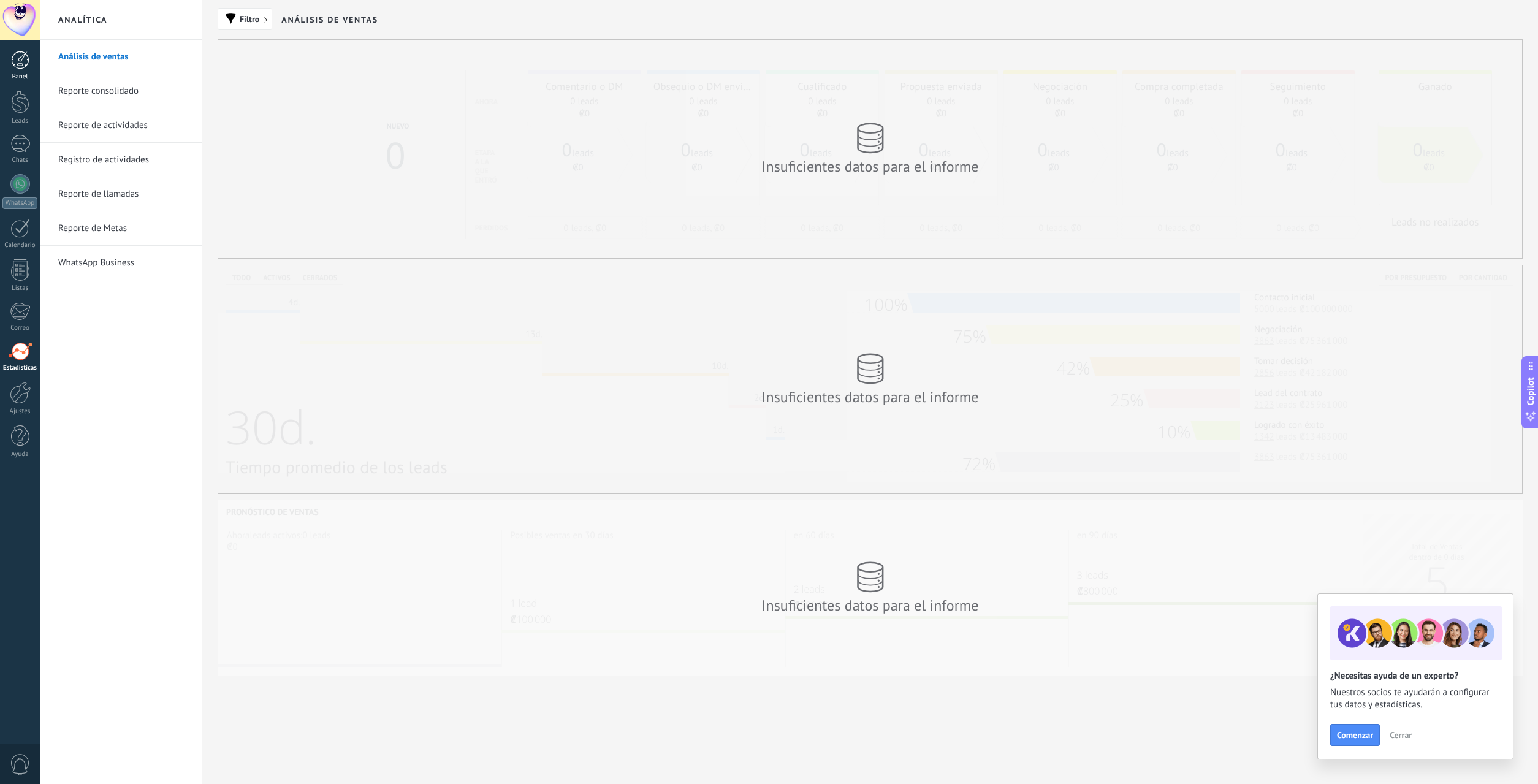
click at [18, 54] on div at bounding box center [20, 60] width 19 height 19
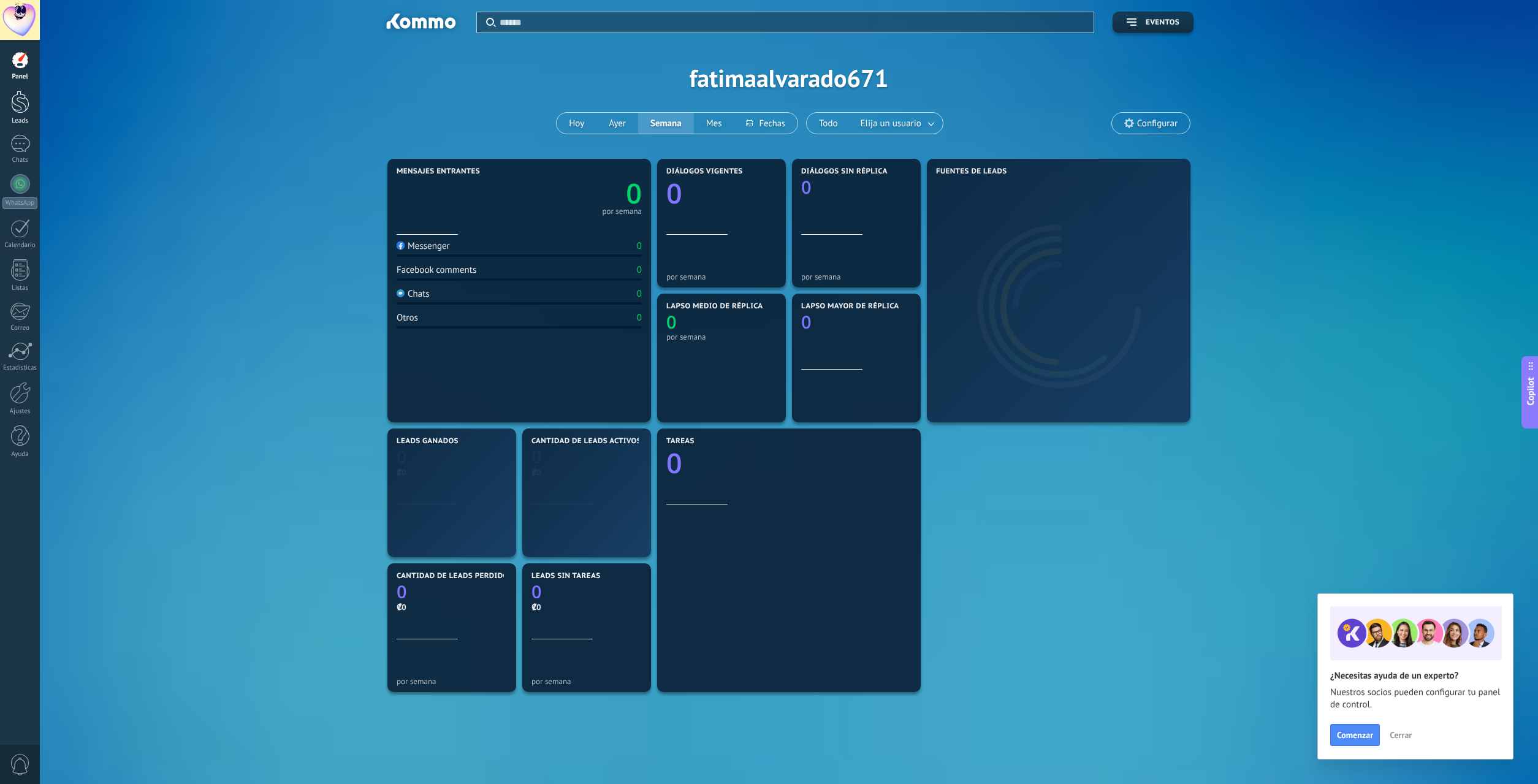
click at [22, 114] on div "Leads" at bounding box center [20, 108] width 40 height 35
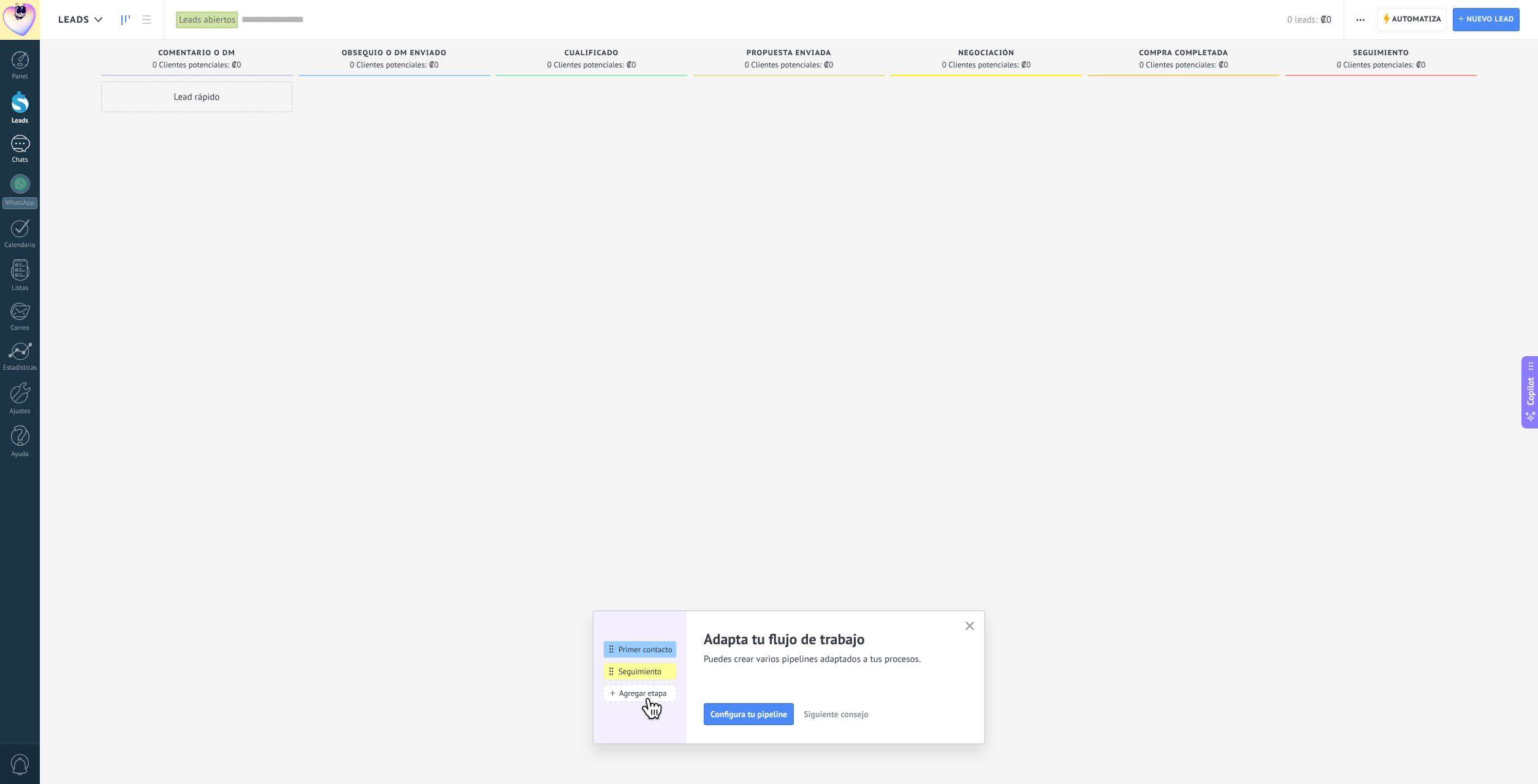
click at [17, 143] on div at bounding box center [20, 144] width 20 height 18
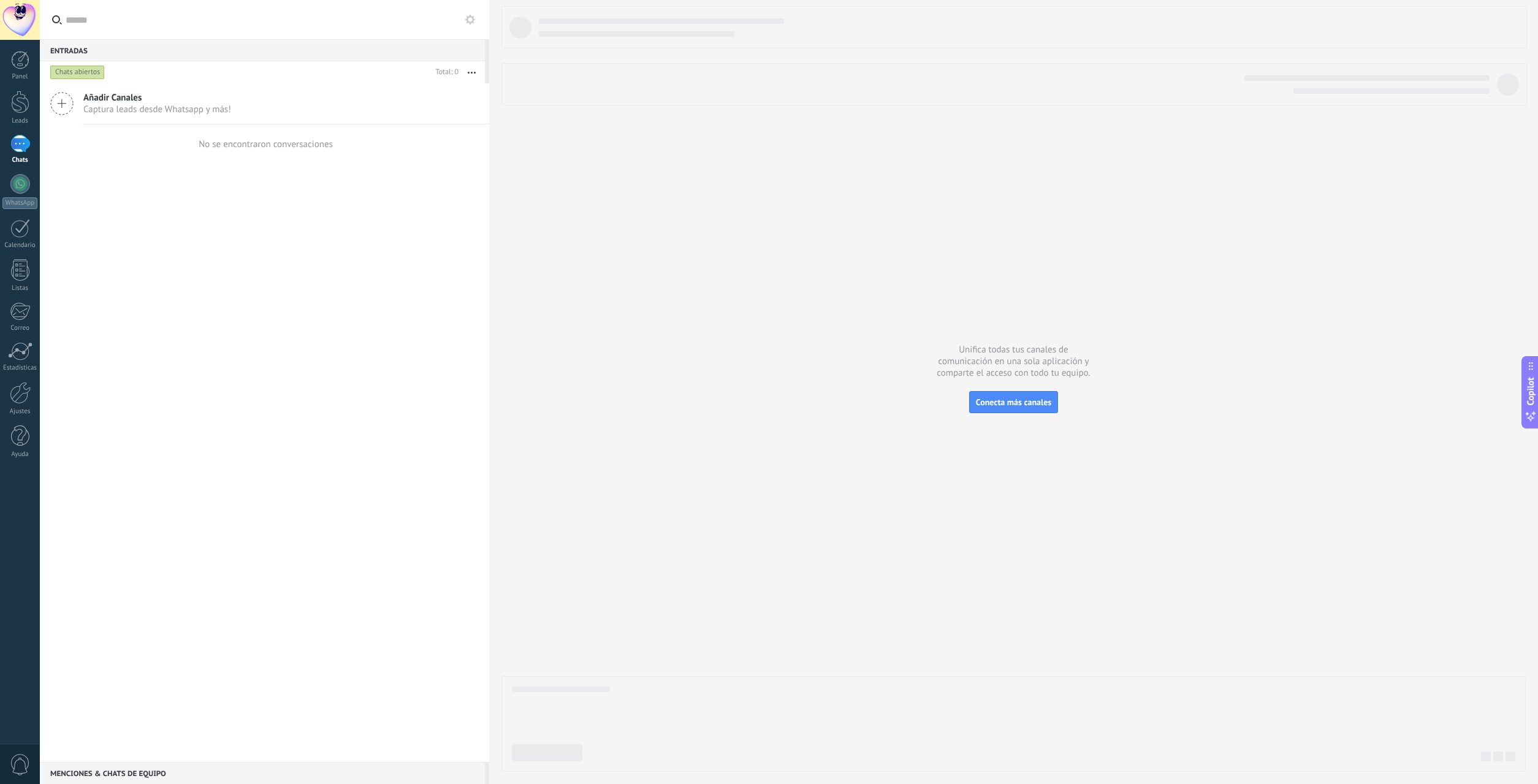
click at [61, 110] on icon at bounding box center [62, 104] width 23 height 23
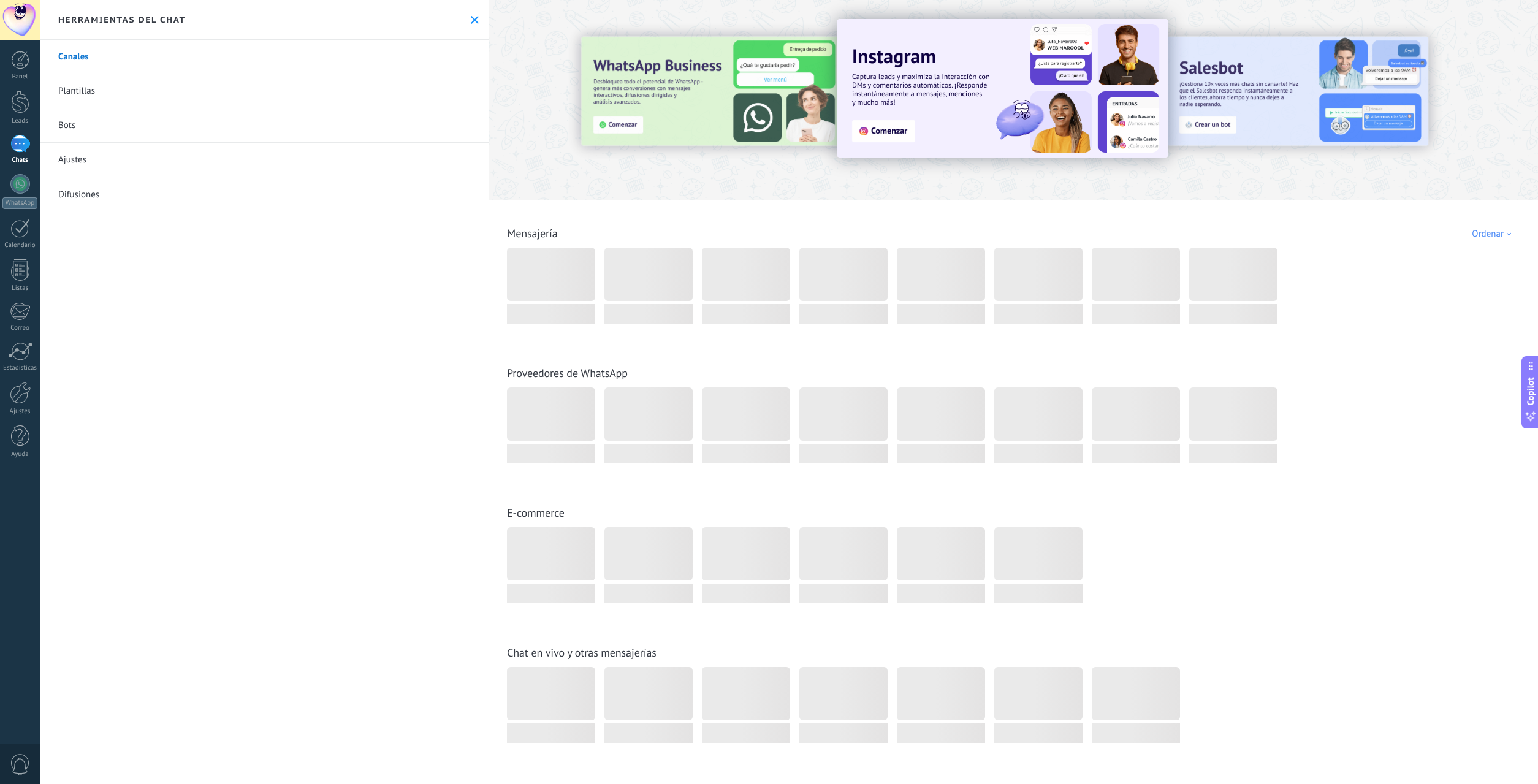
click at [65, 128] on link "Bots" at bounding box center [264, 126] width 449 height 35
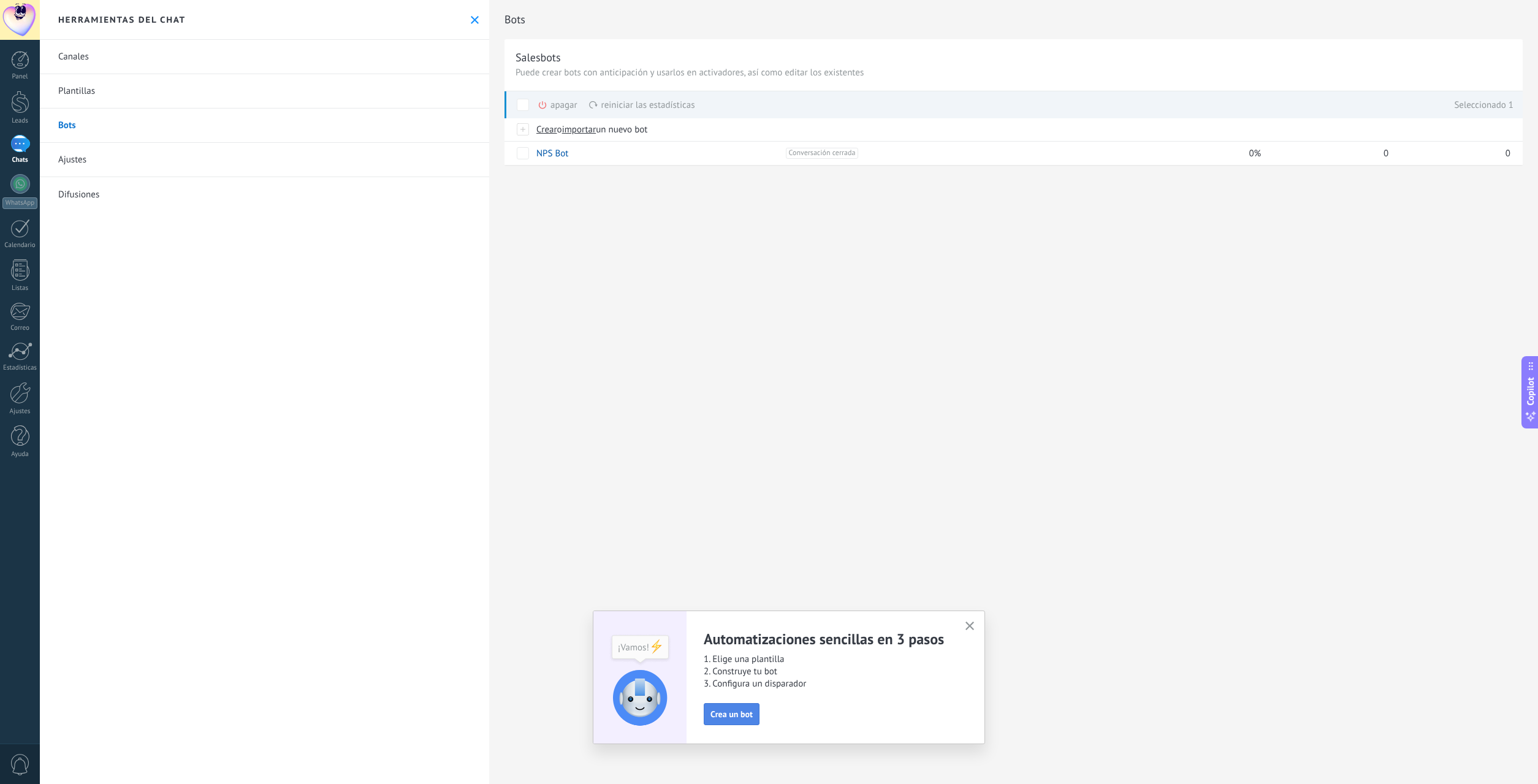
click at [753, 714] on button "Crea un bot" at bounding box center [731, 714] width 56 height 22
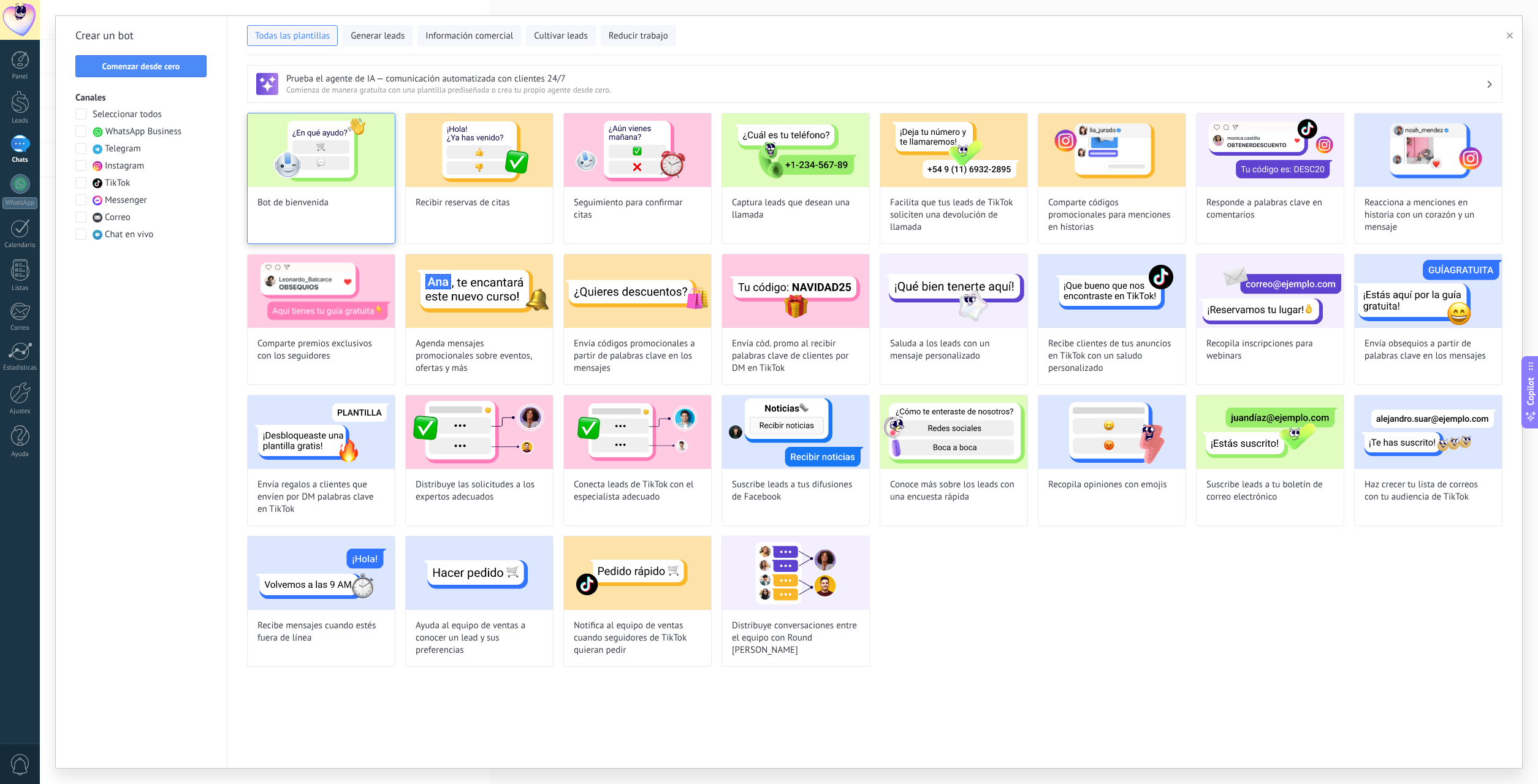
click at [331, 208] on div "Bot de bienvenida" at bounding box center [321, 178] width 148 height 131
type input "**********"
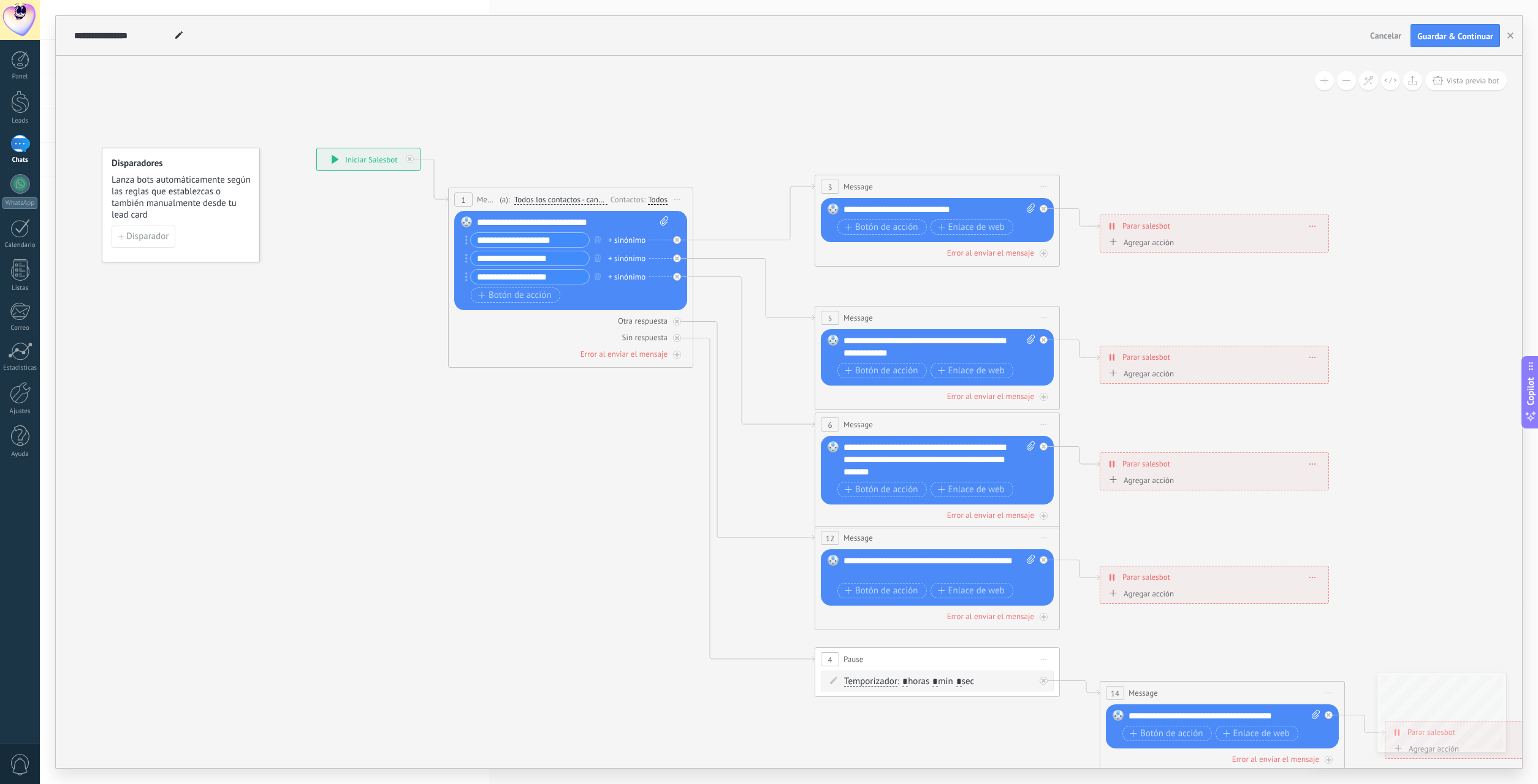
click at [567, 279] on input "**********" at bounding box center [530, 277] width 118 height 14
click at [538, 279] on input "**********" at bounding box center [530, 277] width 118 height 14
click at [556, 242] on input "**********" at bounding box center [530, 240] width 118 height 14
drag, startPoint x: 575, startPoint y: 242, endPoint x: 429, endPoint y: 254, distance: 146.5
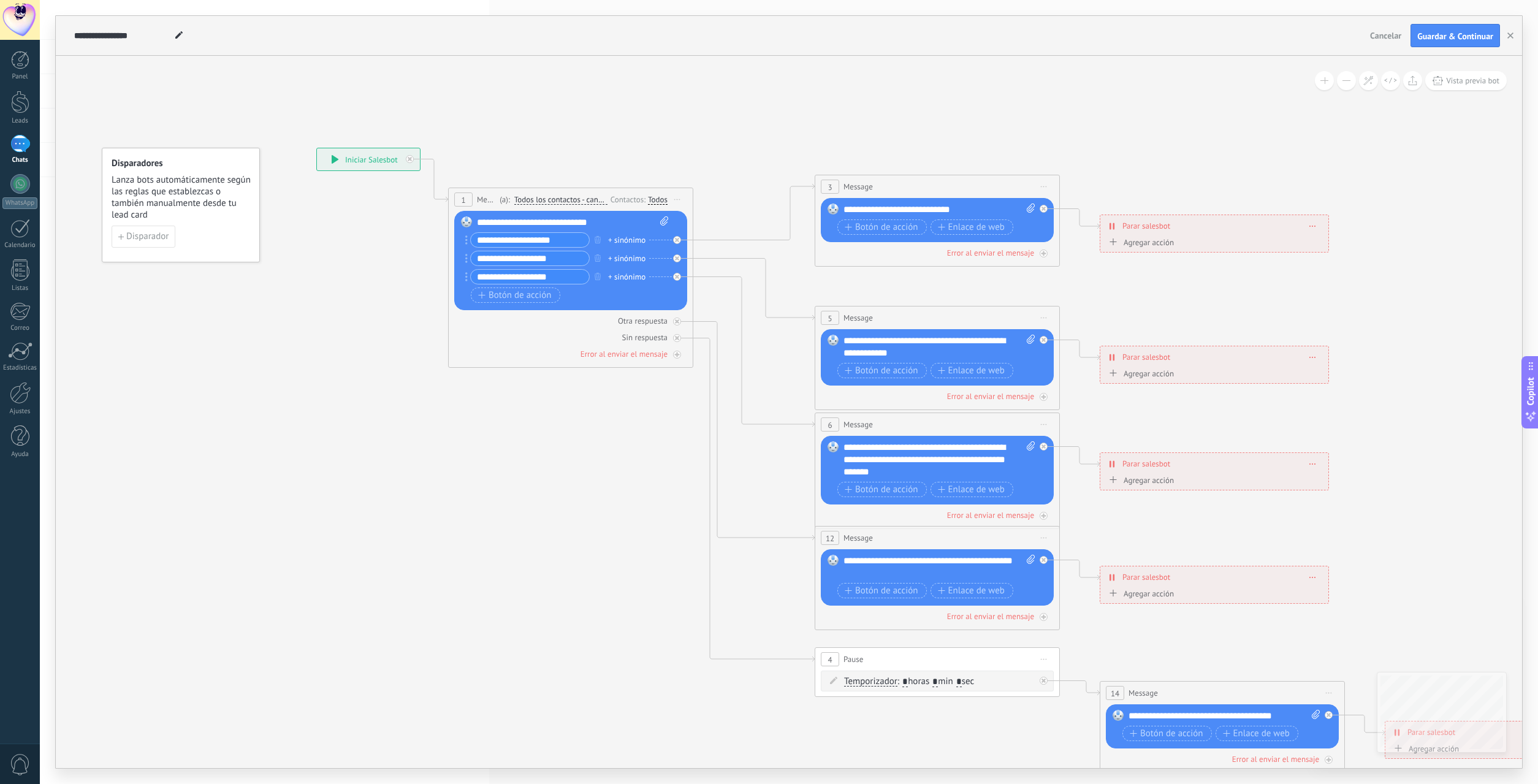
click at [471, 247] on input "**********" at bounding box center [530, 240] width 118 height 14
type input "*******"
click at [548, 253] on input "**********" at bounding box center [530, 258] width 118 height 14
drag, startPoint x: 561, startPoint y: 255, endPoint x: 458, endPoint y: 268, distance: 103.8
click at [471, 265] on input "**********" at bounding box center [530, 258] width 118 height 14
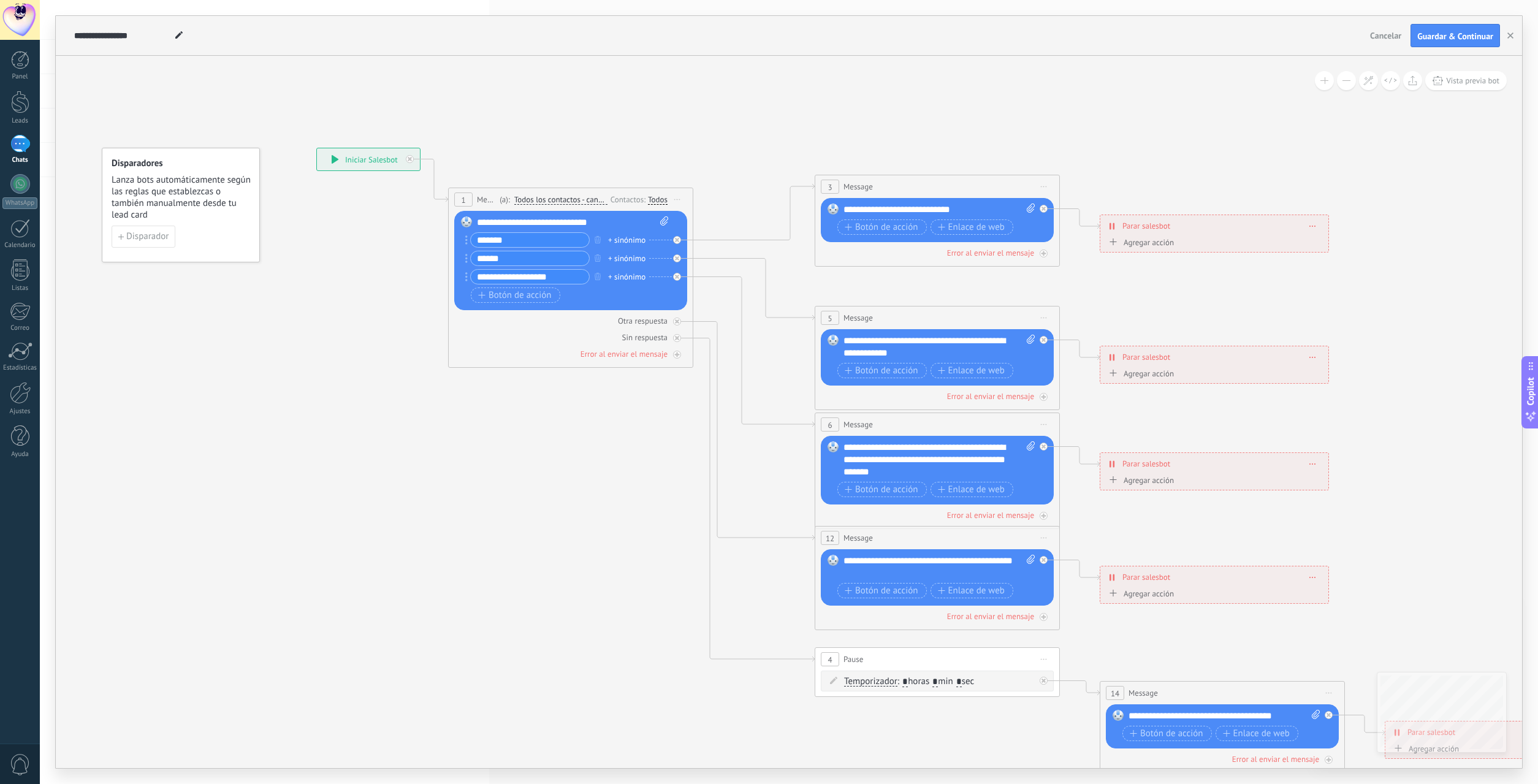
type input "******"
drag, startPoint x: 566, startPoint y: 278, endPoint x: 466, endPoint y: 277, distance: 100.0
click at [471, 277] on input "**********" at bounding box center [530, 277] width 118 height 14
type input "********"
click at [615, 446] on icon at bounding box center [965, 460] width 1911 height 1238
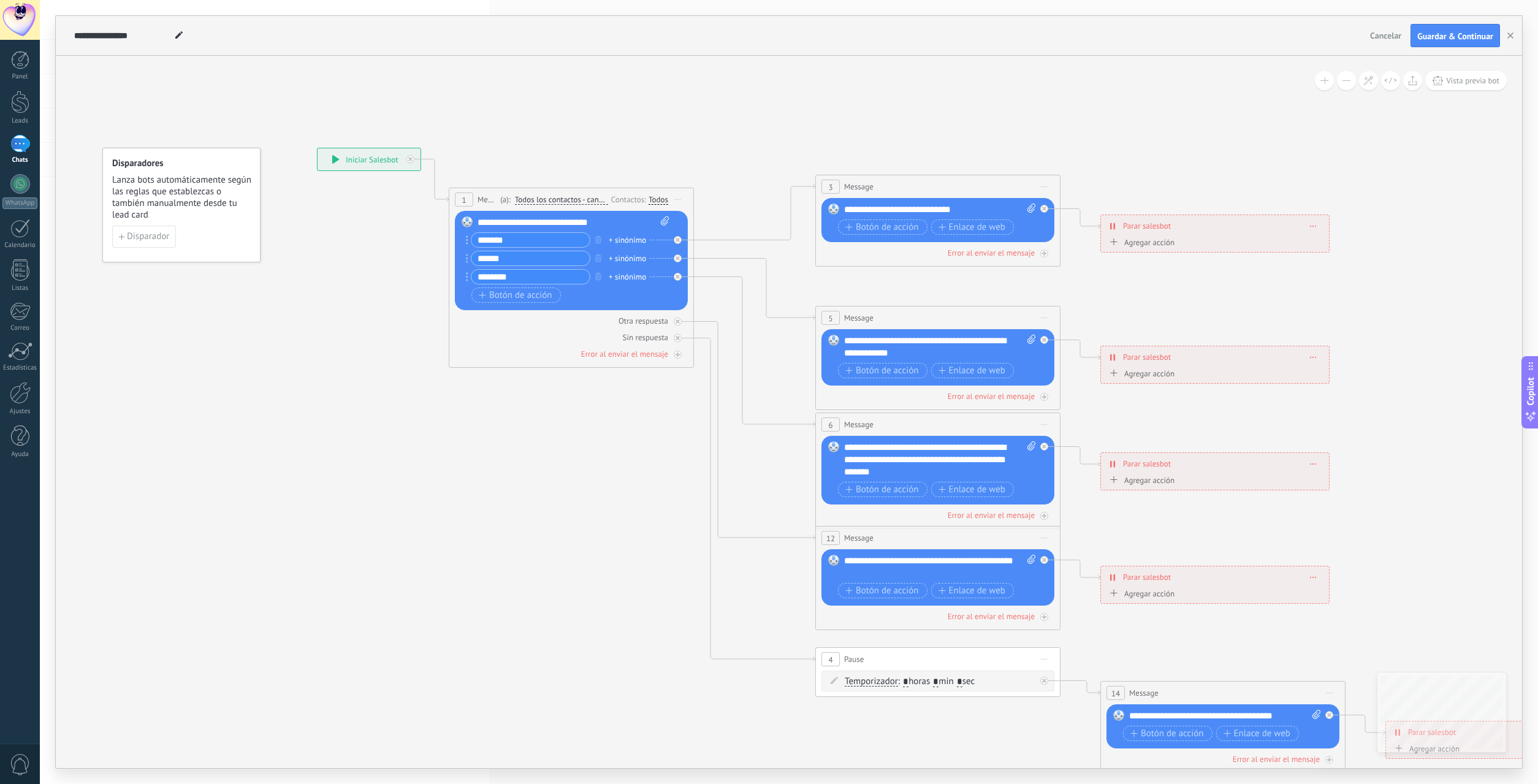
click at [644, 241] on div "+ sinónimo" at bounding box center [628, 240] width 37 height 12
click at [739, 210] on icon at bounding box center [965, 460] width 1911 height 1238
click at [1157, 228] on span "Parar salesbot" at bounding box center [1147, 226] width 48 height 12
click at [1157, 241] on div "Agregar acción" at bounding box center [1141, 242] width 68 height 9
click at [1157, 241] on button "Conversación marcada como cerrada" at bounding box center [1177, 242] width 154 height 22
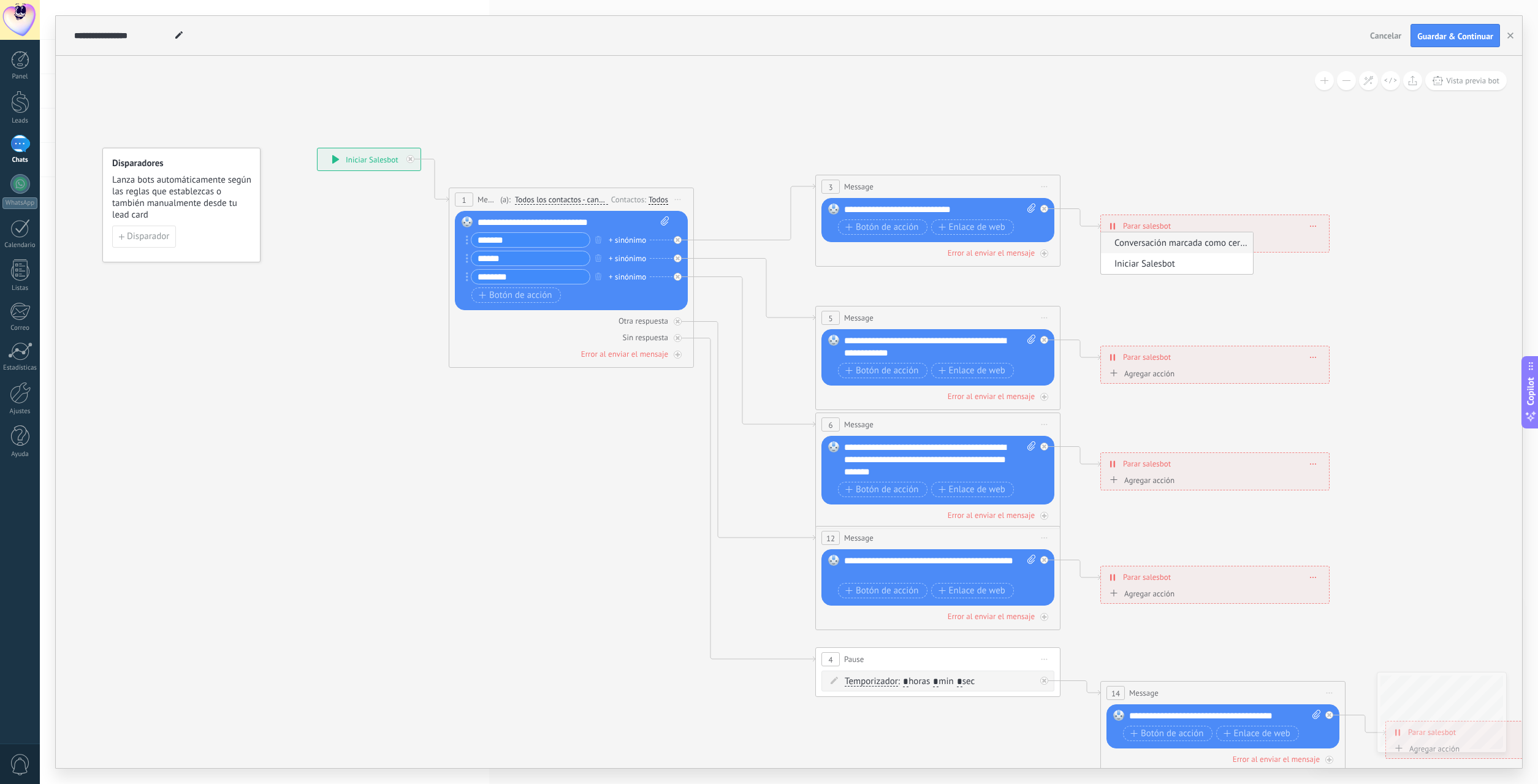
click at [1187, 246] on span "Conversación marcada como cerrada" at bounding box center [1175, 243] width 148 height 12
click at [1228, 244] on span "Conversación marcada como cerrada" at bounding box center [1201, 247] width 143 height 10
click at [1228, 244] on button "Conversación marcada como cerrada" at bounding box center [1201, 247] width 154 height 22
click at [1170, 270] on span "Iniciar Salesbot" at bounding box center [1191, 269] width 148 height 12
click at [1157, 229] on span "Parar salesbot" at bounding box center [1147, 226] width 48 height 12
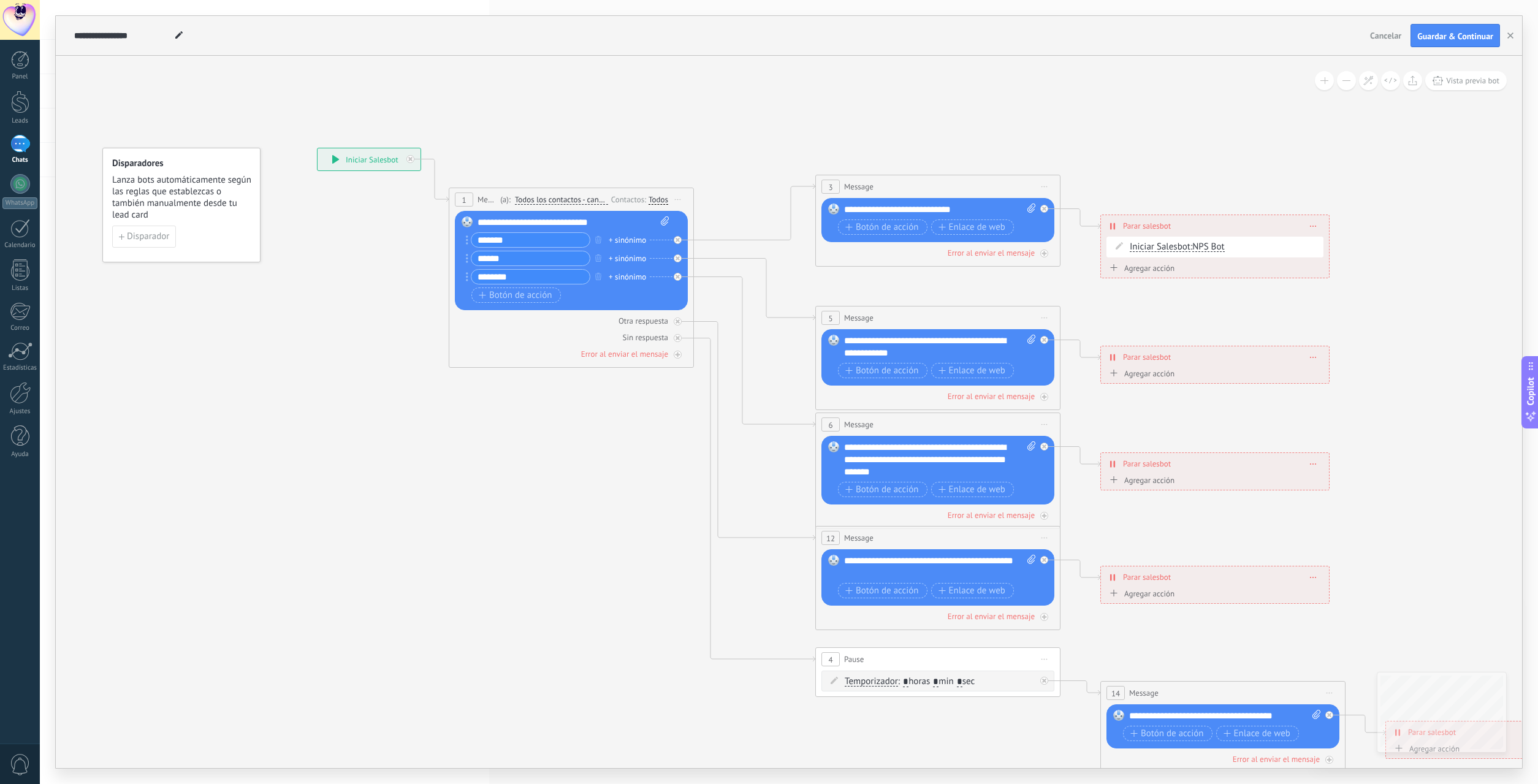
click at [1148, 268] on div "Agregar acción" at bounding box center [1141, 268] width 68 height 9
click at [1151, 272] on div "Agregar acción" at bounding box center [1141, 268] width 68 height 9
click at [1151, 272] on button "Conversación marcada como cerrada" at bounding box center [1177, 268] width 154 height 22
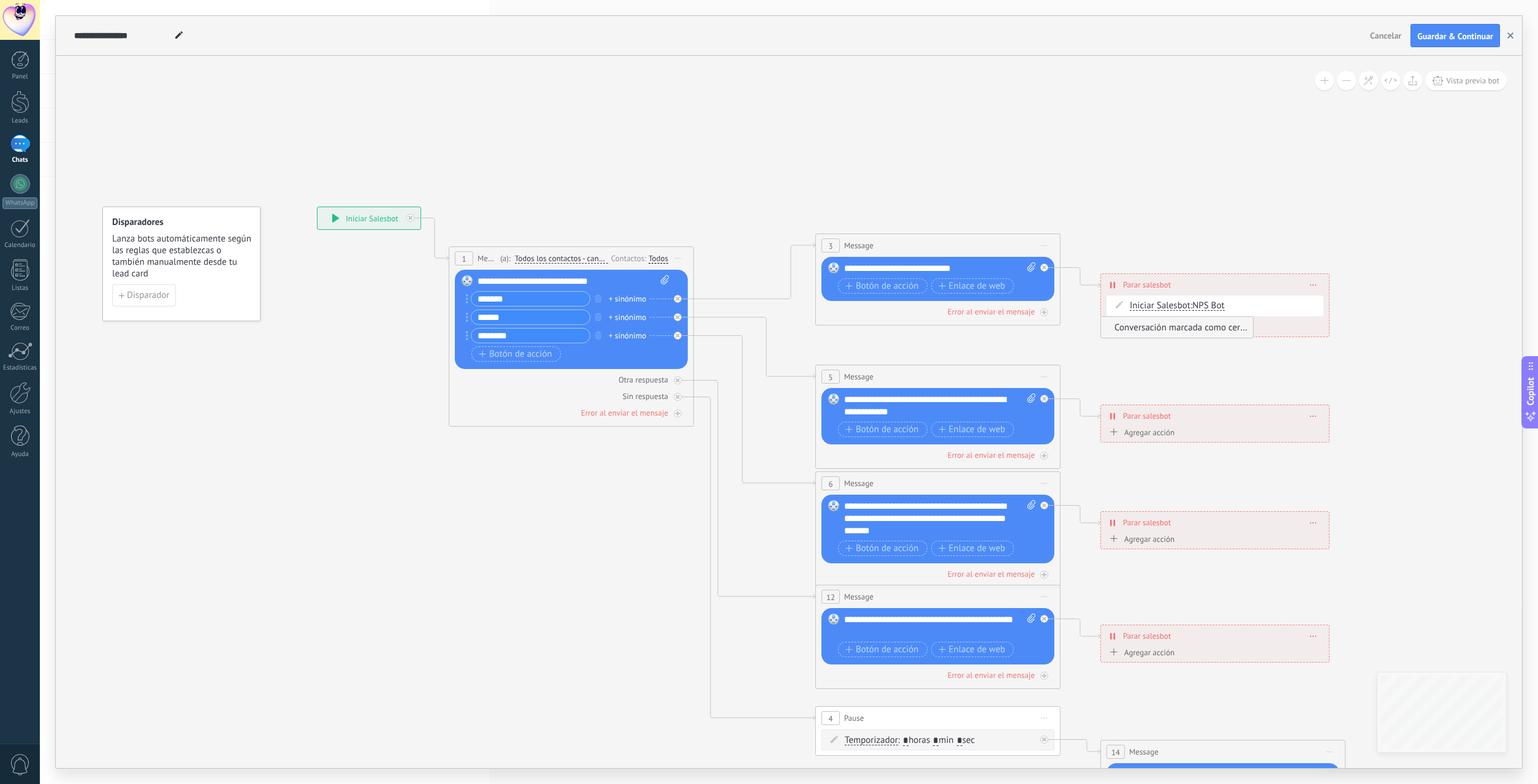
click at [1510, 35] on use "button" at bounding box center [1510, 36] width 6 height 6
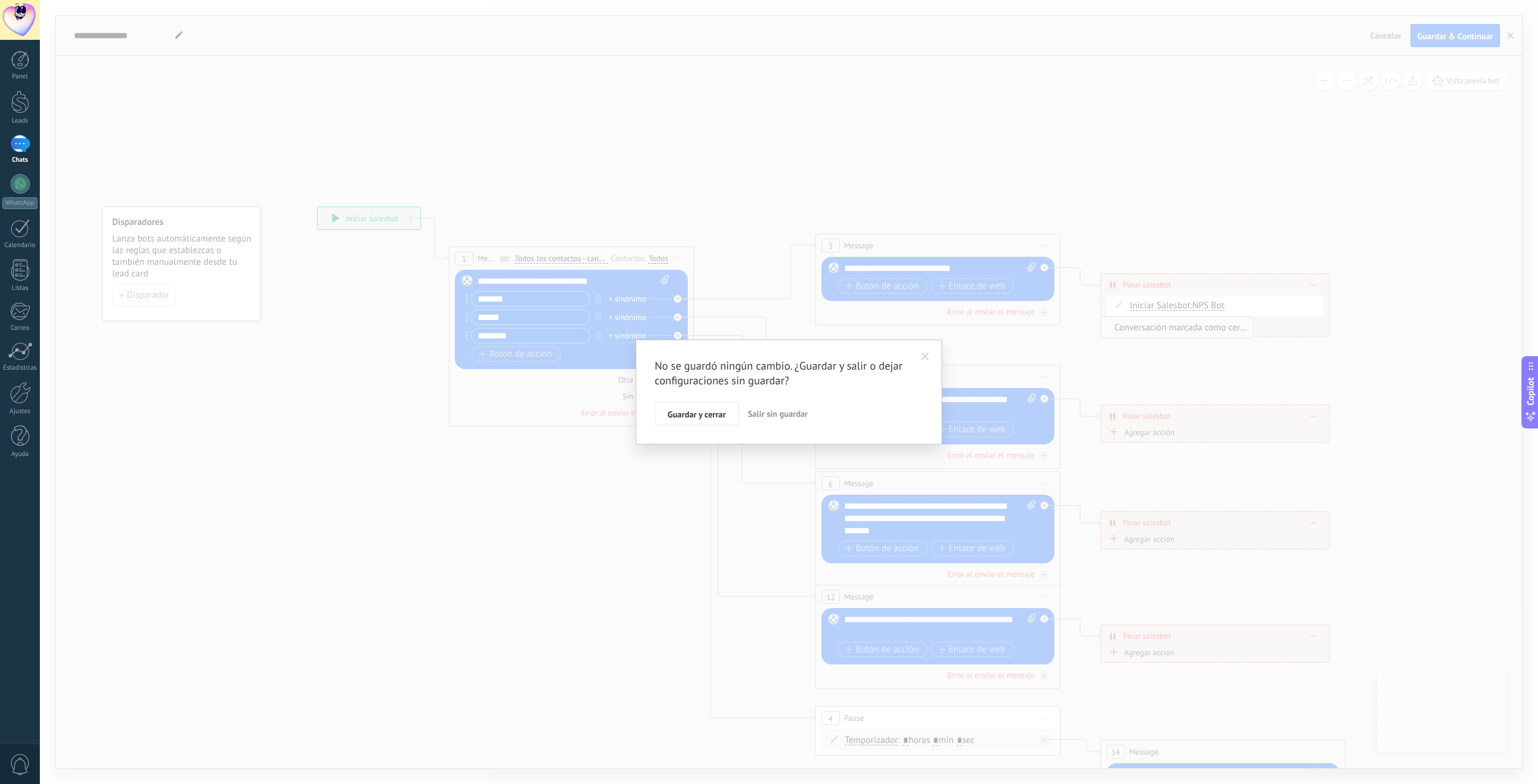
click at [770, 419] on button "Salir sin guardar" at bounding box center [777, 414] width 70 height 23
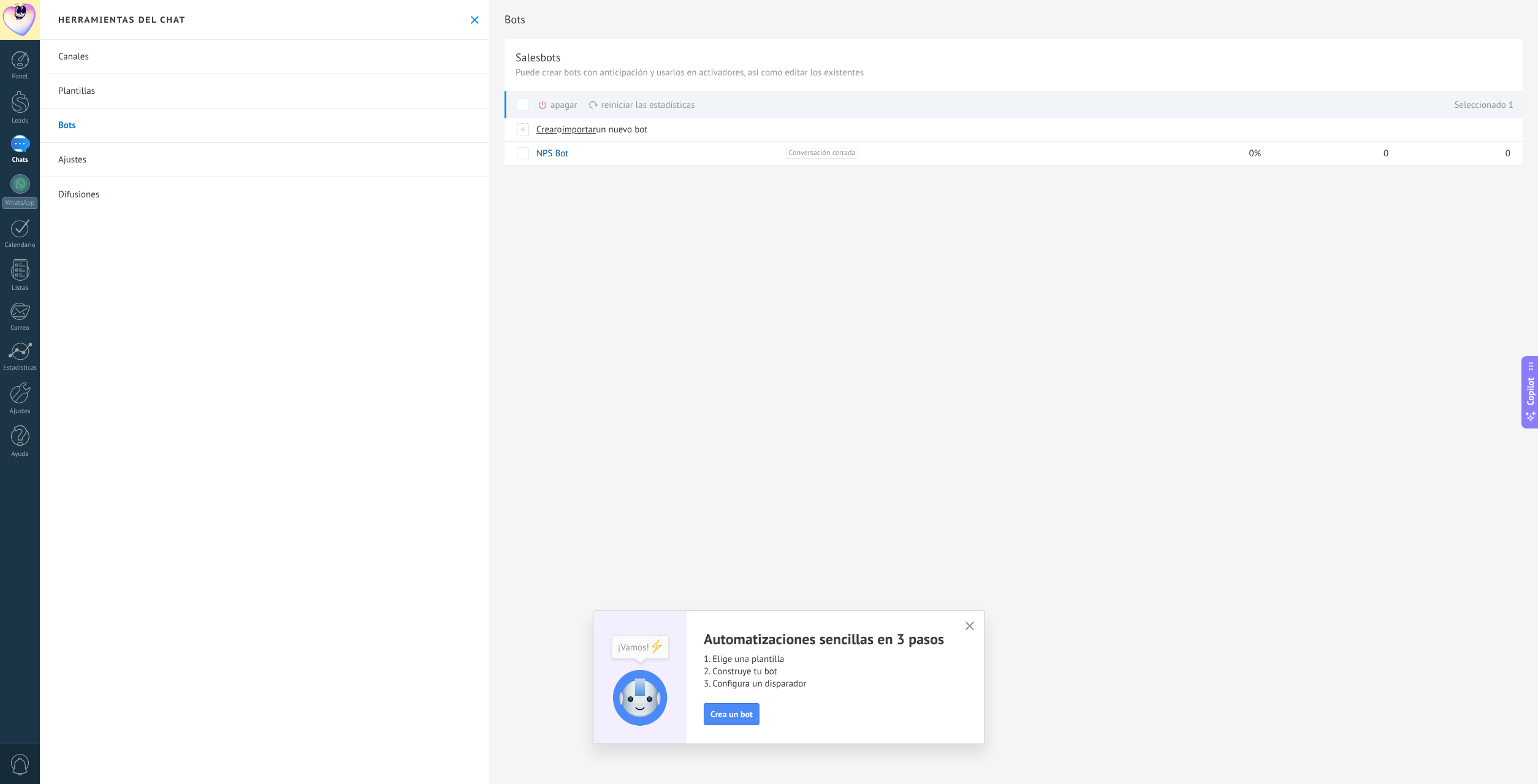
click at [97, 92] on link "Plantillas" at bounding box center [264, 91] width 449 height 35
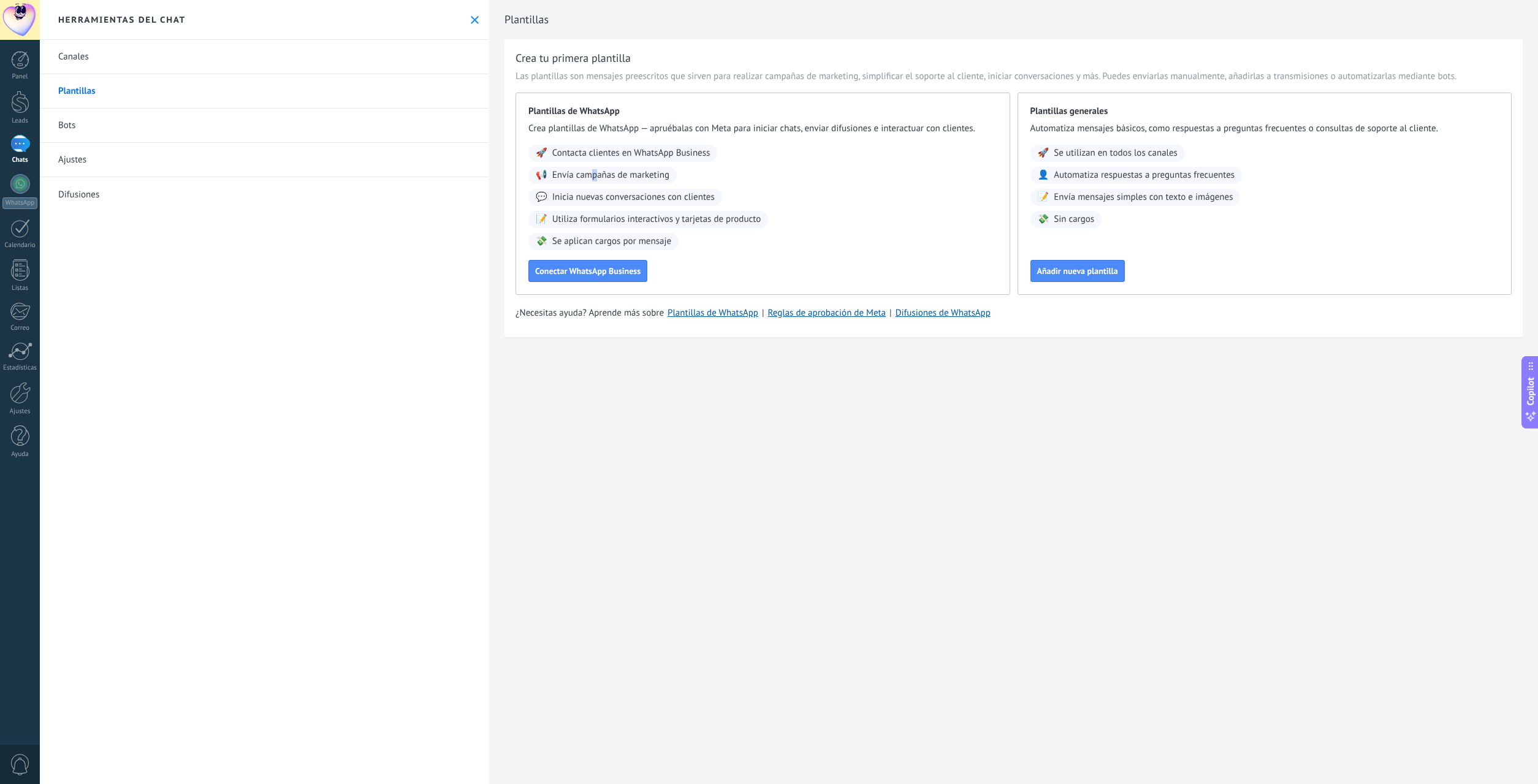
click at [596, 173] on span "Envía campañas de marketing" at bounding box center [610, 175] width 117 height 12
click at [576, 253] on div "Plantillas de WhatsApp Crea plantillas de WhatsApp — apruébalas con Meta para i…" at bounding box center [763, 194] width 495 height 202
drag, startPoint x: 637, startPoint y: 235, endPoint x: 635, endPoint y: 204, distance: 31.1
click at [637, 233] on div "💸 Se aplican cargos por mensaje" at bounding box center [603, 241] width 150 height 17
drag, startPoint x: 614, startPoint y: 189, endPoint x: 582, endPoint y: 179, distance: 33.5
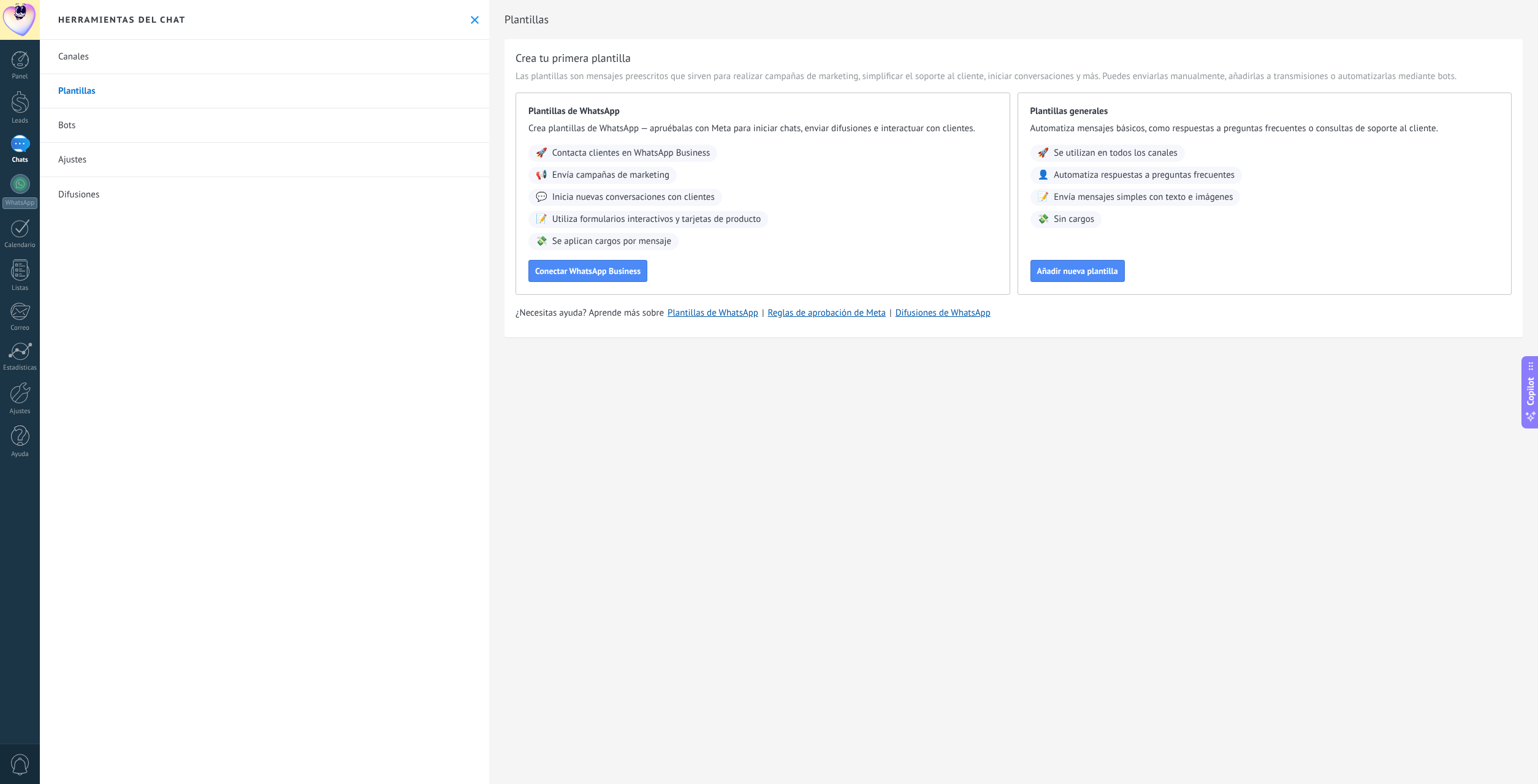
click at [612, 187] on div "🚀 Contacta clientes en WhatsApp Business 📢 Envía campañas de marketing 💬 Inicia…" at bounding box center [763, 197] width 469 height 106
click at [24, 233] on div at bounding box center [20, 228] width 20 height 19
